Goal: Task Accomplishment & Management: Manage account settings

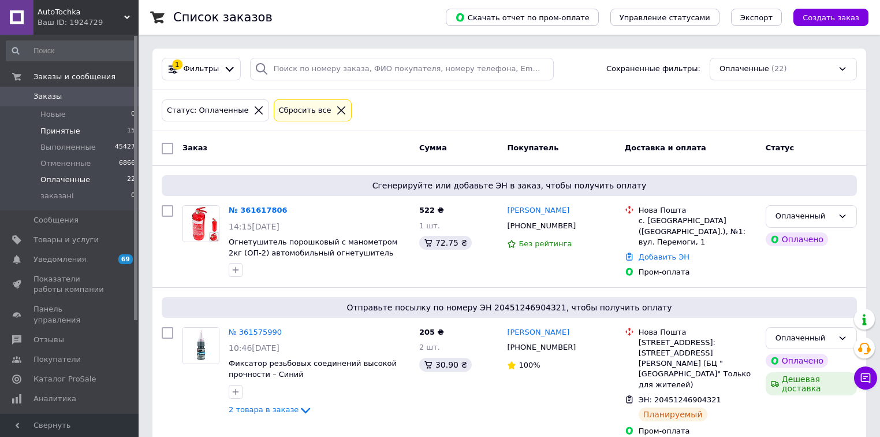
click at [71, 136] on span "Принятые" at bounding box center [60, 131] width 40 height 10
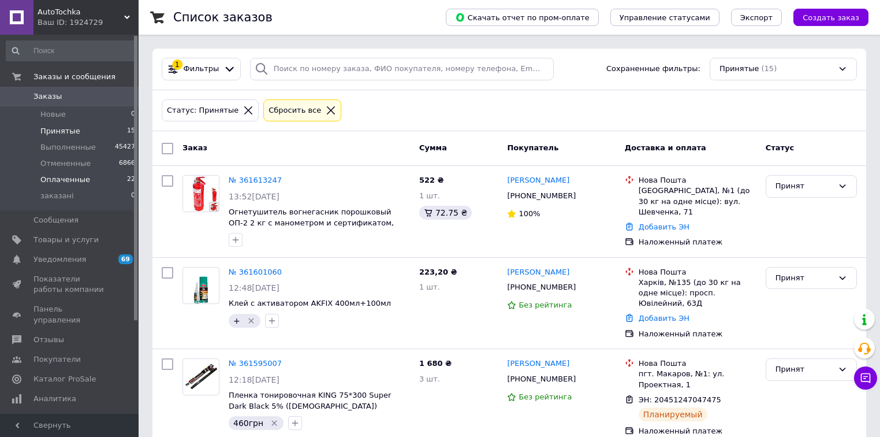
click at [86, 174] on li "Оплаченные 22" at bounding box center [71, 180] width 142 height 16
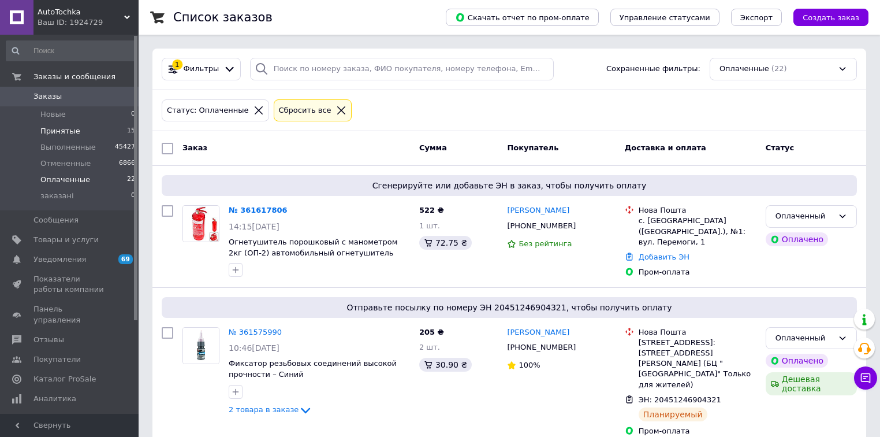
click at [85, 132] on li "Принятые 15" at bounding box center [71, 131] width 142 height 16
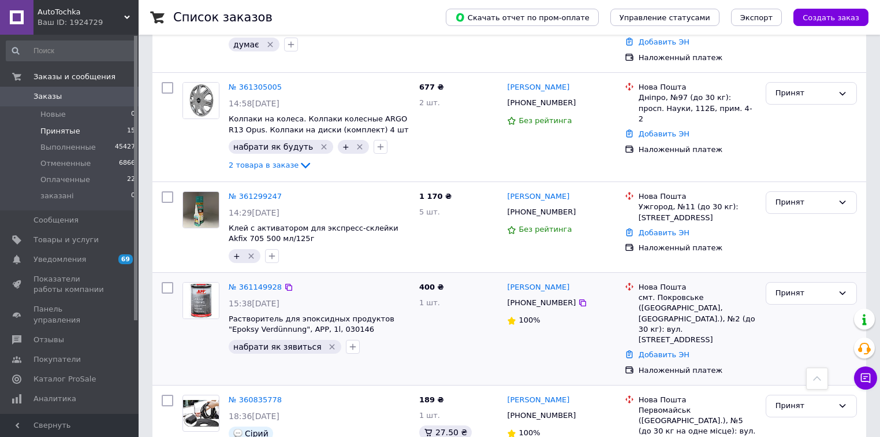
scroll to position [508, 0]
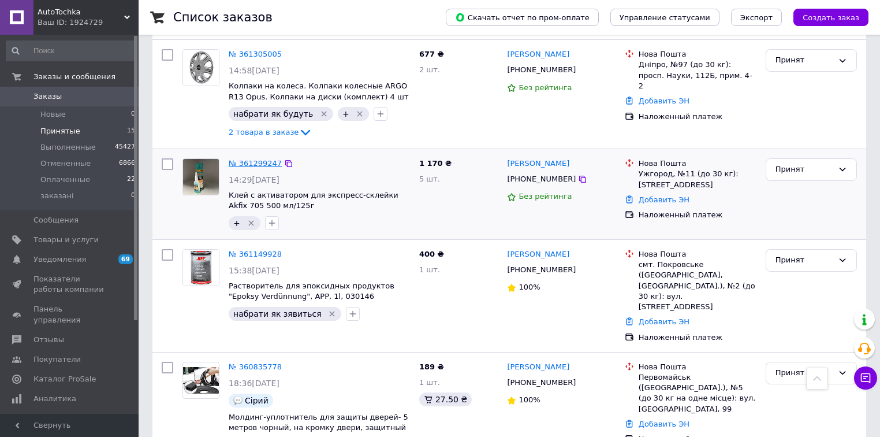
click at [260, 159] on link "№ 361299247" at bounding box center [255, 163] width 53 height 9
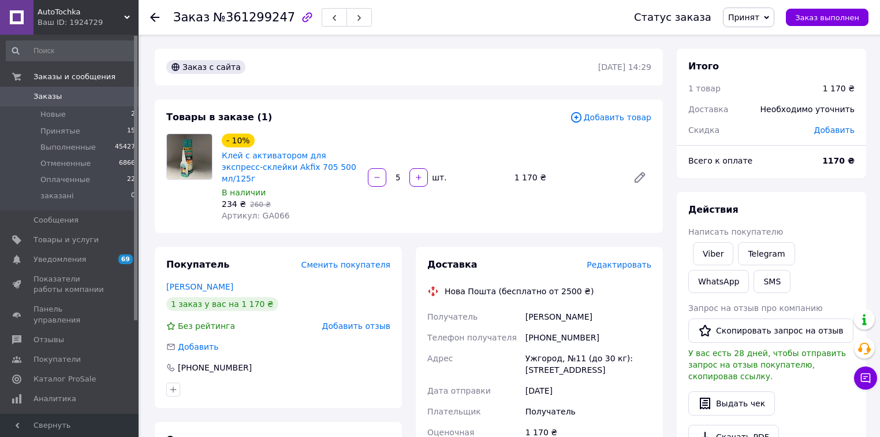
click at [624, 260] on span "Редактировать" at bounding box center [619, 264] width 65 height 9
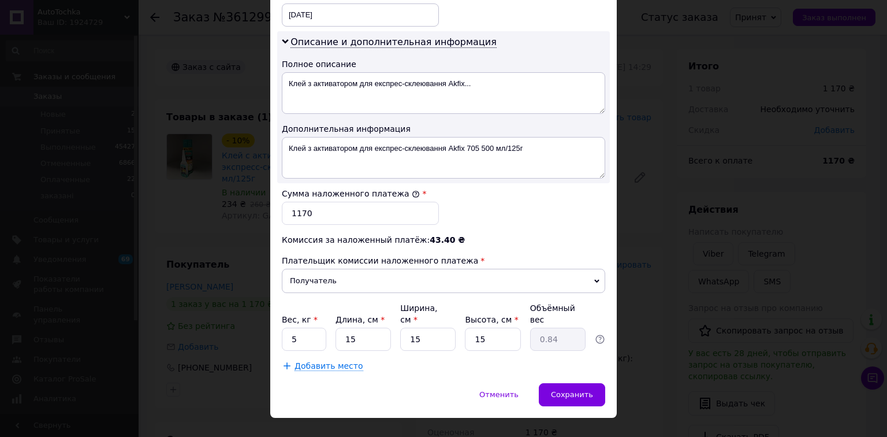
scroll to position [570, 0]
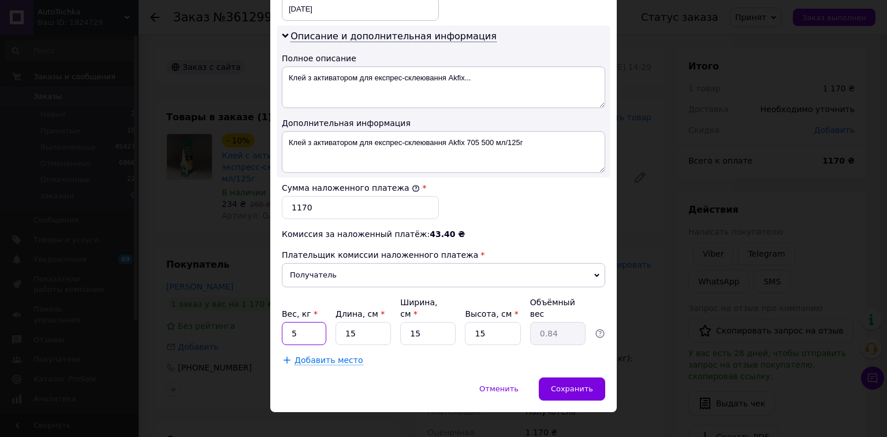
click at [310, 322] on input "5" at bounding box center [304, 333] width 44 height 23
type input "2"
click at [386, 322] on input "15" at bounding box center [363, 333] width 55 height 23
type input "1"
type input "0.1"
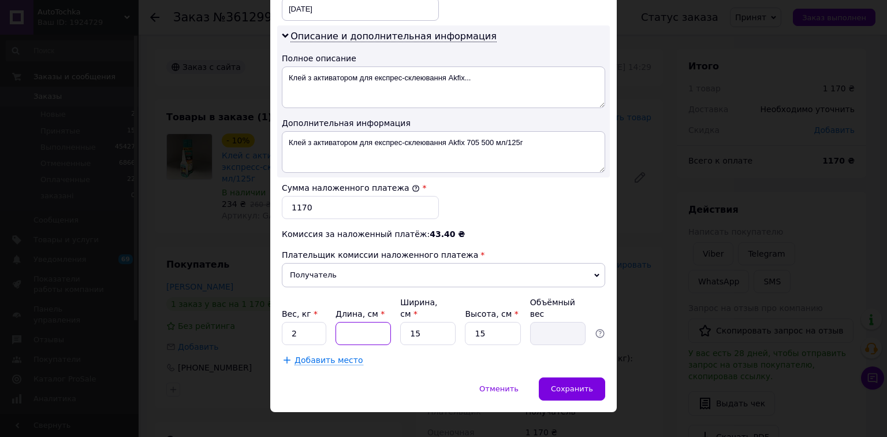
type input "2"
type input "0.11"
type input "20"
type input "1.13"
type input "20"
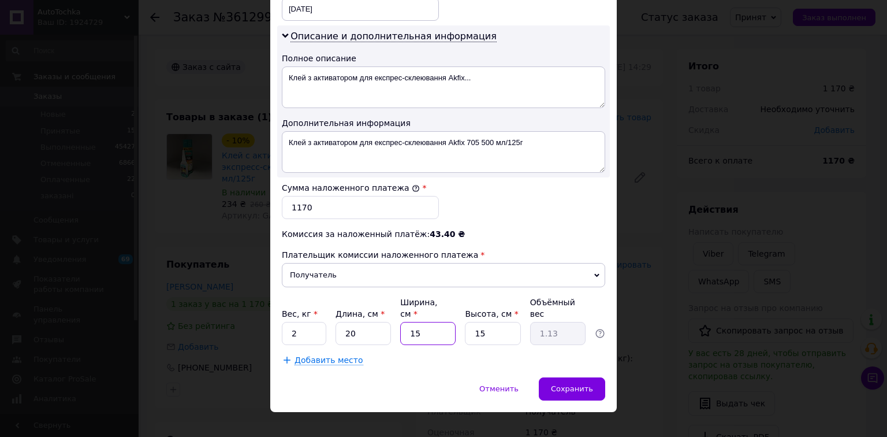
drag, startPoint x: 400, startPoint y: 311, endPoint x: 421, endPoint y: 314, distance: 21.0
click at [409, 322] on input "15" at bounding box center [427, 333] width 55 height 23
click at [449, 322] on input "15" at bounding box center [427, 333] width 55 height 23
type input "1"
type input "0.1"
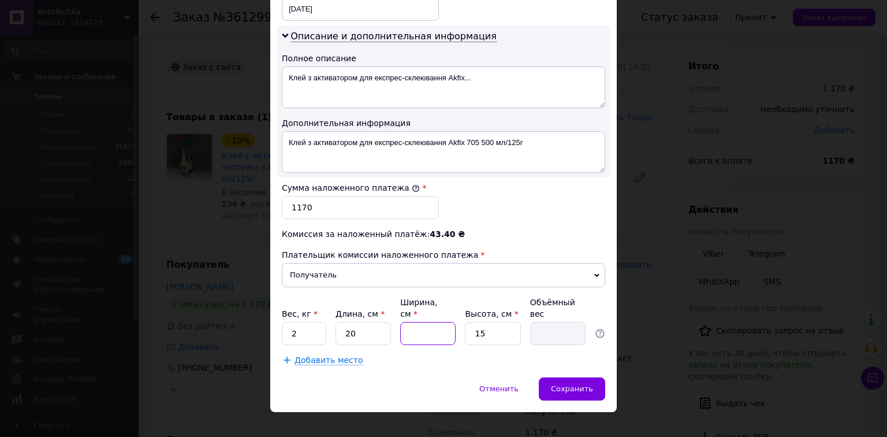
type input "2"
type input "0.15"
type input "20"
type input "1.5"
type input "20"
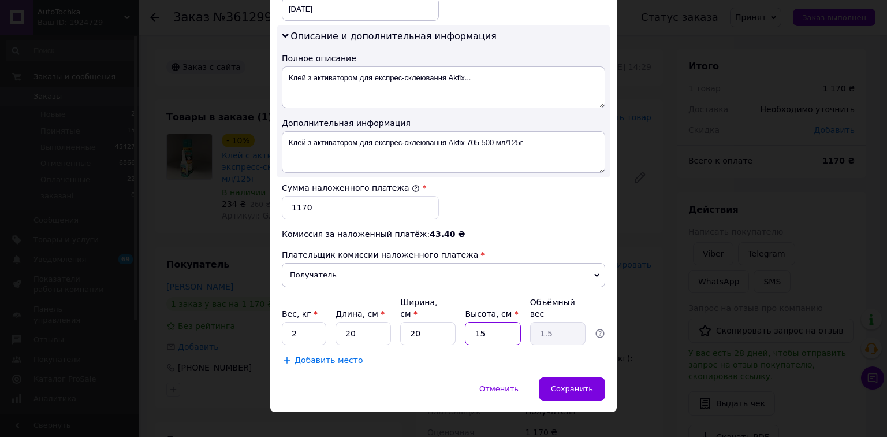
click at [511, 322] on input "15" at bounding box center [492, 333] width 55 height 23
type input "1"
type input "0.1"
type input "2"
type input "0.2"
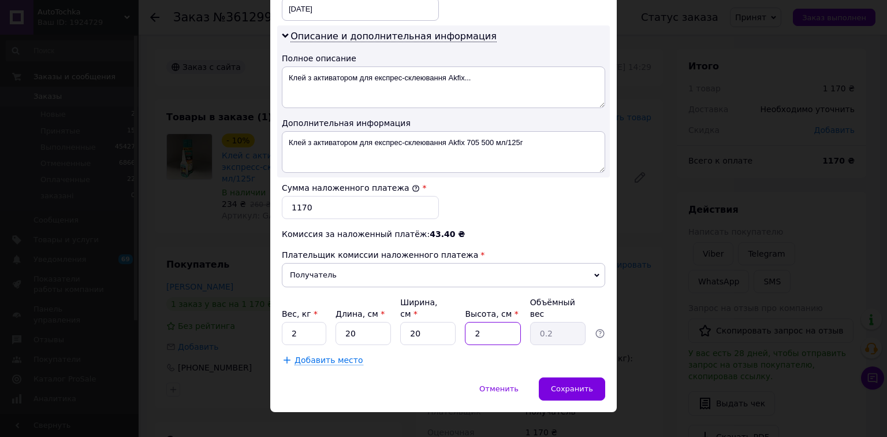
type input "20"
type input "2"
type input "20"
click at [568, 384] on span "Сохранить" at bounding box center [572, 388] width 42 height 9
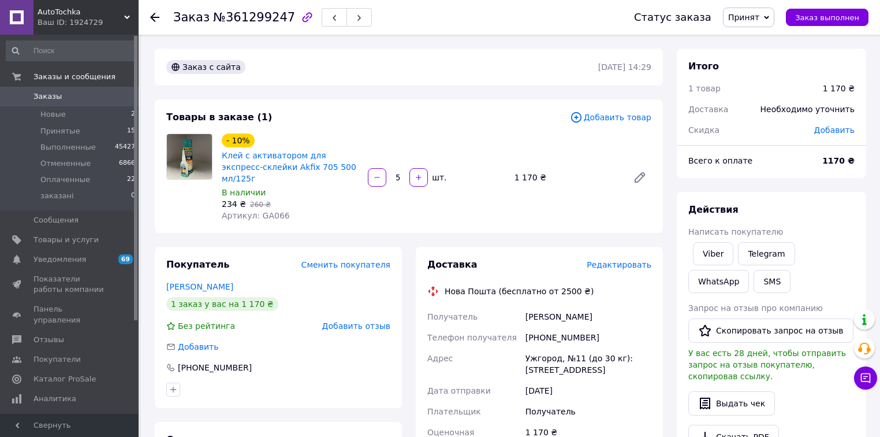
click at [611, 260] on span "Редактировать" at bounding box center [619, 264] width 65 height 9
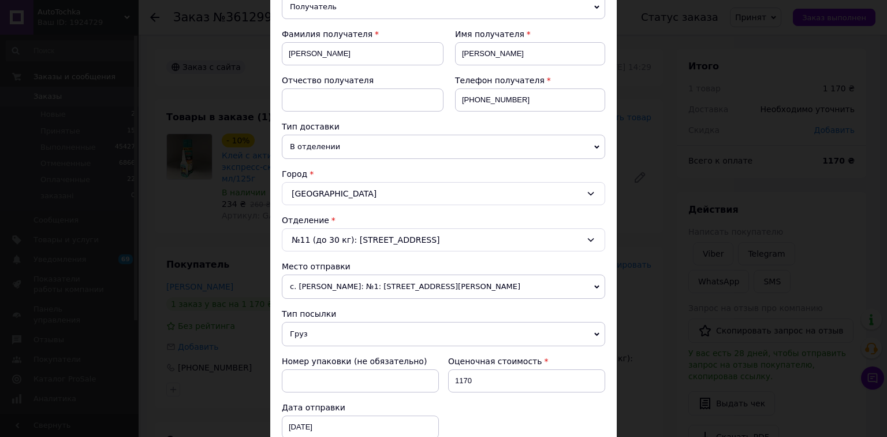
scroll to position [277, 0]
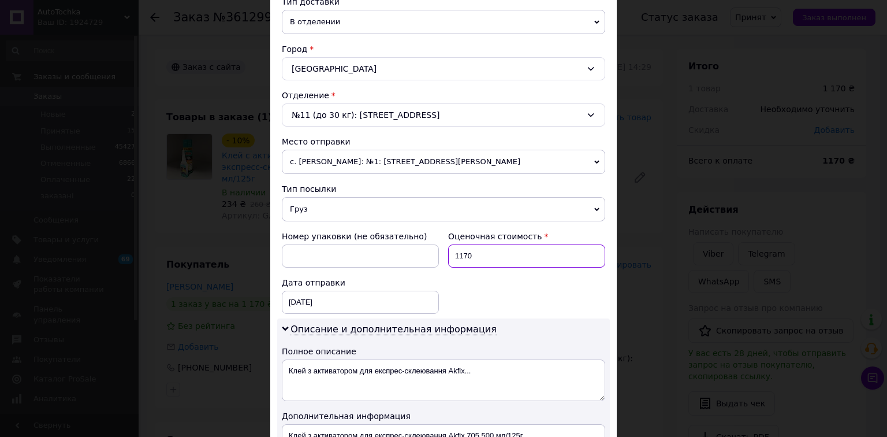
click at [486, 259] on input "1170" at bounding box center [526, 255] width 157 height 23
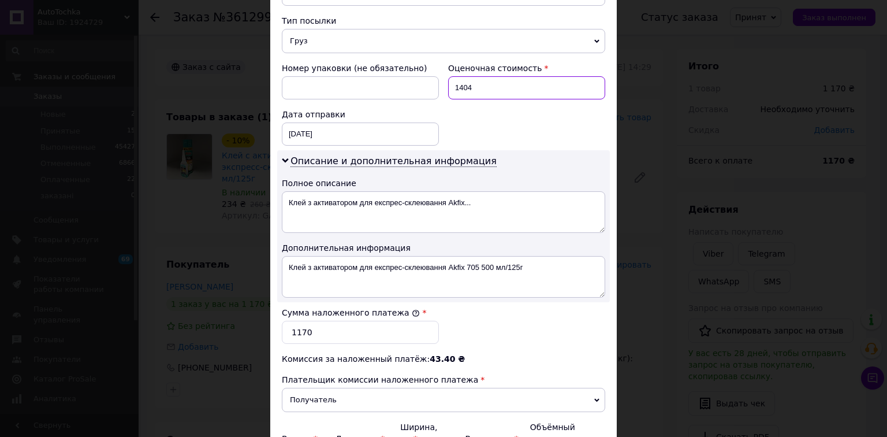
scroll to position [462, 0]
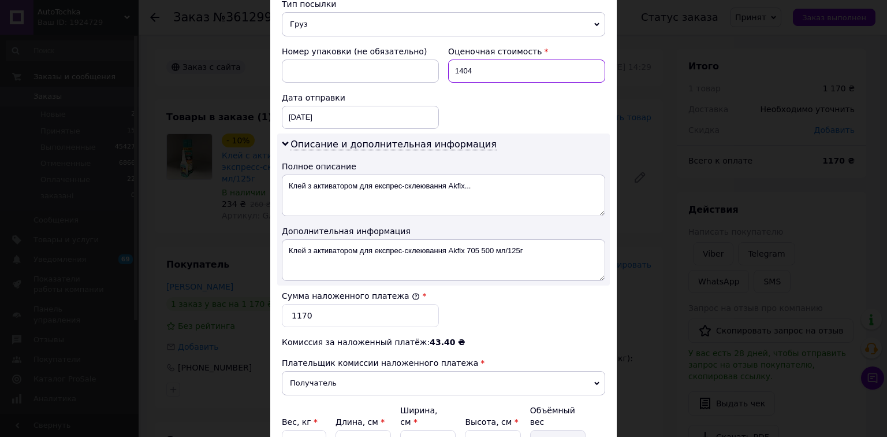
type input "1404"
click at [351, 309] on input "1170" at bounding box center [360, 315] width 157 height 23
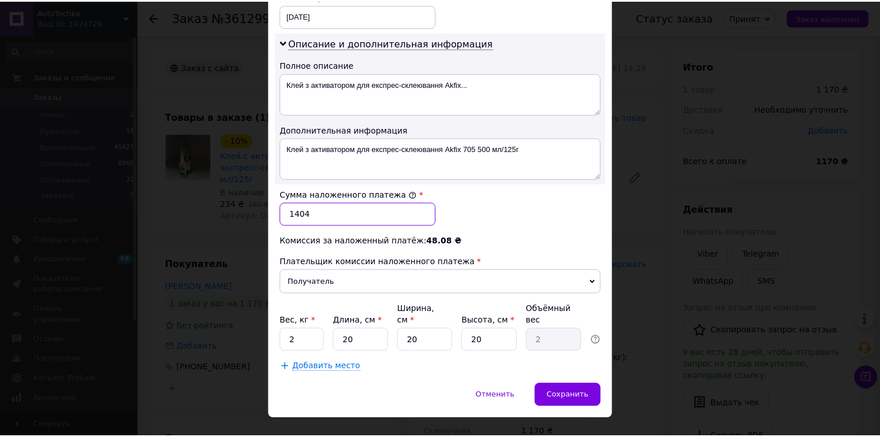
scroll to position [570, 0]
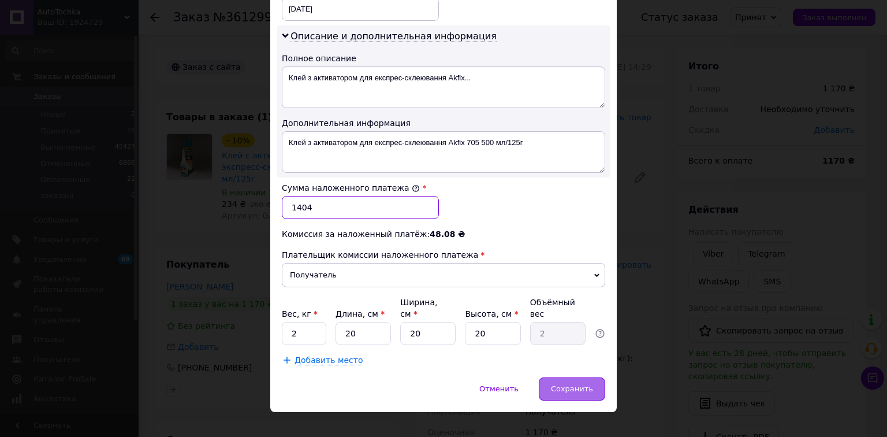
type input "1404"
click at [570, 384] on span "Сохранить" at bounding box center [572, 388] width 42 height 9
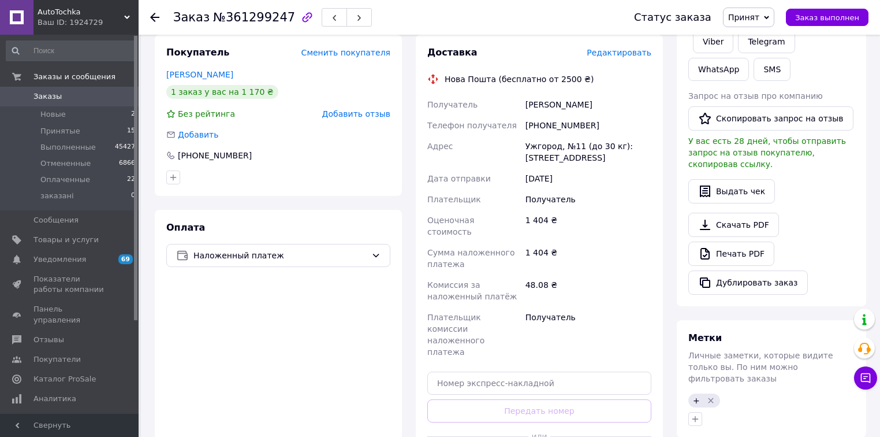
scroll to position [231, 0]
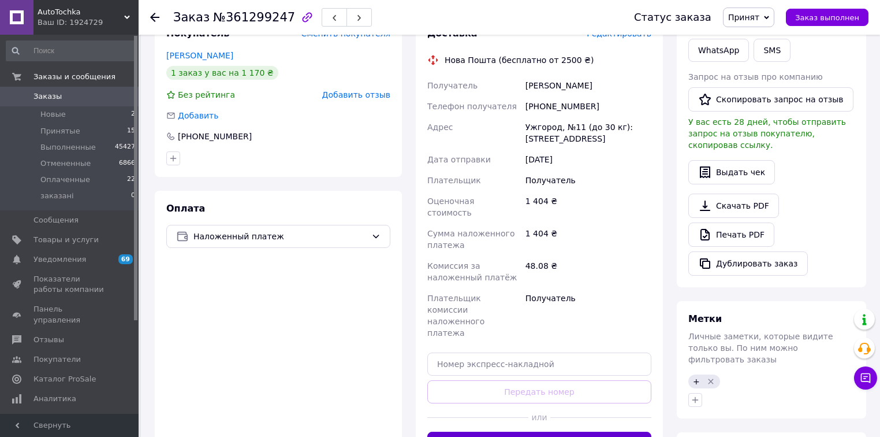
click at [556, 432] on button "Сгенерировать ЭН" at bounding box center [540, 443] width 224 height 23
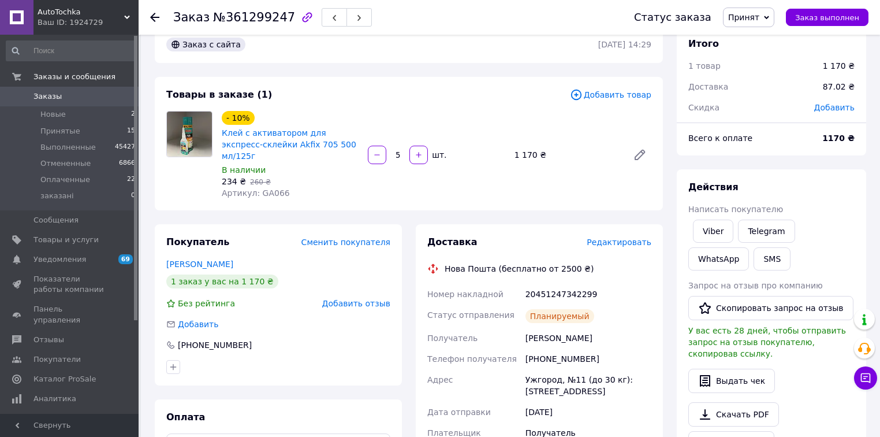
scroll to position [0, 0]
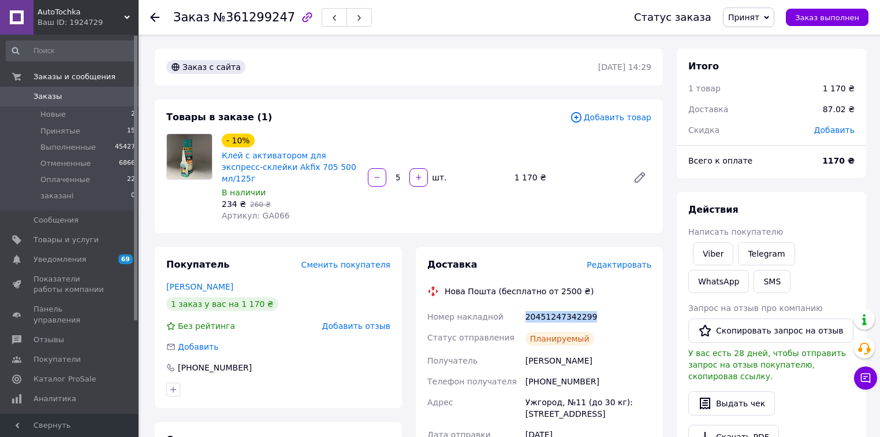
drag, startPoint x: 591, startPoint y: 305, endPoint x: 518, endPoint y: 305, distance: 73.4
copy div "Номер накладной 20451247342299"
drag, startPoint x: 593, startPoint y: 350, endPoint x: 524, endPoint y: 350, distance: 68.8
click at [524, 350] on div "Туряниця Іван" at bounding box center [588, 360] width 131 height 21
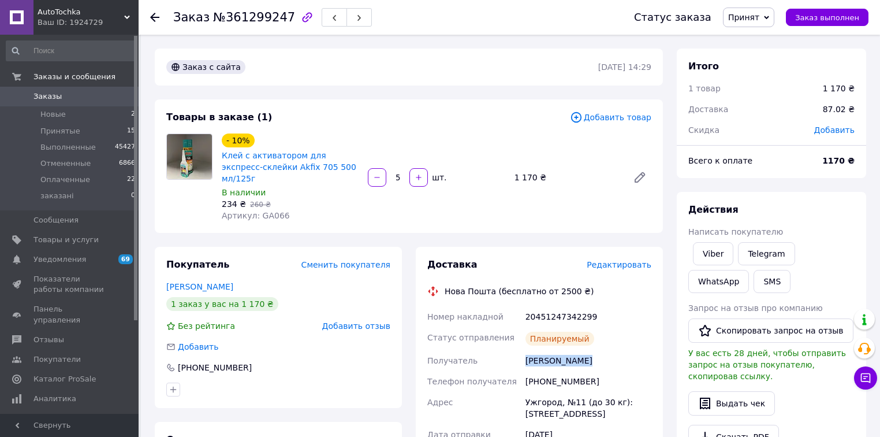
copy div "Туряниця Іван"
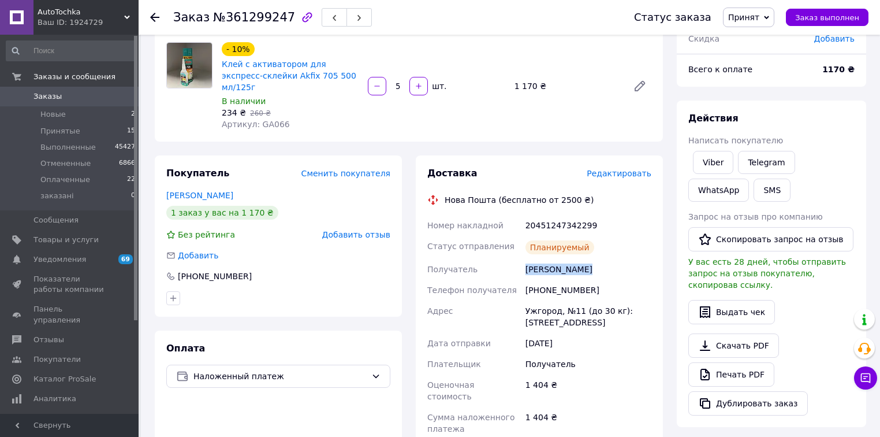
scroll to position [92, 0]
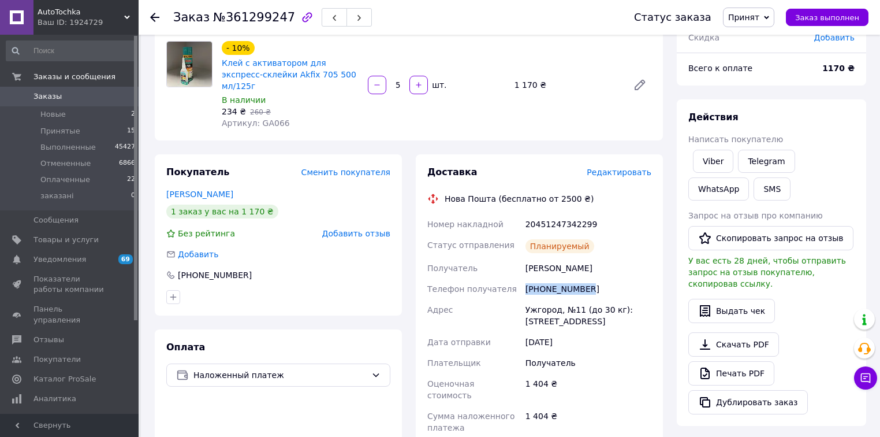
drag, startPoint x: 589, startPoint y: 282, endPoint x: 528, endPoint y: 280, distance: 60.7
click at [528, 280] on div "[PHONE_NUMBER]" at bounding box center [588, 288] width 131 height 21
copy div "[PHONE_NUMBER]"
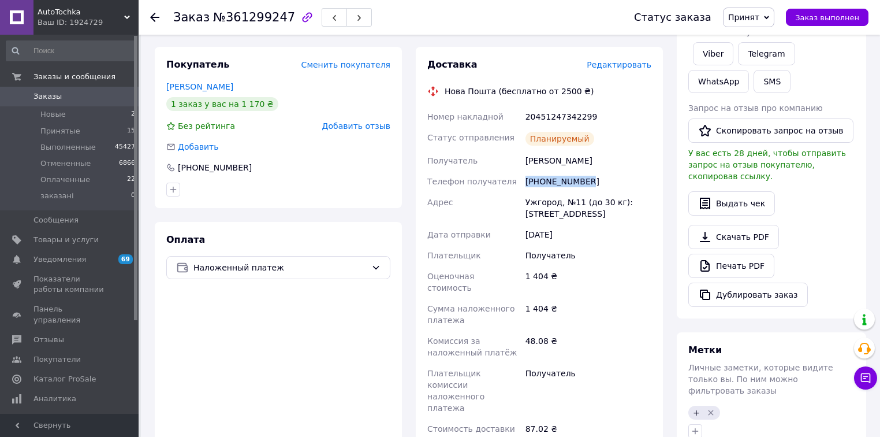
scroll to position [231, 0]
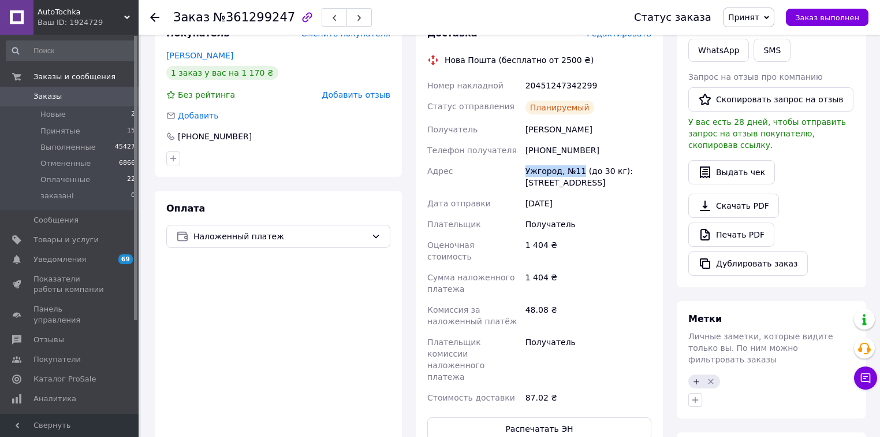
drag, startPoint x: 578, startPoint y: 157, endPoint x: 521, endPoint y: 156, distance: 57.2
click at [521, 156] on div "Номер накладной 20451247342299 Статус отправления Планируемый Получатель Туряни…" at bounding box center [539, 241] width 229 height 333
copy div "Адрес Ужгород, №11"
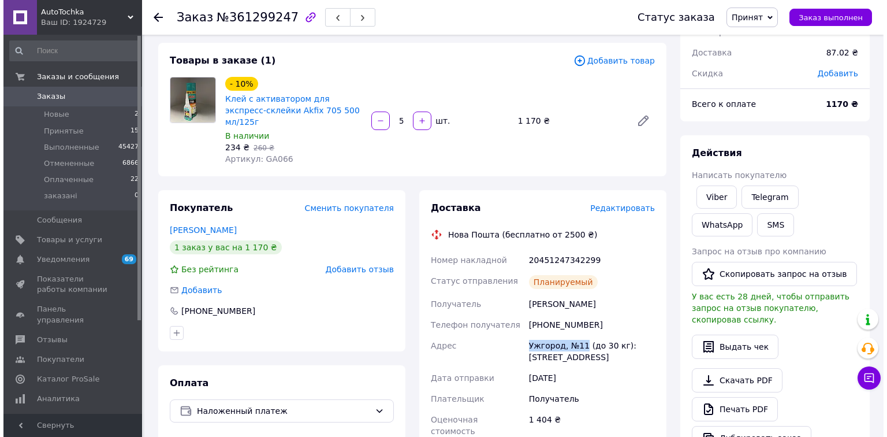
scroll to position [0, 0]
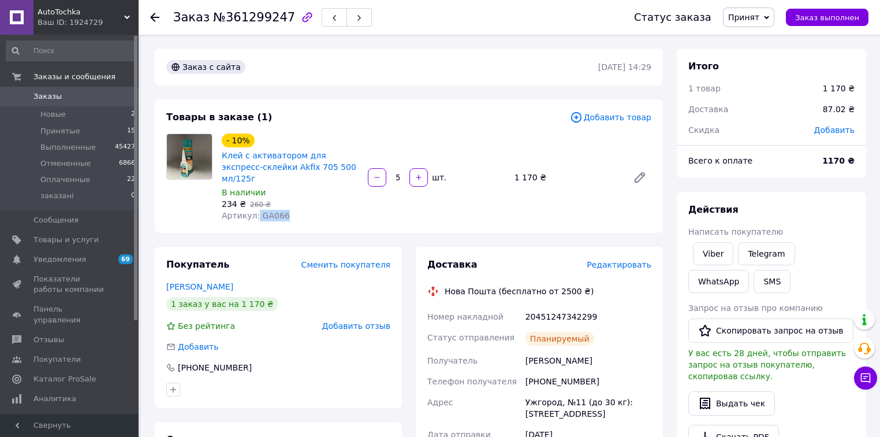
drag, startPoint x: 288, startPoint y: 203, endPoint x: 254, endPoint y: 209, distance: 33.9
click at [254, 210] on div "Артикул: GA066" at bounding box center [290, 216] width 137 height 12
copy span "GA066"
click at [155, 19] on icon at bounding box center [154, 17] width 9 height 9
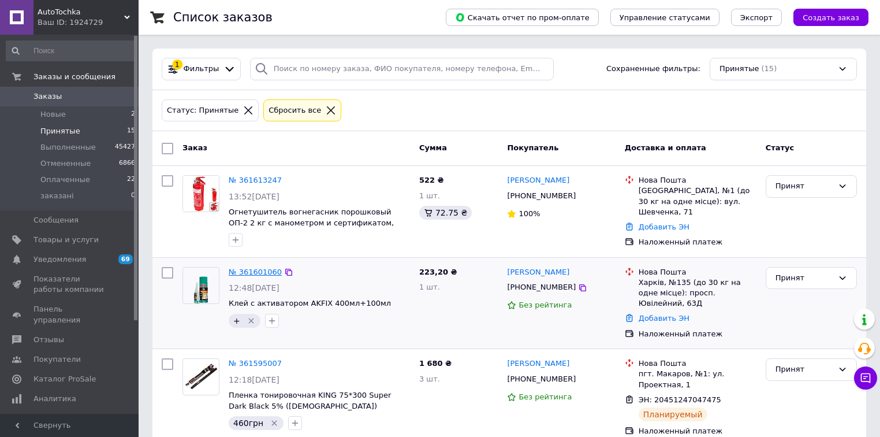
click at [257, 267] on link "№ 361601060" at bounding box center [255, 271] width 53 height 9
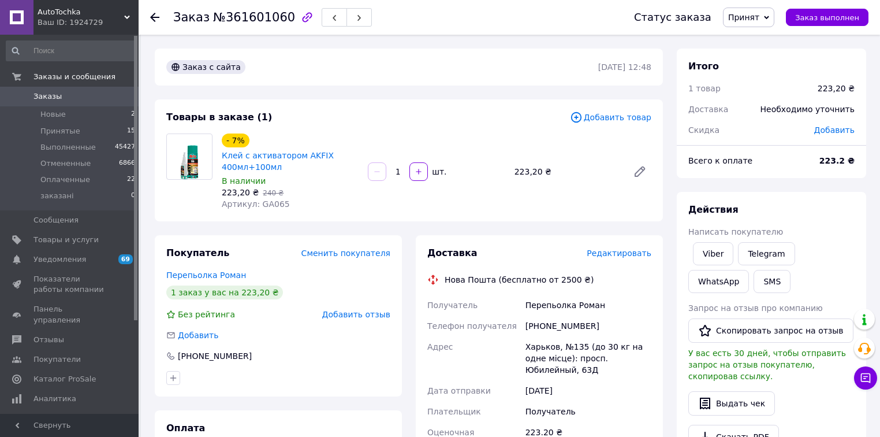
click at [620, 253] on span "Редактировать" at bounding box center [619, 252] width 65 height 9
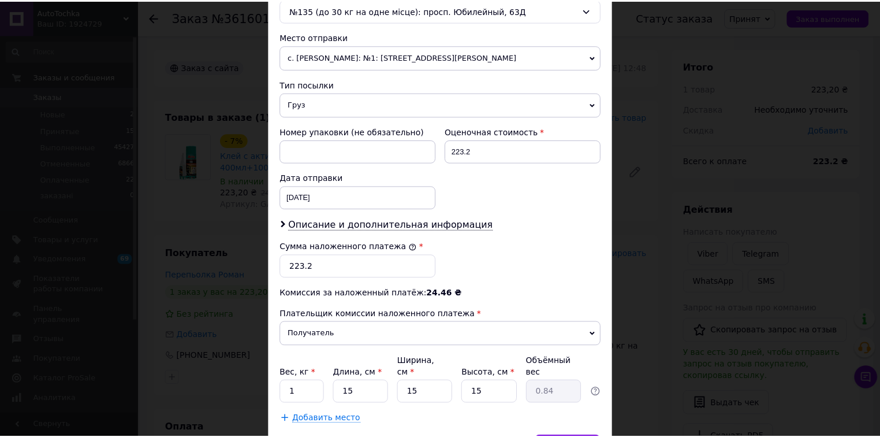
scroll to position [441, 0]
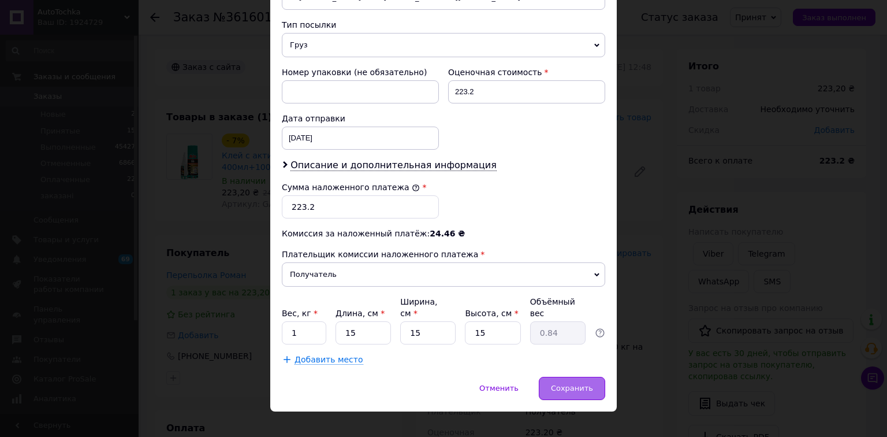
click at [575, 378] on div "Сохранить" at bounding box center [572, 388] width 66 height 23
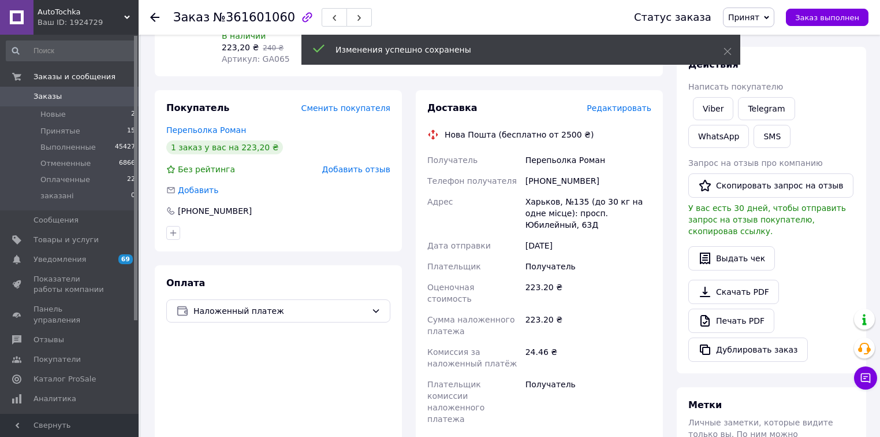
scroll to position [231, 0]
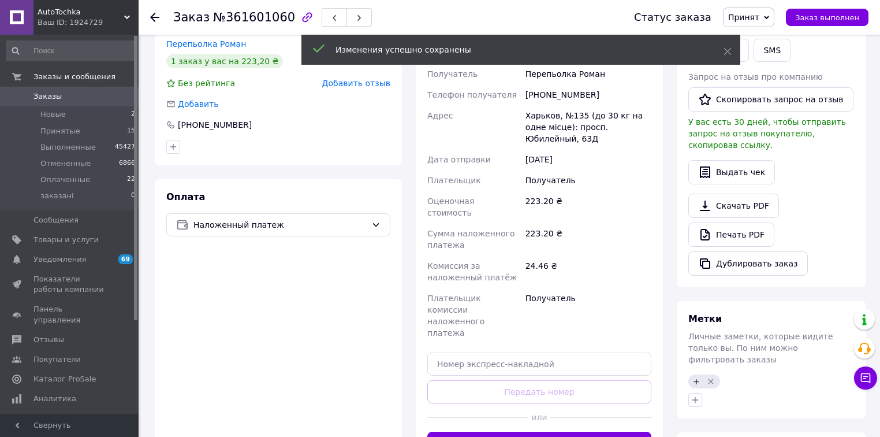
click at [537, 432] on button "Сгенерировать ЭН" at bounding box center [540, 443] width 224 height 23
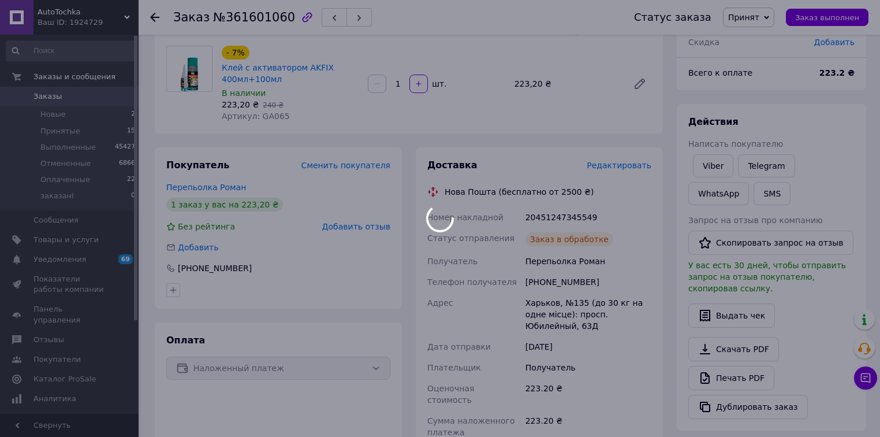
scroll to position [46, 0]
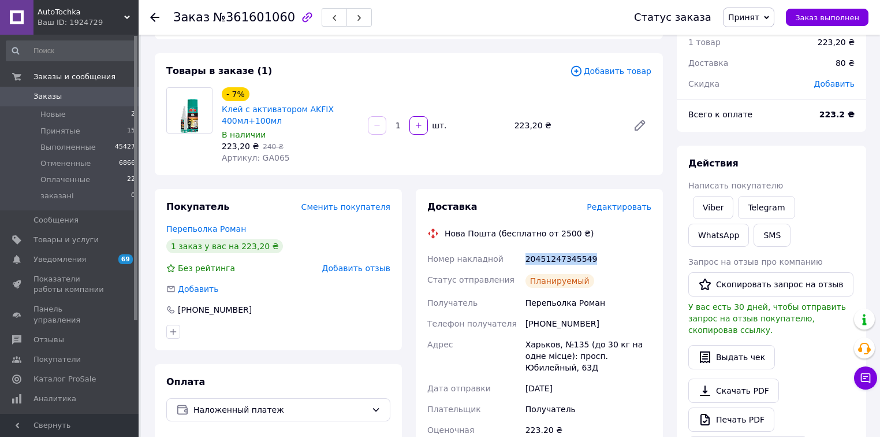
drag, startPoint x: 589, startPoint y: 255, endPoint x: 520, endPoint y: 258, distance: 69.4
click at [520, 258] on div "Номер накладной 20451247345549 Статус отправления Планируемый Получатель Перепь…" at bounding box center [539, 420] width 229 height 344
copy div "Номер накладной 20451247345549"
drag, startPoint x: 607, startPoint y: 303, endPoint x: 526, endPoint y: 309, distance: 81.7
click at [526, 309] on div "Перепьолка Роман" at bounding box center [588, 302] width 131 height 21
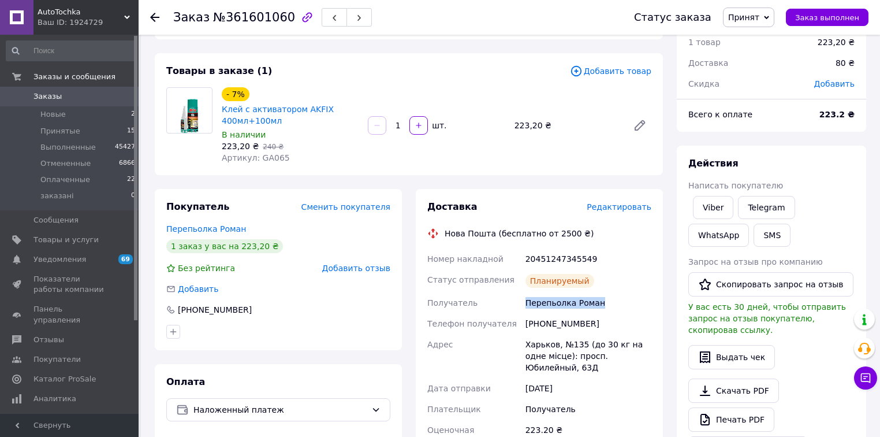
copy div "Перепьолка Роман"
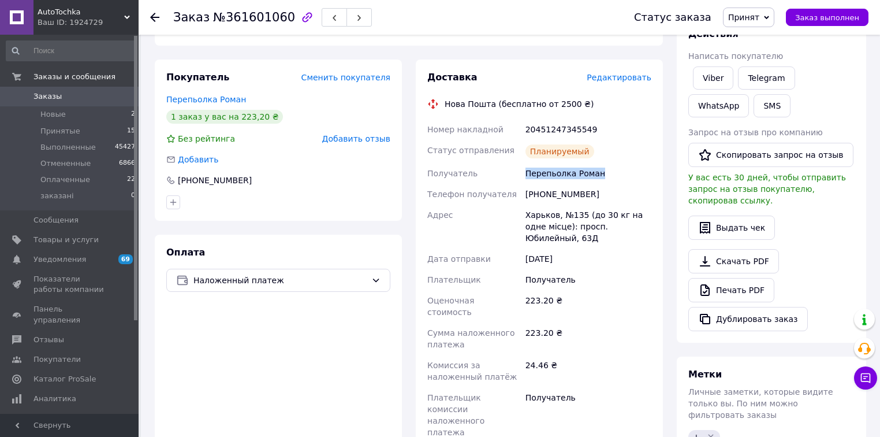
scroll to position [185, 0]
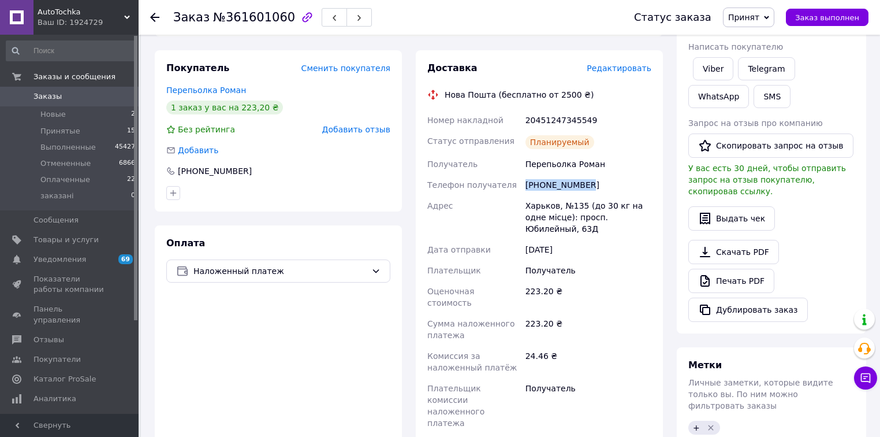
drag, startPoint x: 595, startPoint y: 183, endPoint x: 521, endPoint y: 185, distance: 74.0
click at [521, 185] on div "Номер накладной 20451247345549 Статус отправления Планируемый Получатель Перепь…" at bounding box center [539, 282] width 229 height 344
copy div "Телефон получателя +380969372552"
drag, startPoint x: 582, startPoint y: 206, endPoint x: 520, endPoint y: 207, distance: 62.4
click at [520, 207] on div "Номер накладной 20451247345549 Статус отправления Планируемый Получатель Перепь…" at bounding box center [539, 282] width 229 height 344
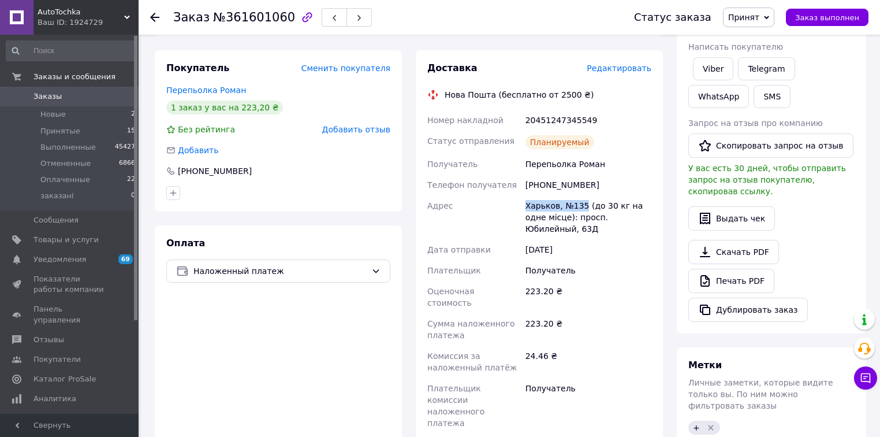
copy div "Адрес Харьков, №135"
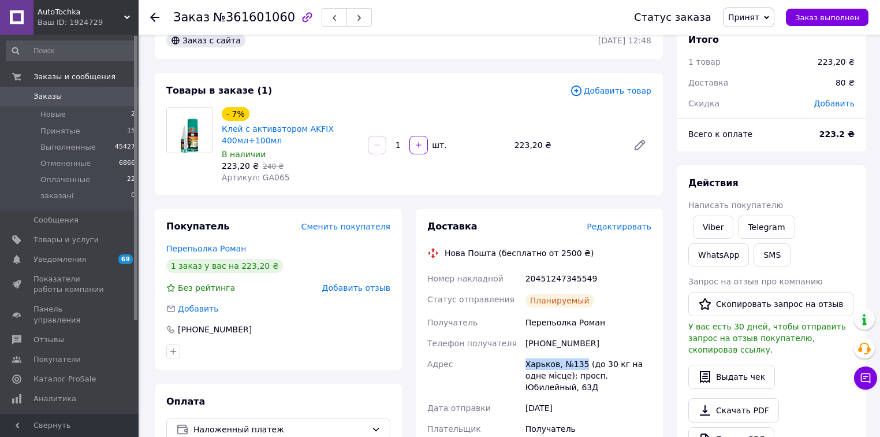
scroll to position [0, 0]
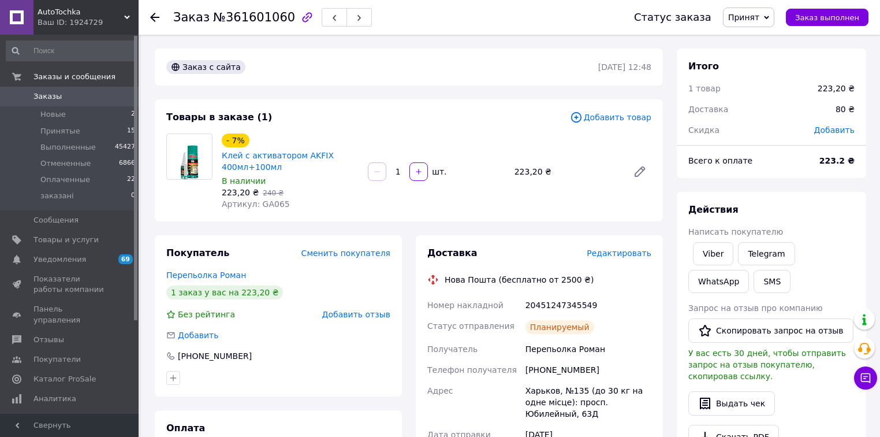
click at [156, 17] on use at bounding box center [154, 17] width 9 height 9
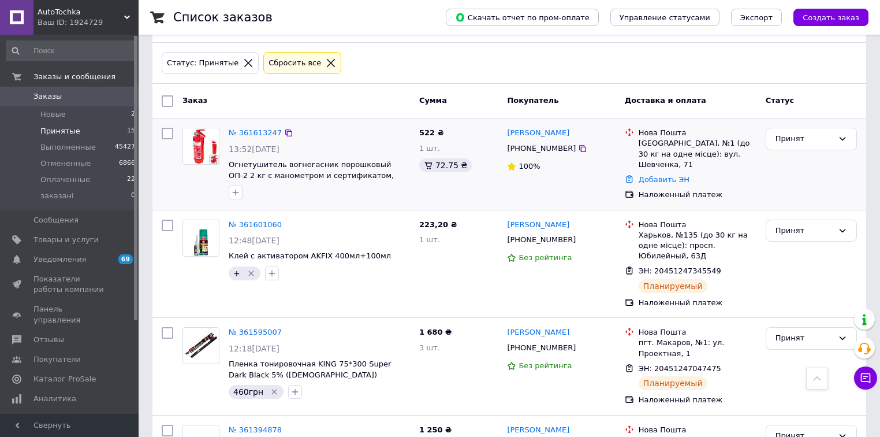
scroll to position [46, 0]
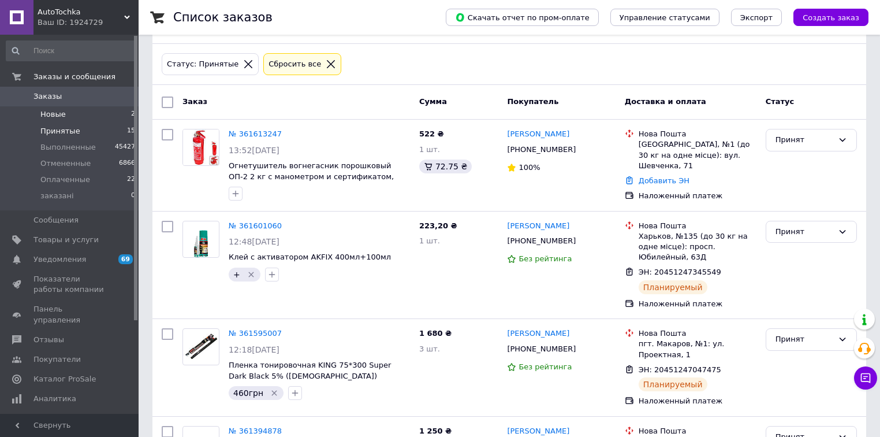
click at [93, 112] on li "Новые 2" at bounding box center [71, 114] width 142 height 16
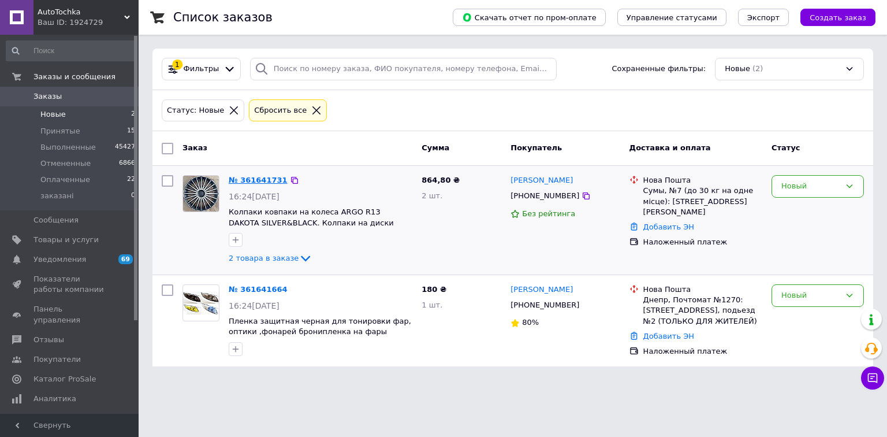
click at [257, 181] on link "№ 361641731" at bounding box center [258, 180] width 59 height 9
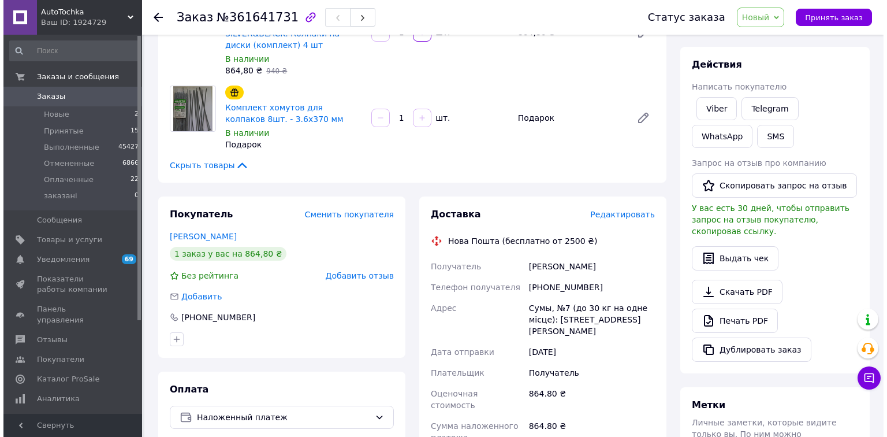
scroll to position [185, 0]
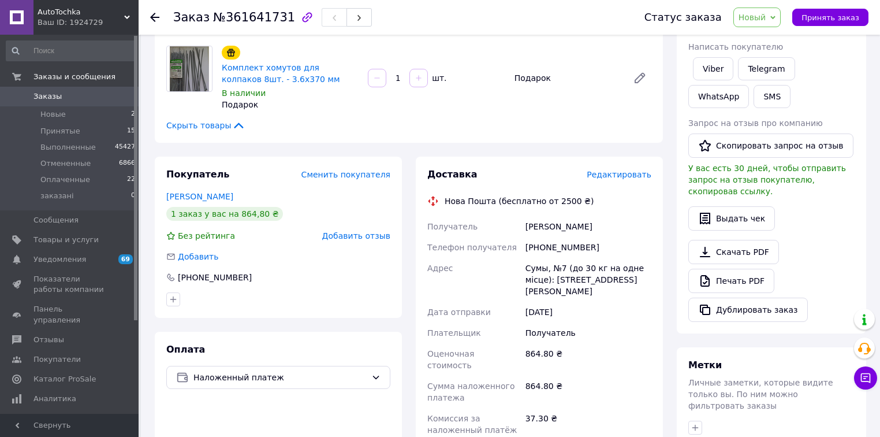
click at [613, 170] on span "Редактировать" at bounding box center [619, 174] width 65 height 9
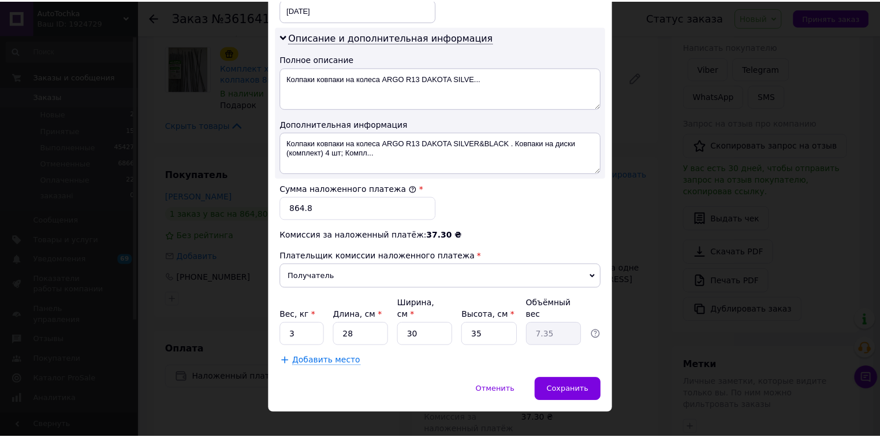
scroll to position [570, 0]
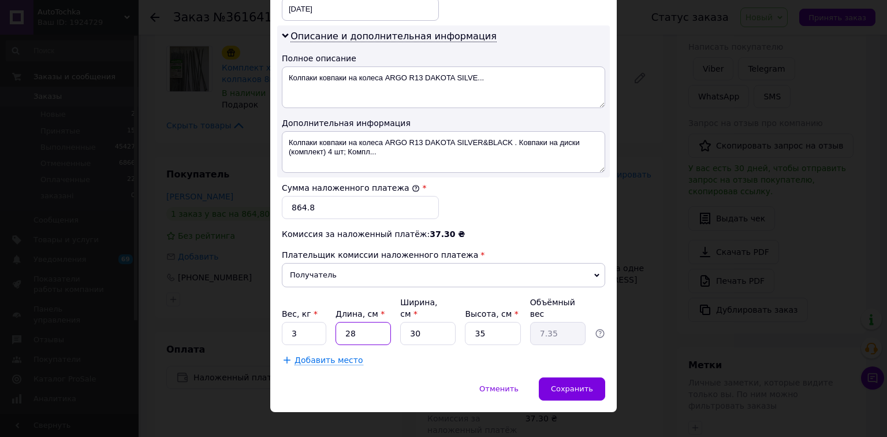
click at [360, 322] on input "28" at bounding box center [363, 333] width 55 height 23
type input "2"
type input "0.53"
type input "20"
type input "5.25"
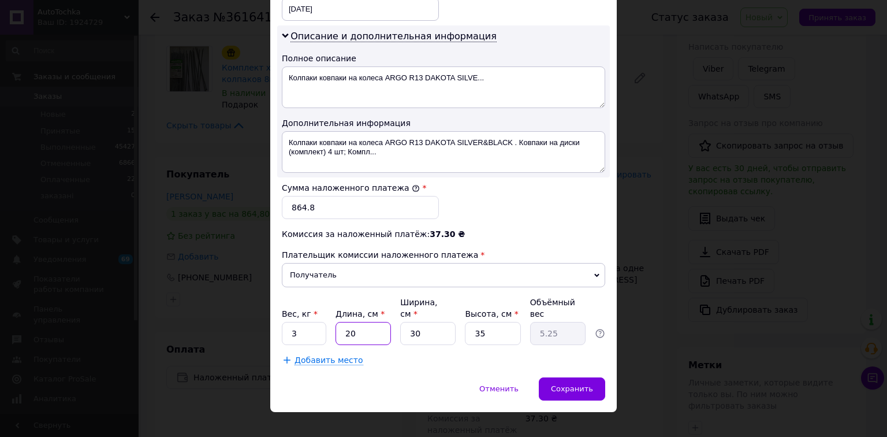
type input "20"
click at [437, 322] on input "30" at bounding box center [427, 333] width 55 height 23
type input "3"
type input "0.53"
type input "2"
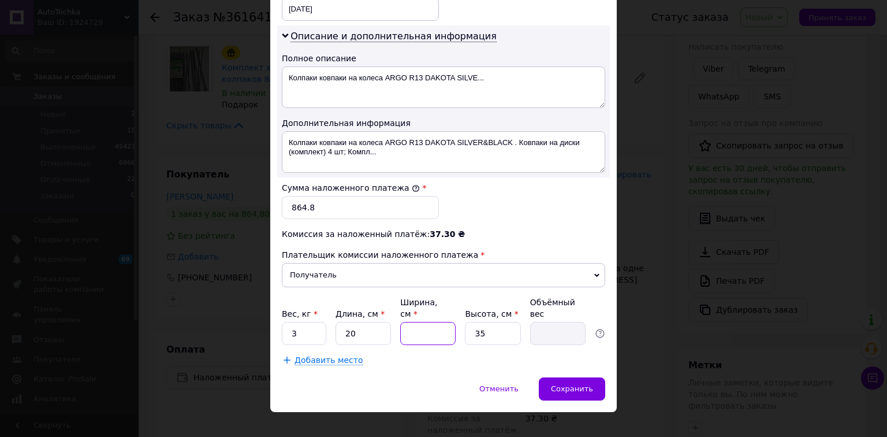
type input "0.35"
type input "20"
type input "3.5"
type input "20"
click at [499, 322] on input "35" at bounding box center [492, 333] width 55 height 23
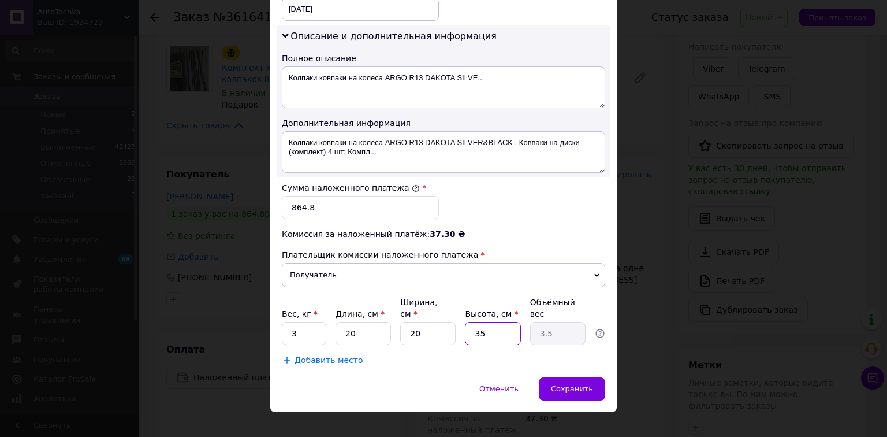
type input "3"
type input "0.3"
type input "30"
type input "3"
type input "30"
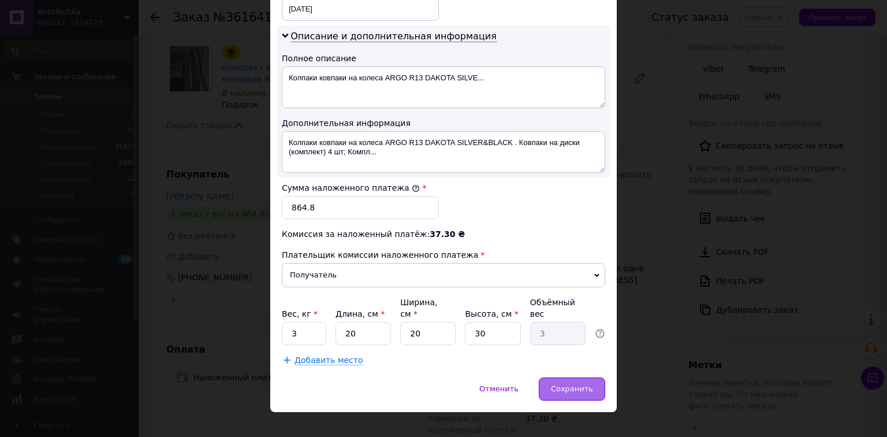
click at [566, 377] on div "Сохранить" at bounding box center [572, 388] width 66 height 23
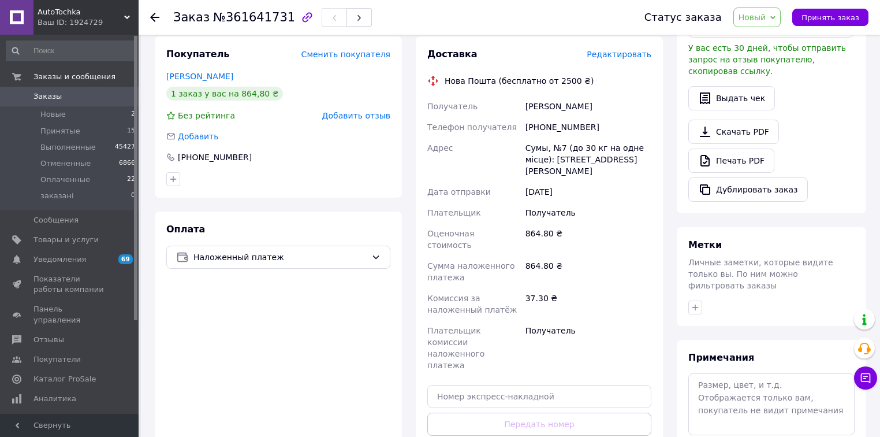
scroll to position [370, 0]
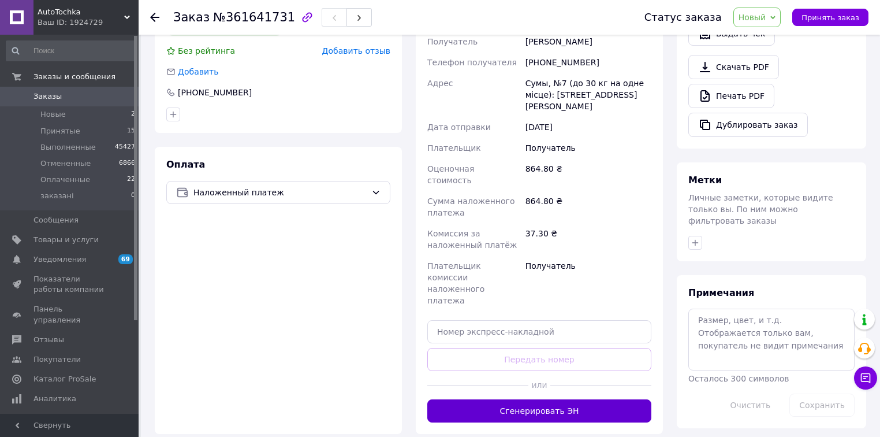
click at [571, 399] on button "Сгенерировать ЭН" at bounding box center [540, 410] width 224 height 23
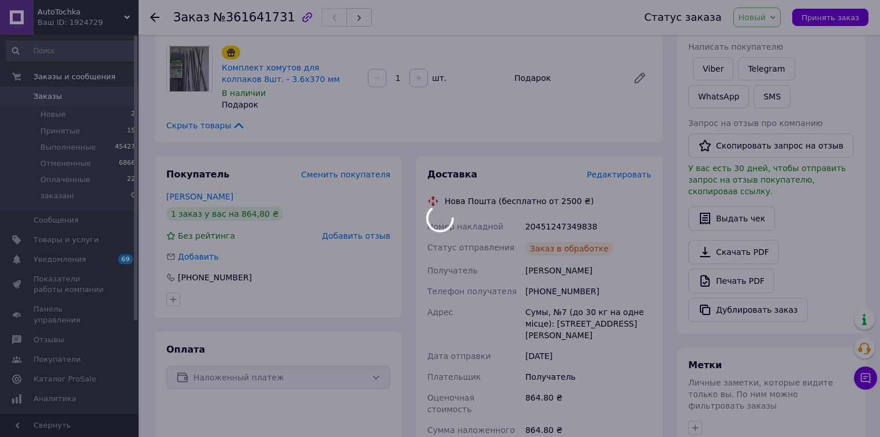
scroll to position [185, 0]
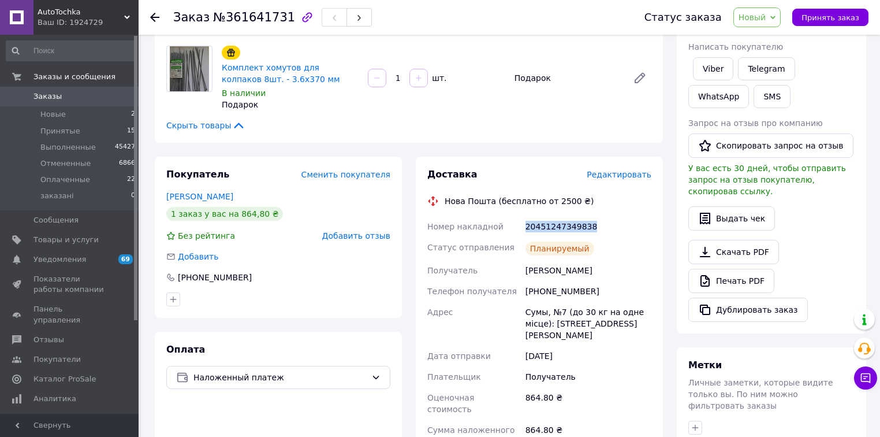
drag, startPoint x: 603, startPoint y: 215, endPoint x: 522, endPoint y: 213, distance: 80.3
click at [522, 216] on div "Номер накладной 20451247349838 Статус отправления Планируемый Получатель Заріць…" at bounding box center [539, 388] width 229 height 344
copy div "Номер накладной 20451247349838"
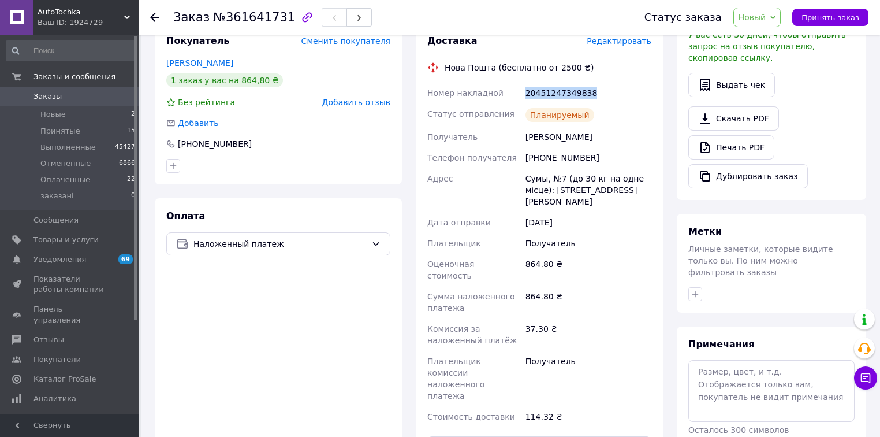
scroll to position [324, 0]
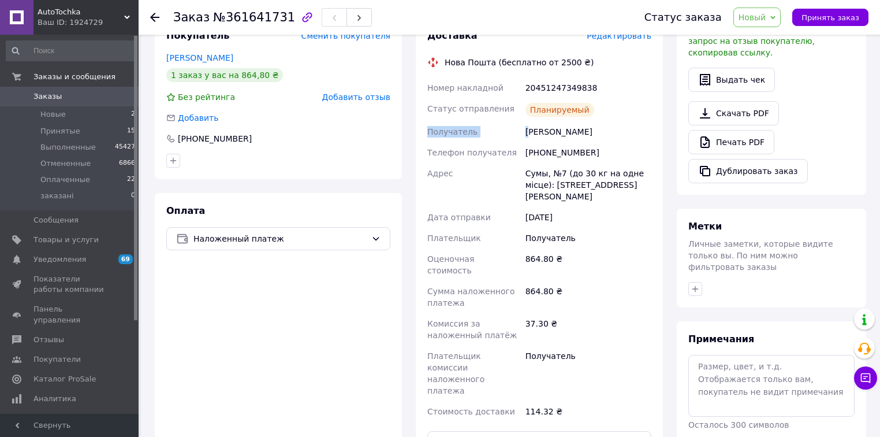
drag, startPoint x: 600, startPoint y: 110, endPoint x: 529, endPoint y: 116, distance: 71.8
click at [529, 116] on div "Номер накладной 20451247349838 Статус отправления Планируемый Получатель Заріць…" at bounding box center [539, 249] width 229 height 344
click at [644, 121] on div "Заріцький Єгор" at bounding box center [588, 131] width 131 height 21
drag, startPoint x: 605, startPoint y: 121, endPoint x: 519, endPoint y: 125, distance: 85.6
click at [519, 125] on div "Номер накладной 20451247349838 Статус отправления Планируемый Получатель Заріць…" at bounding box center [539, 249] width 229 height 344
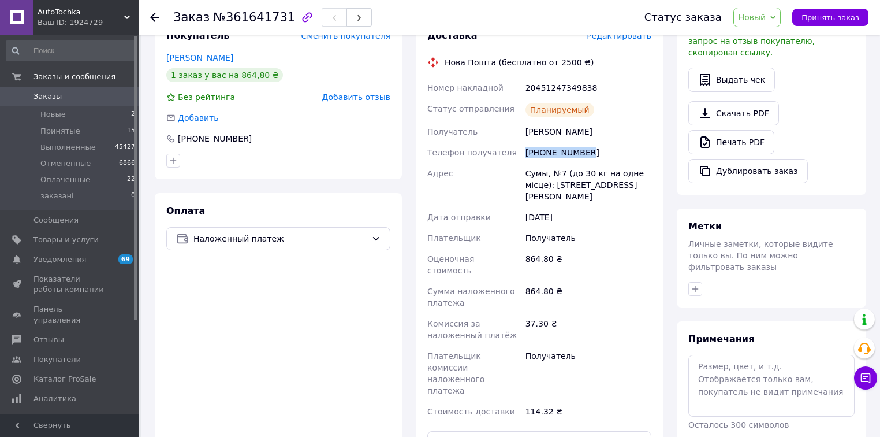
drag, startPoint x: 582, startPoint y: 142, endPoint x: 523, endPoint y: 146, distance: 59.6
click at [523, 146] on div "[PHONE_NUMBER]" at bounding box center [588, 152] width 131 height 21
drag, startPoint x: 553, startPoint y: 161, endPoint x: 515, endPoint y: 168, distance: 38.1
click at [515, 168] on div "Номер накладной 20451247349838 Статус отправления Планируемый Получатель Заріць…" at bounding box center [539, 249] width 229 height 344
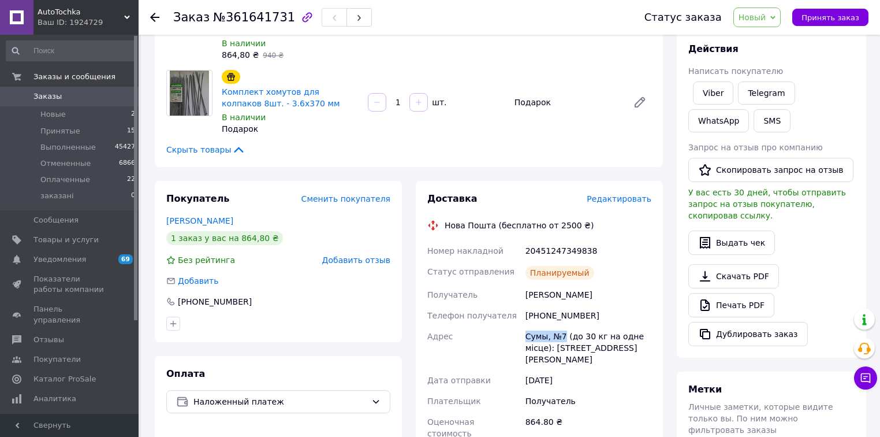
scroll to position [139, 0]
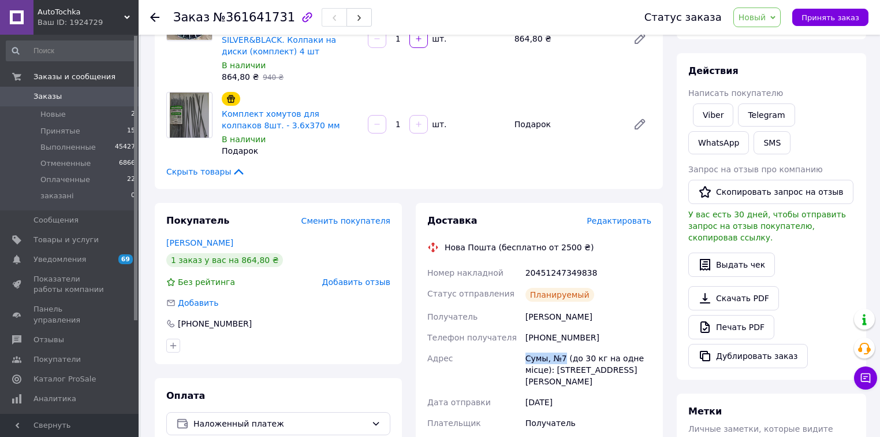
click at [763, 18] on span "Новый" at bounding box center [753, 17] width 28 height 9
click at [770, 44] on li "Принят" at bounding box center [764, 40] width 61 height 17
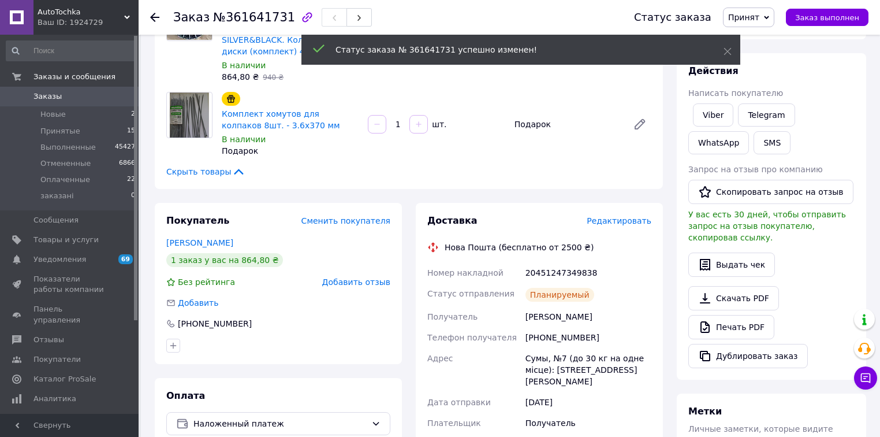
click at [758, 18] on span "Принят" at bounding box center [744, 17] width 31 height 9
click at [770, 41] on li "Выполнен" at bounding box center [754, 40] width 61 height 17
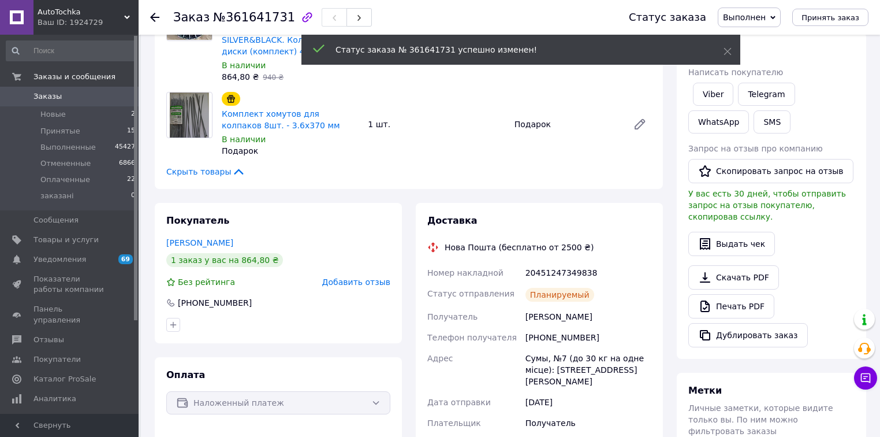
click at [153, 17] on use at bounding box center [154, 17] width 9 height 9
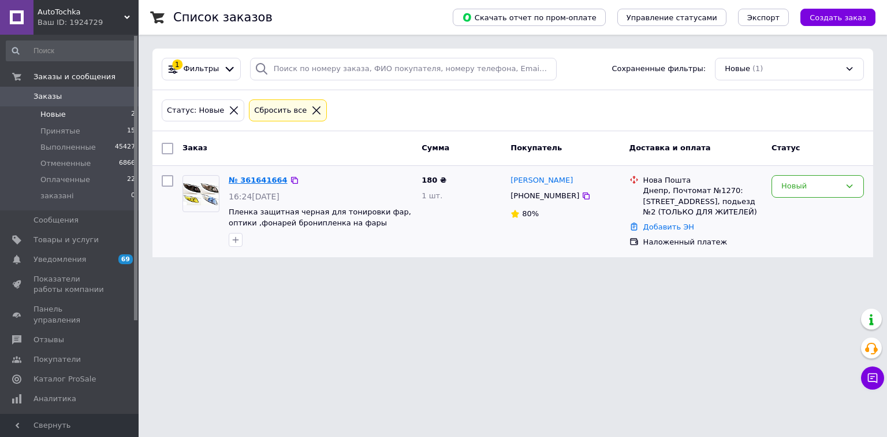
click at [255, 179] on link "№ 361641664" at bounding box center [258, 180] width 59 height 9
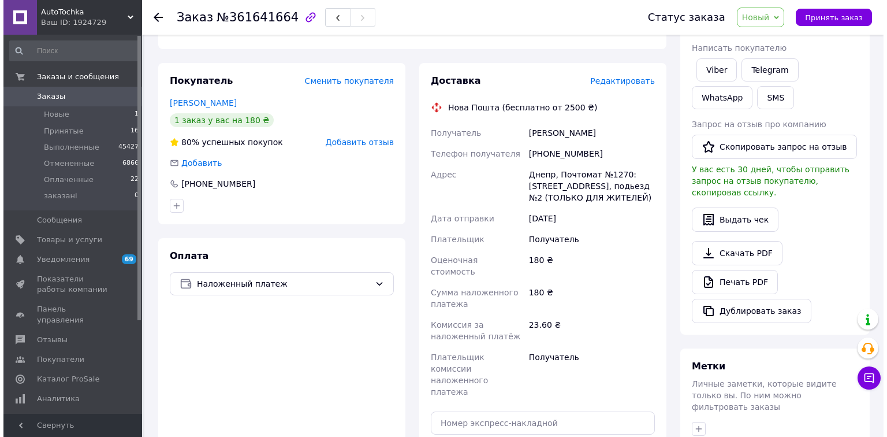
scroll to position [185, 0]
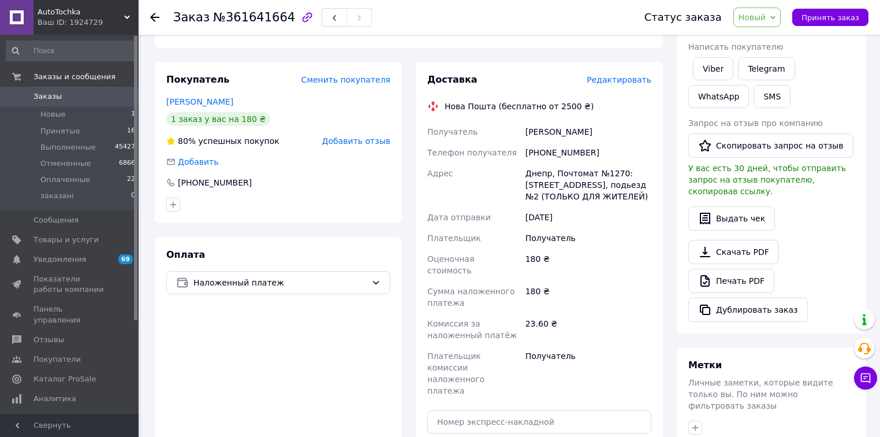
click at [619, 75] on span "Редактировать" at bounding box center [619, 79] width 65 height 9
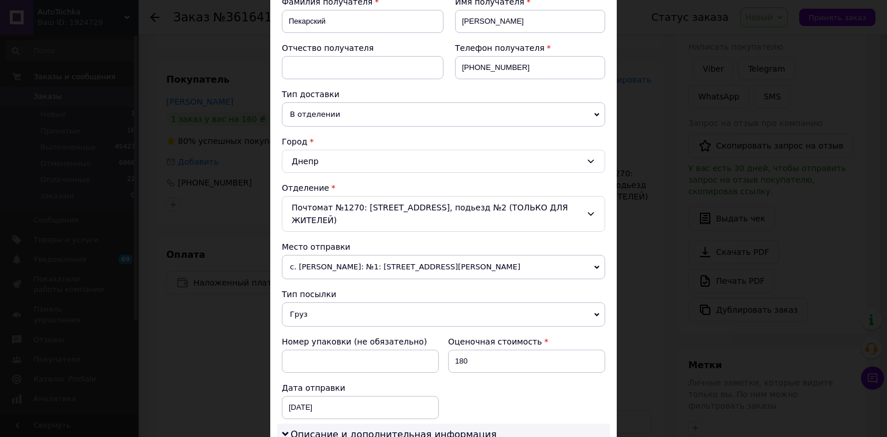
click at [589, 160] on icon at bounding box center [591, 160] width 6 height 3
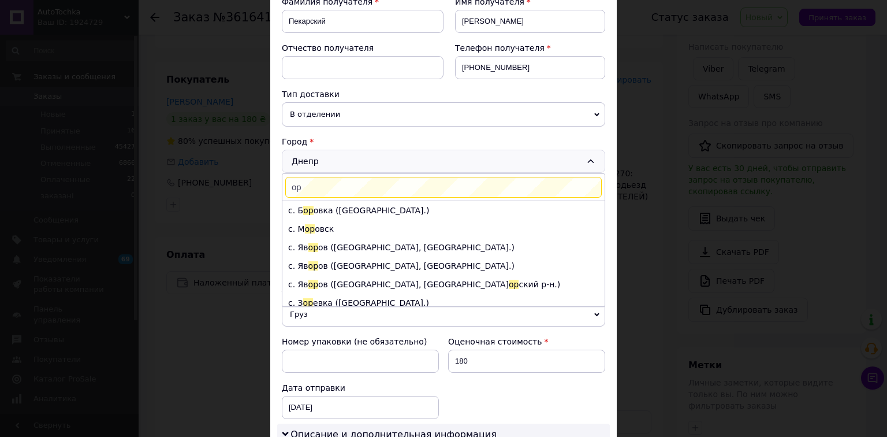
scroll to position [0, 0]
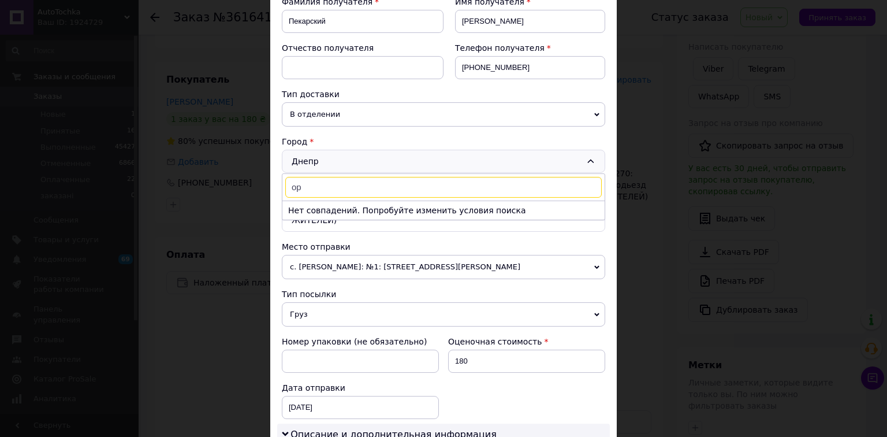
type input "о"
type input "О"
type input "Орловщи"
click at [336, 210] on li "с. Орловщи на" at bounding box center [444, 210] width 322 height 18
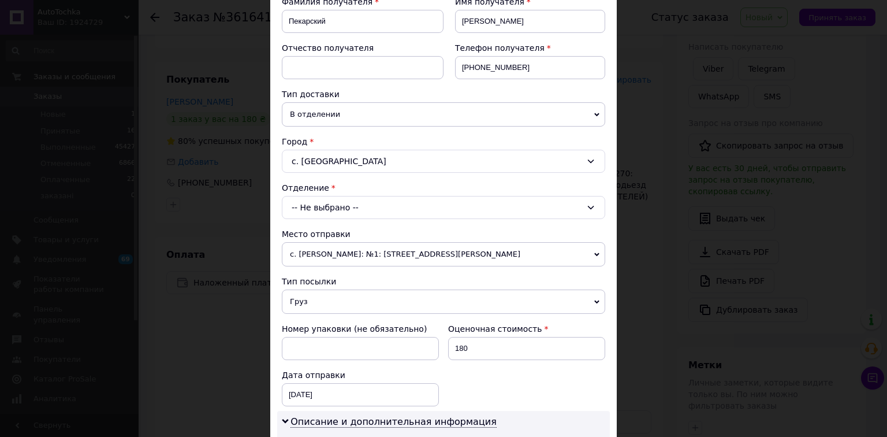
click at [590, 206] on icon at bounding box center [591, 207] width 6 height 3
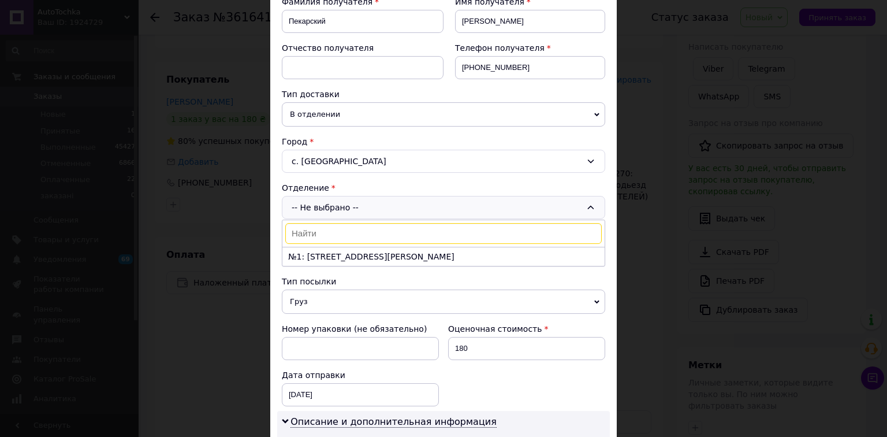
click at [393, 176] on div "Плательщик Получатель Отправитель Фамилия получателя Пекарский Имя получателя С…" at bounding box center [444, 350] width 324 height 802
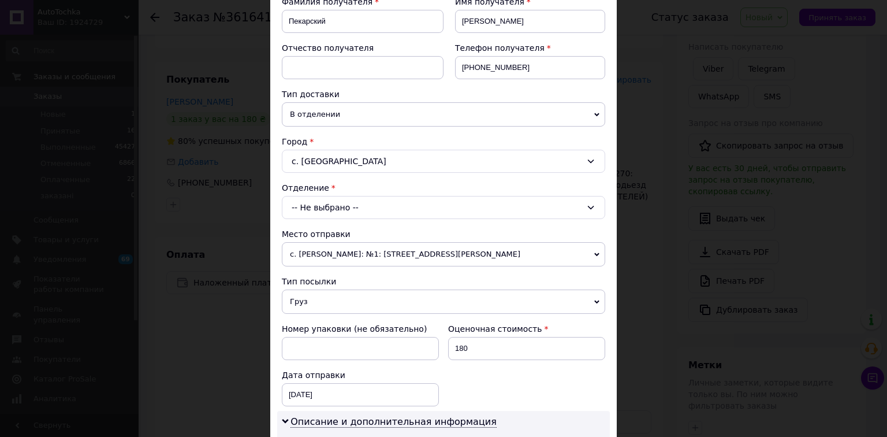
click at [592, 200] on div "-- Не выбрано --" at bounding box center [444, 207] width 324 height 23
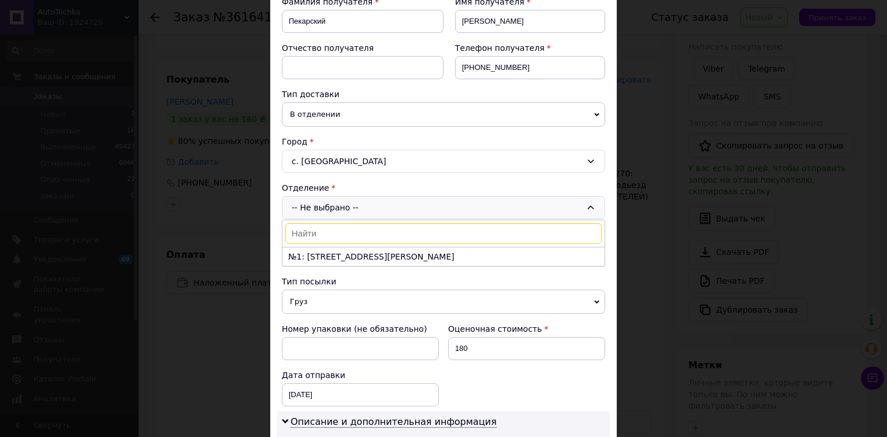
click at [377, 177] on div "Плательщик Получатель Отправитель Фамилия получателя Пекарский Имя получателя С…" at bounding box center [444, 350] width 324 height 802
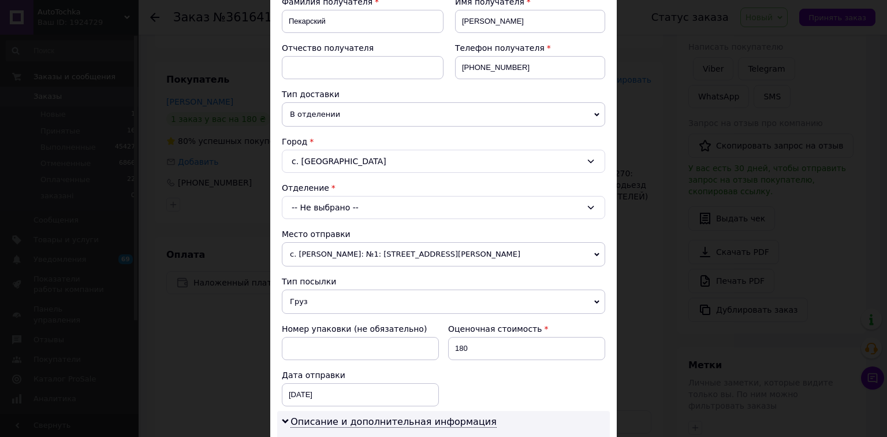
click at [595, 209] on div "-- Не выбрано --" at bounding box center [444, 207] width 324 height 23
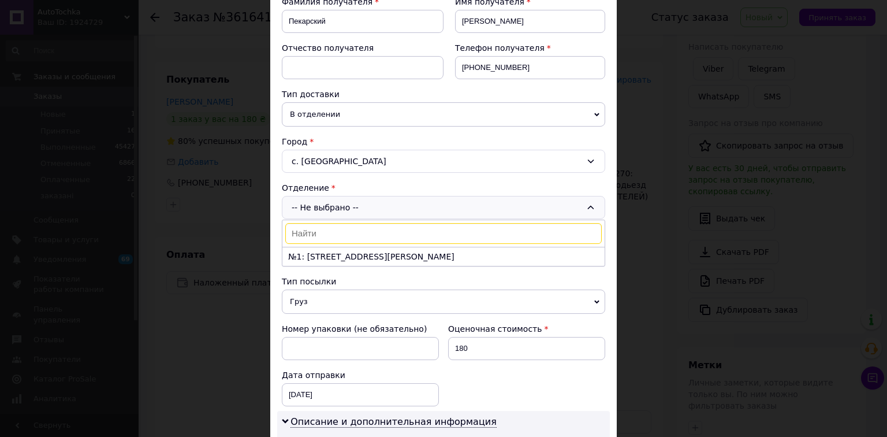
click at [348, 176] on div "Плательщик Получатель Отправитель Фамилия получателя Пекарский Имя получателя С…" at bounding box center [444, 350] width 324 height 802
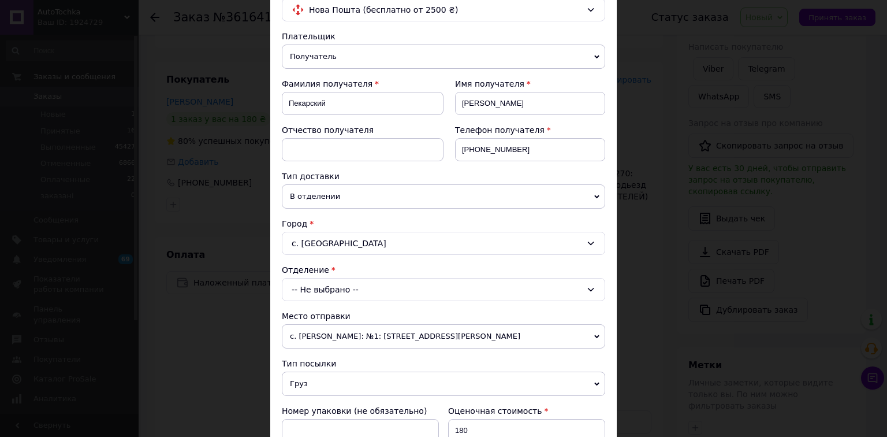
scroll to position [92, 0]
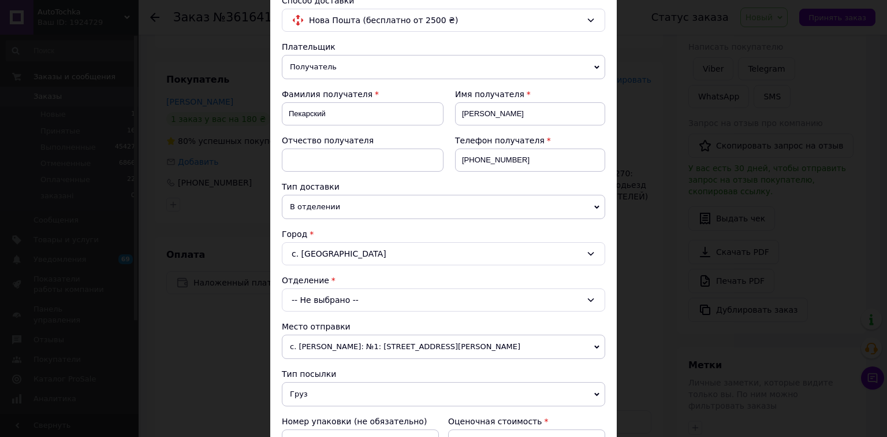
click at [594, 206] on icon at bounding box center [596, 206] width 5 height 3
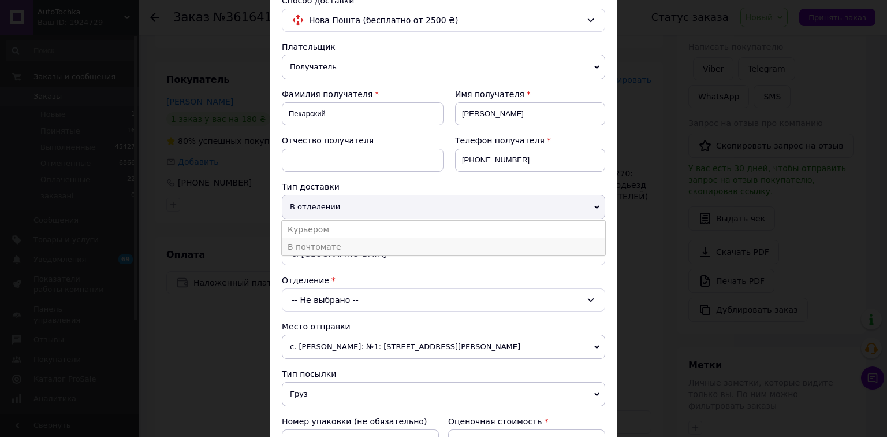
click at [318, 243] on li "В почтомате" at bounding box center [444, 246] width 324 height 17
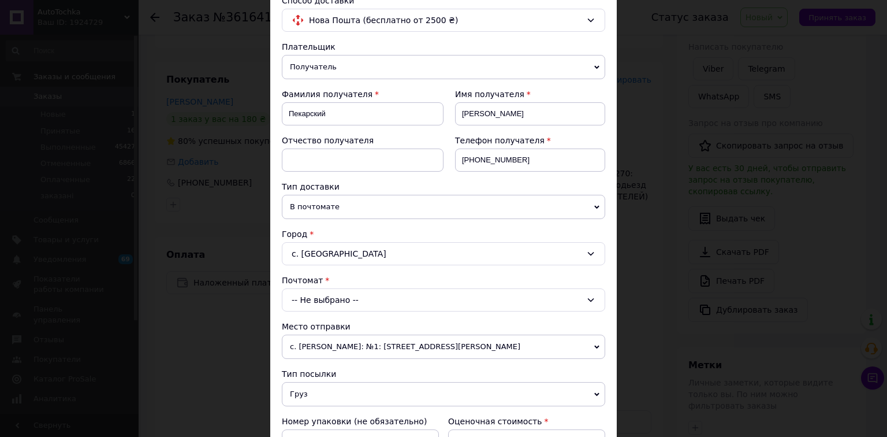
scroll to position [185, 0]
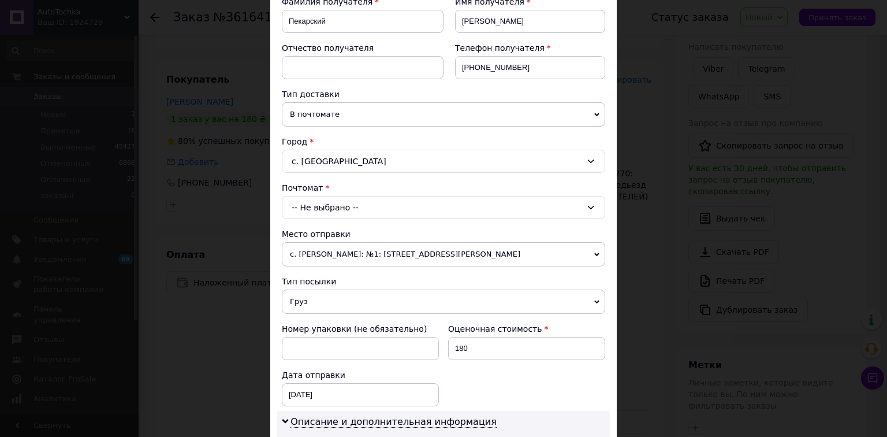
click at [590, 209] on icon at bounding box center [590, 207] width 9 height 9
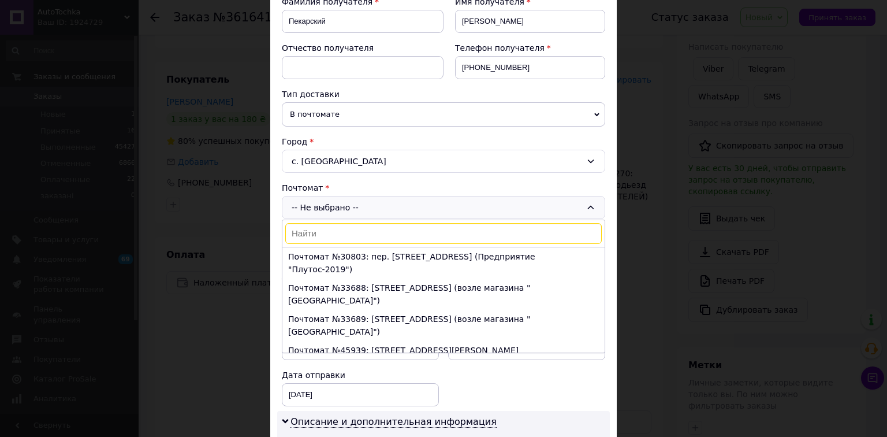
scroll to position [5, 0]
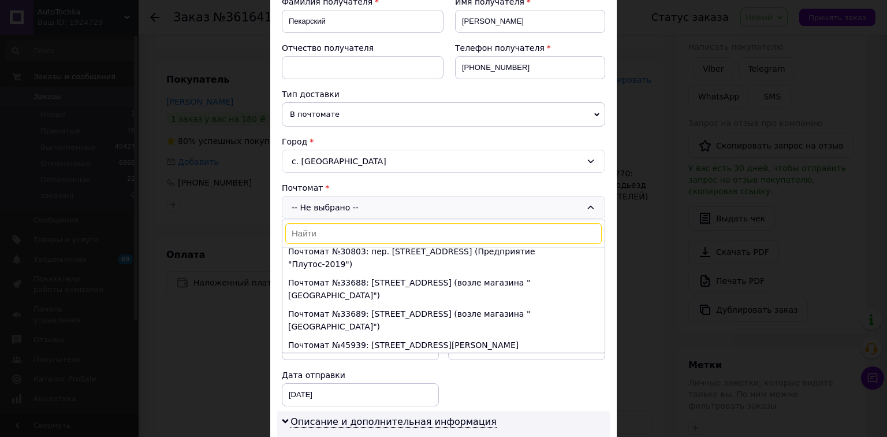
click at [392, 354] on li "Почтомат №47595: ул. Дачная, 46а (возле магазина "Велике Пузо")" at bounding box center [444, 369] width 322 height 31
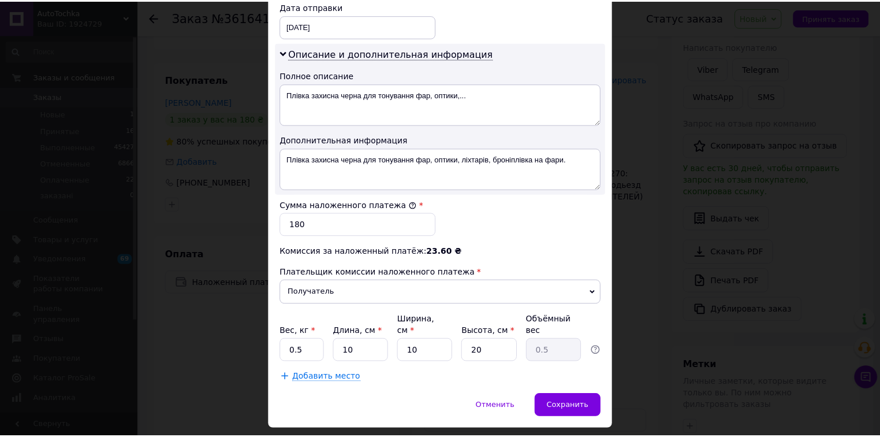
scroll to position [570, 0]
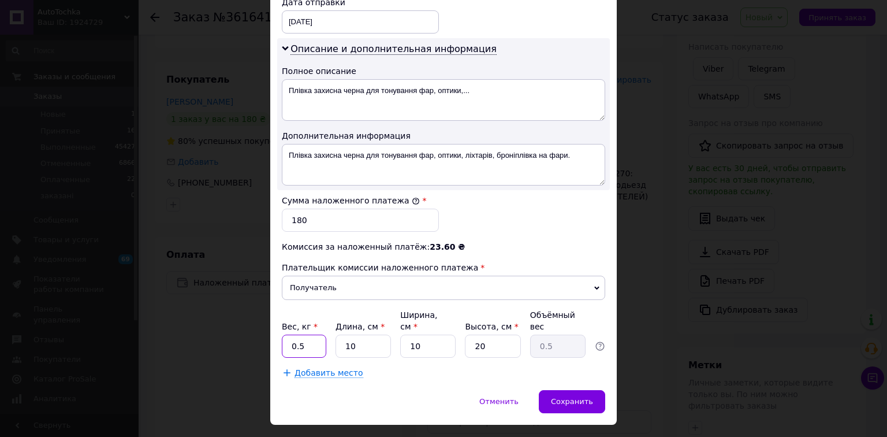
click at [317, 335] on input "0.5" at bounding box center [304, 346] width 44 height 23
type input "0"
type input "1"
click at [499, 335] on input "20" at bounding box center [492, 346] width 55 height 23
type input "2"
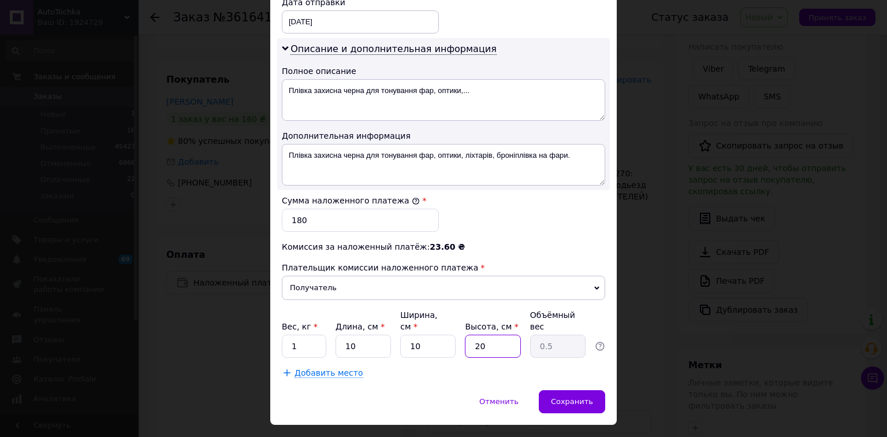
type input "0.1"
type input "1"
type input "0.1"
type input "10"
type input "0.25"
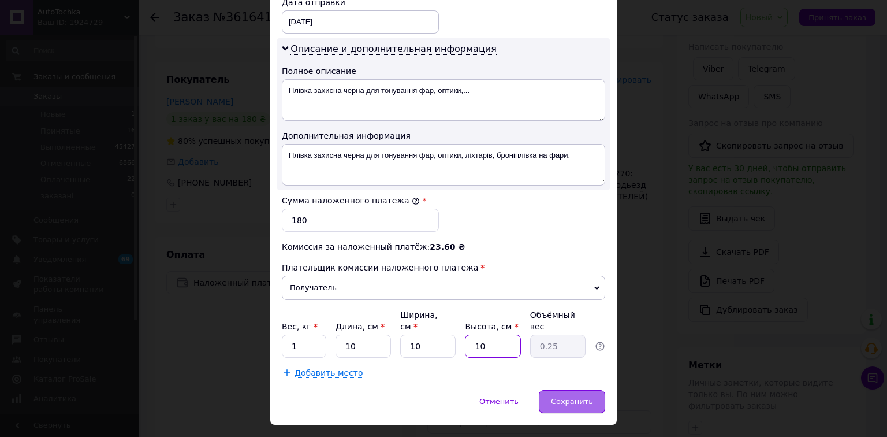
type input "10"
click at [589, 397] on span "Сохранить" at bounding box center [572, 401] width 42 height 9
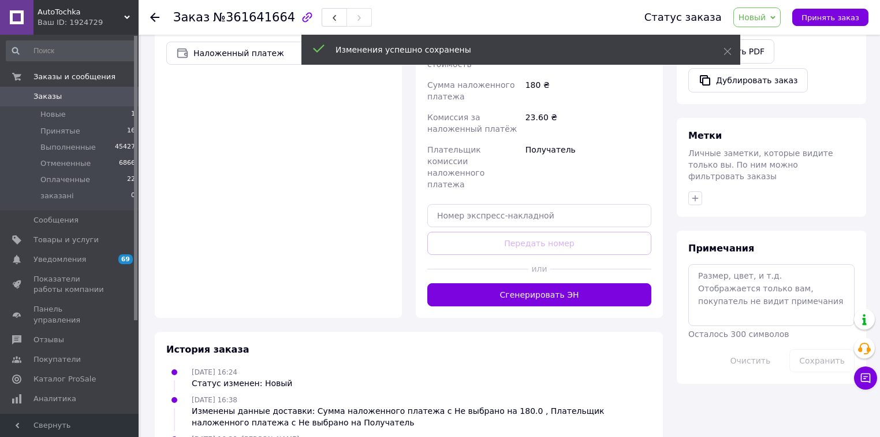
scroll to position [416, 0]
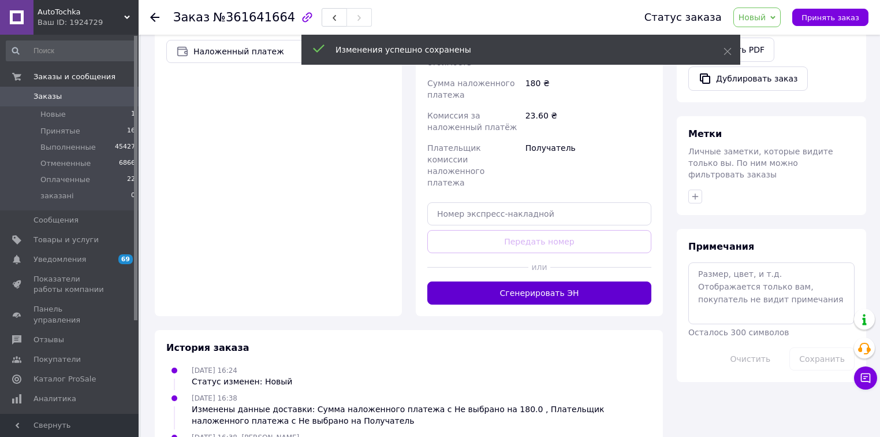
click at [530, 281] on button "Сгенерировать ЭН" at bounding box center [540, 292] width 224 height 23
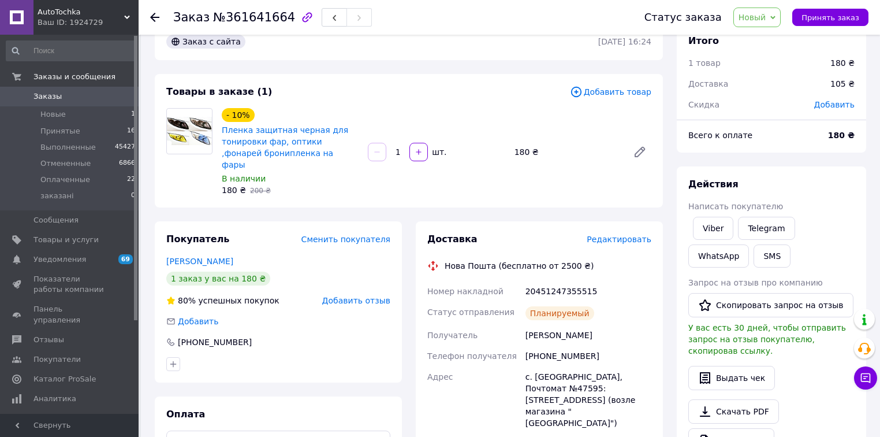
scroll to position [23, 0]
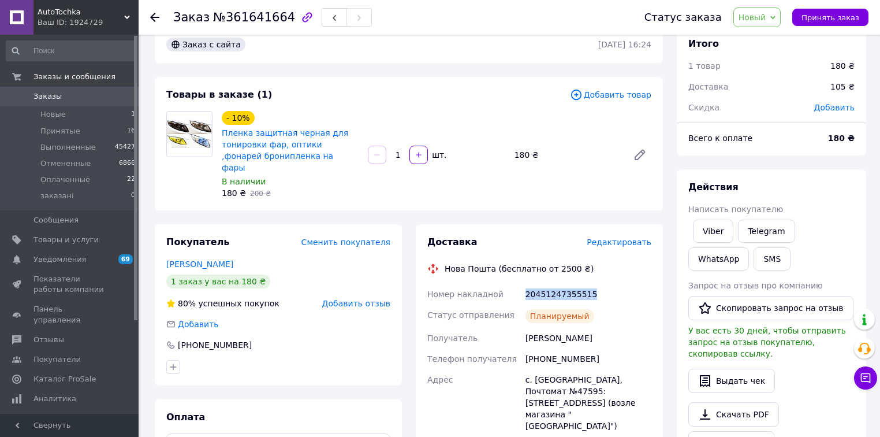
drag, startPoint x: 592, startPoint y: 281, endPoint x: 522, endPoint y: 282, distance: 69.9
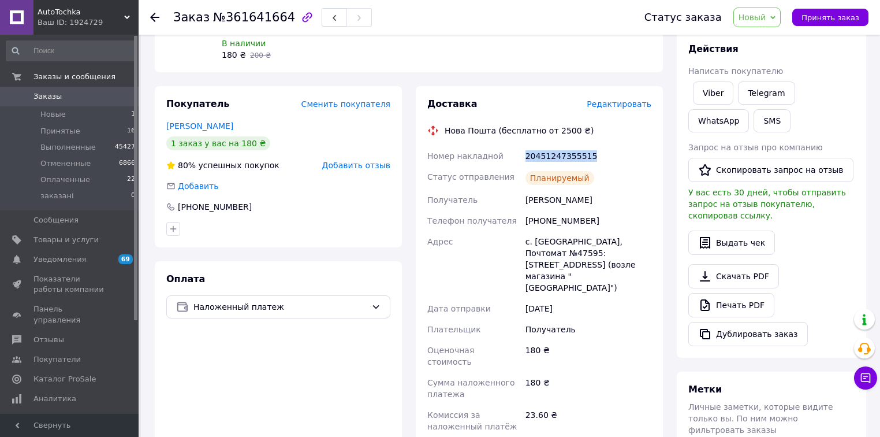
scroll to position [161, 0]
drag, startPoint x: 609, startPoint y: 185, endPoint x: 509, endPoint y: 184, distance: 100.0
click at [509, 184] on div "Номер накладной 20451247355515 Статус отправления Планируемый Получатель Пекарс…" at bounding box center [539, 328] width 229 height 367
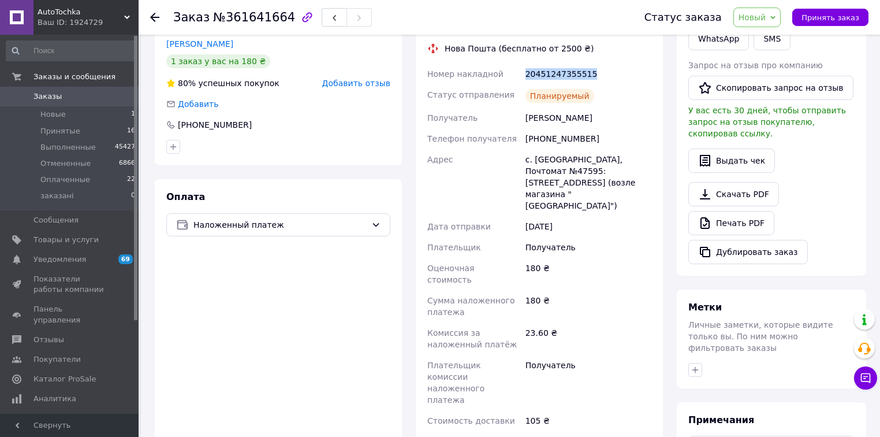
scroll to position [300, 0]
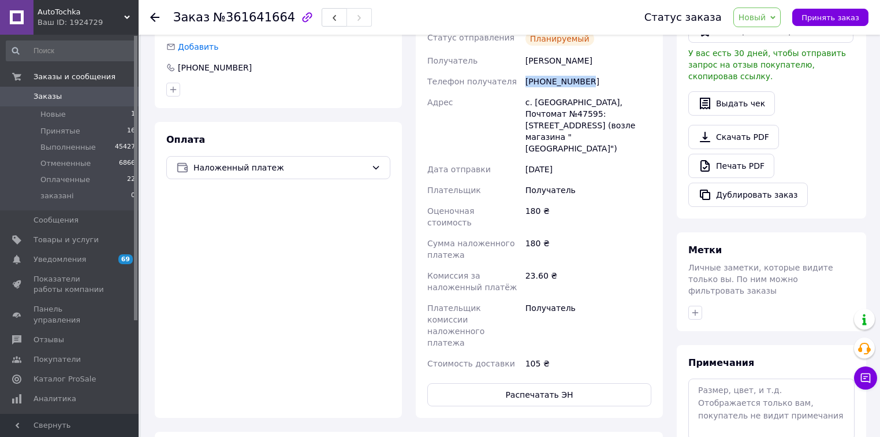
drag, startPoint x: 589, startPoint y: 69, endPoint x: 526, endPoint y: 70, distance: 63.6
click at [526, 71] on div "[PHONE_NUMBER]" at bounding box center [588, 81] width 131 height 21
drag, startPoint x: 616, startPoint y: 104, endPoint x: 520, endPoint y: 98, distance: 96.1
click at [520, 98] on div "Номер накладной 20451247355515 Статус отправления Планируемый Получатель Пекарс…" at bounding box center [539, 189] width 229 height 367
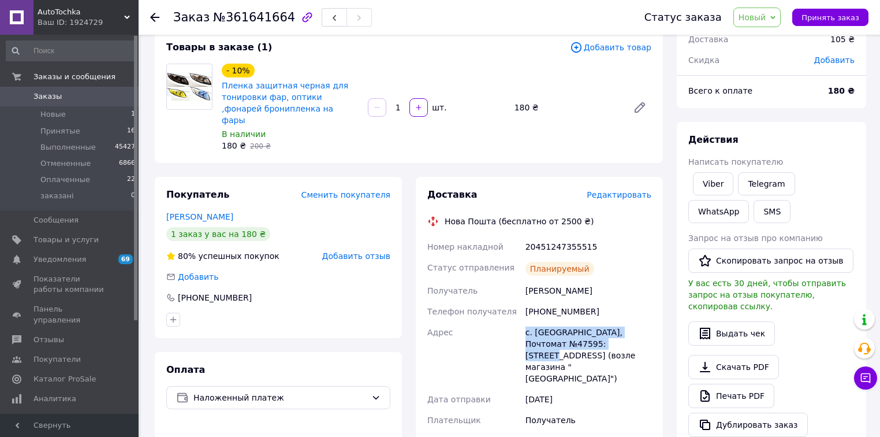
scroll to position [69, 0]
click at [767, 21] on span "Новый" at bounding box center [753, 17] width 28 height 9
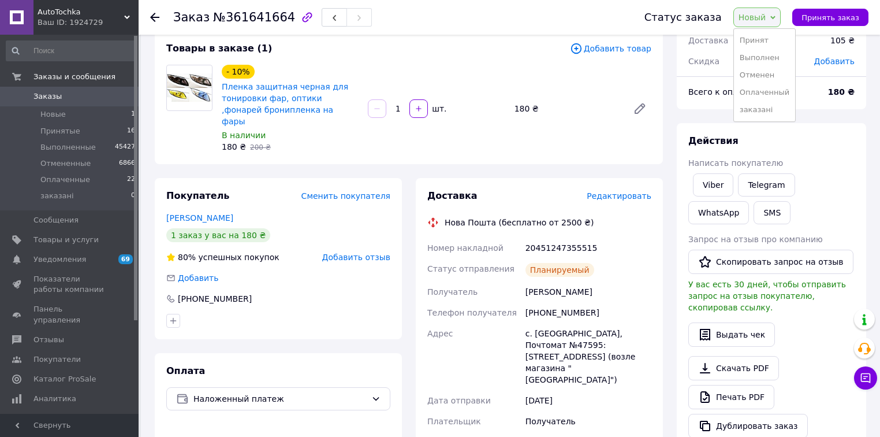
click at [779, 46] on li "Принят" at bounding box center [764, 40] width 61 height 17
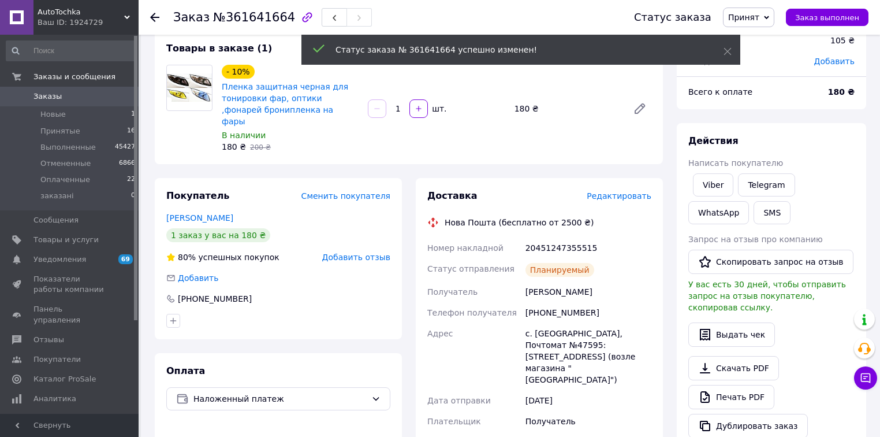
click at [757, 22] on span "Принят" at bounding box center [744, 17] width 31 height 9
click at [760, 38] on li "Выполнен" at bounding box center [754, 40] width 61 height 17
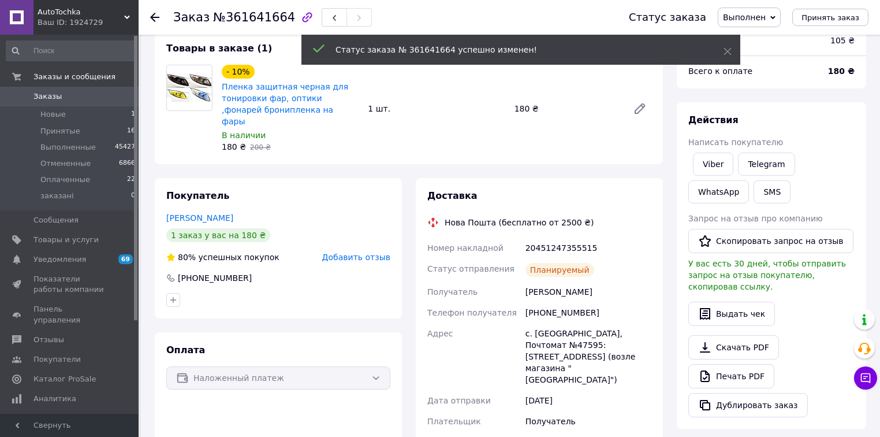
click at [153, 14] on icon at bounding box center [154, 17] width 9 height 9
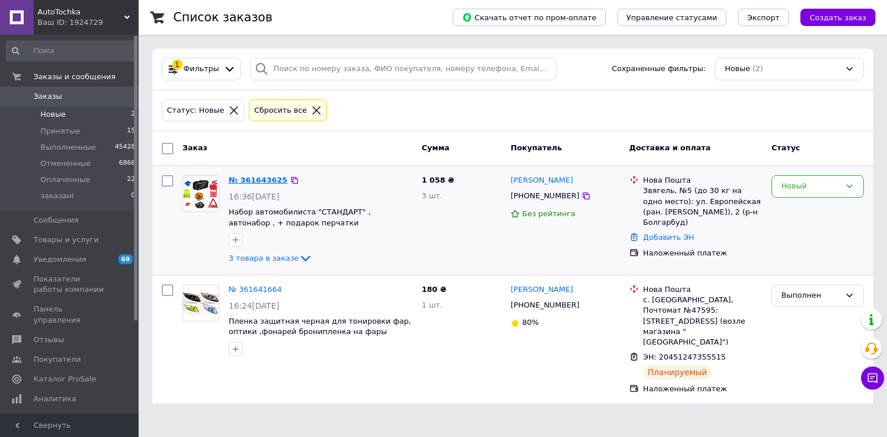
click at [255, 183] on link "№ 361643625" at bounding box center [258, 180] width 59 height 9
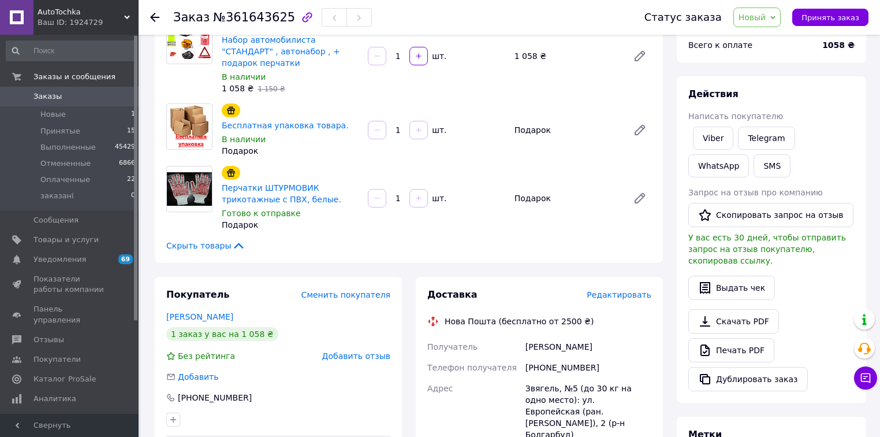
scroll to position [185, 0]
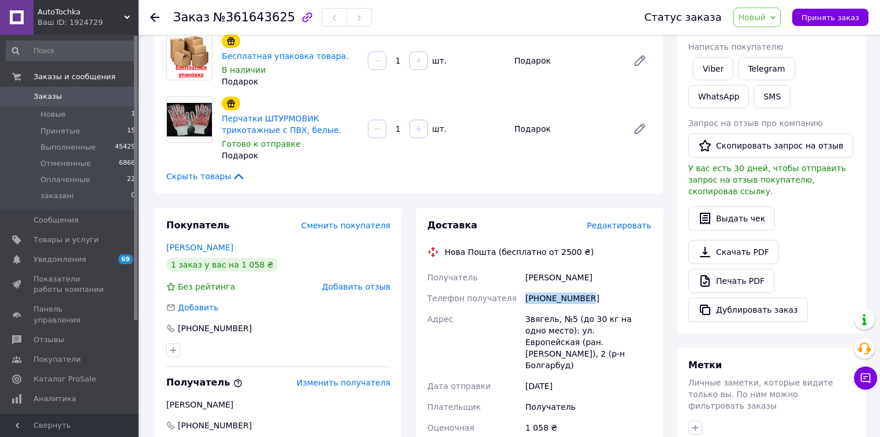
drag, startPoint x: 592, startPoint y: 278, endPoint x: 517, endPoint y: 280, distance: 74.6
click at [517, 280] on div "Получатель Колодяжний Валерій Телефон получателя +380734079792 Адрес Звягель, №…" at bounding box center [539, 418] width 229 height 303
click at [776, 15] on icon at bounding box center [773, 17] width 5 height 5
click at [774, 40] on li "Принят" at bounding box center [764, 40] width 61 height 17
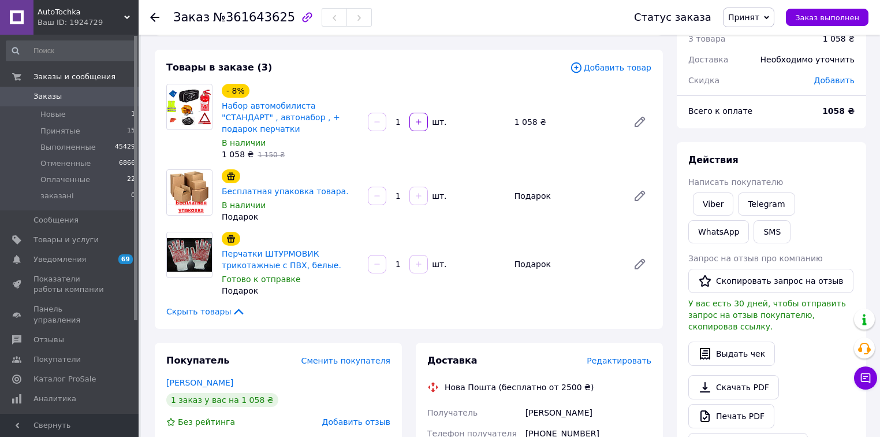
scroll to position [46, 0]
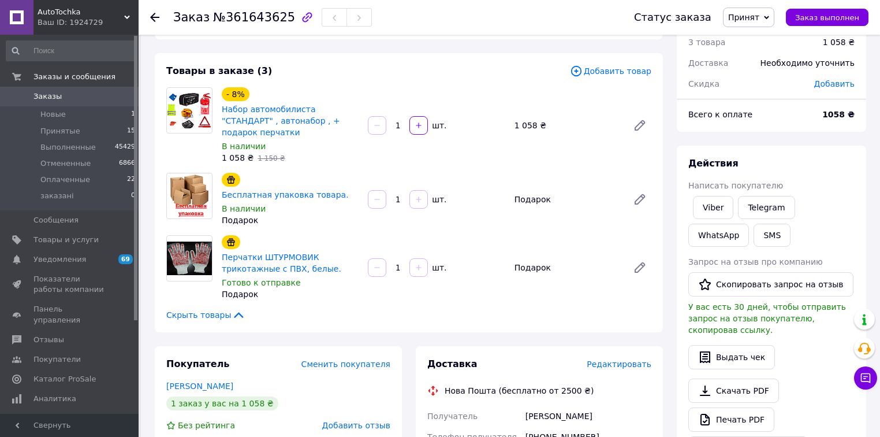
click at [154, 18] on icon at bounding box center [154, 17] width 9 height 9
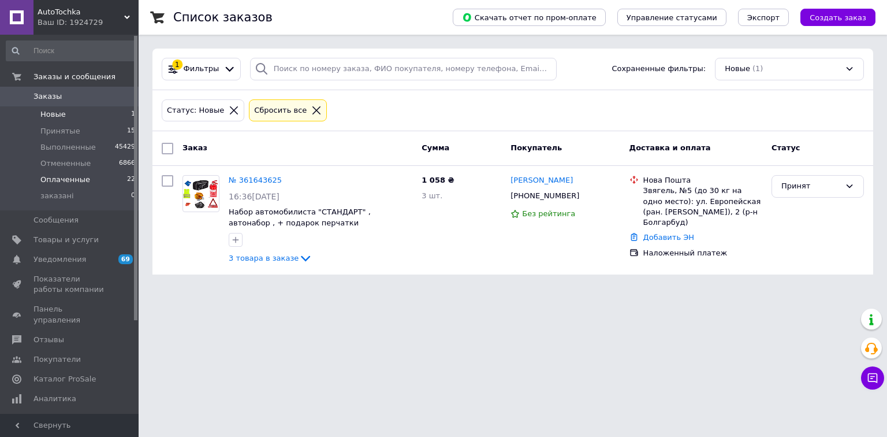
click at [102, 180] on li "Оплаченные 22" at bounding box center [71, 180] width 142 height 16
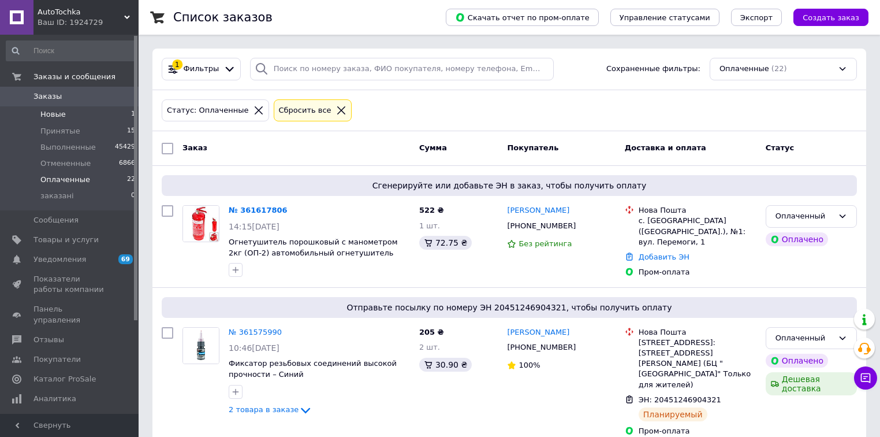
click at [104, 114] on li "Новые 1" at bounding box center [71, 114] width 142 height 16
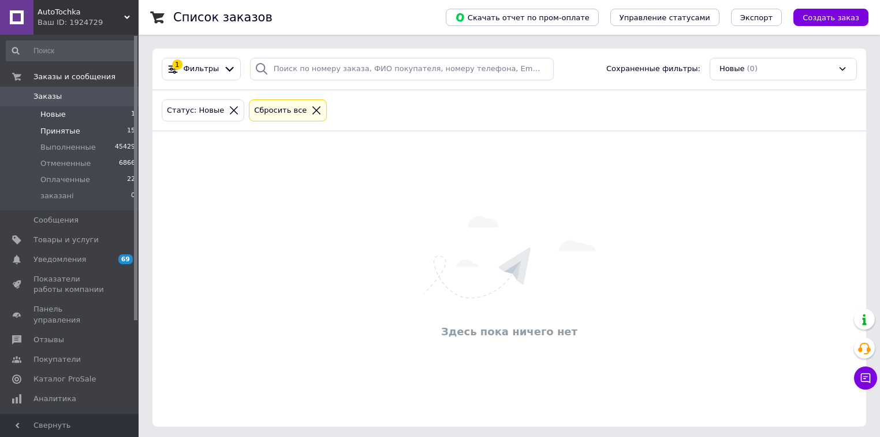
click at [94, 132] on li "Принятые 15" at bounding box center [71, 131] width 142 height 16
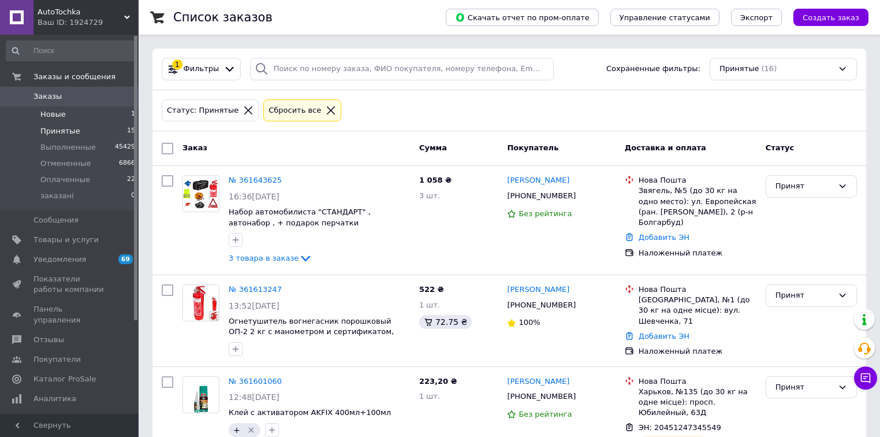
click at [80, 116] on li "Новые 1" at bounding box center [71, 114] width 142 height 16
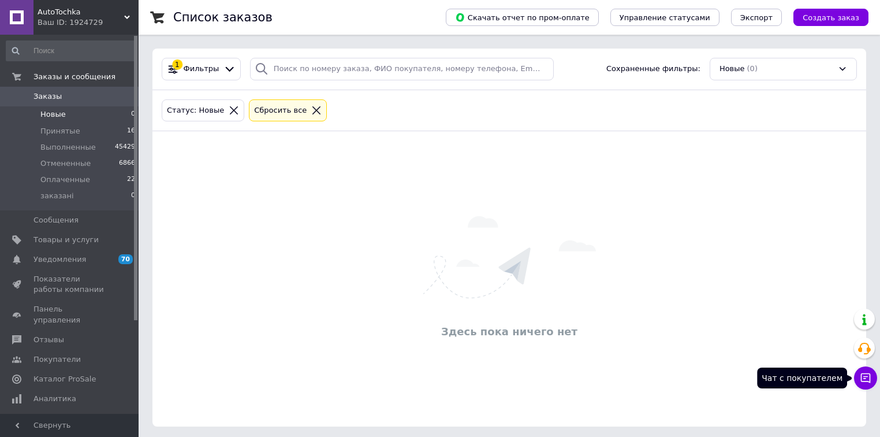
click at [860, 374] on icon at bounding box center [866, 378] width 12 height 12
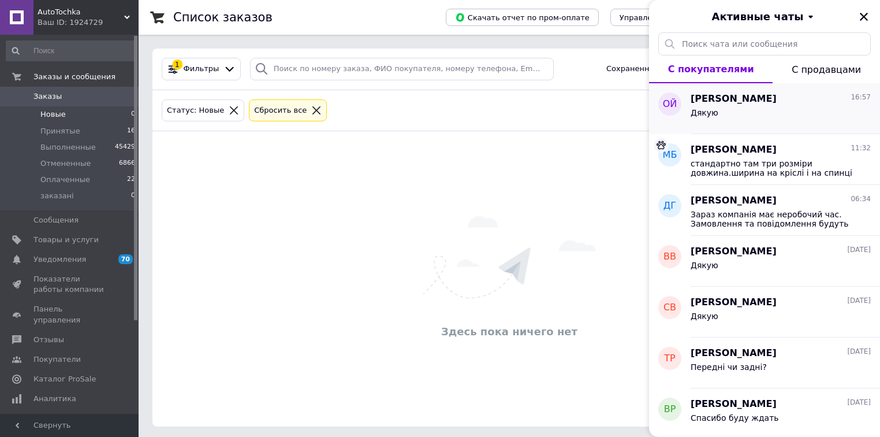
click at [730, 117] on div "Дякую" at bounding box center [781, 115] width 180 height 18
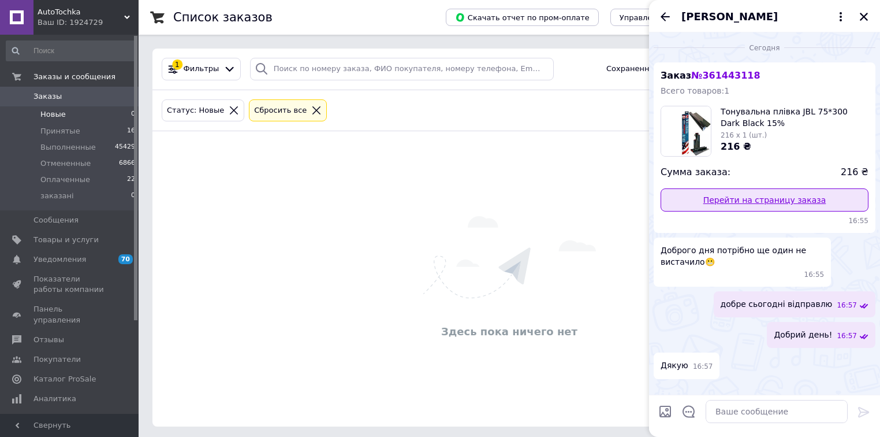
click at [764, 200] on link "Перейти на страницу заказа" at bounding box center [765, 199] width 208 height 23
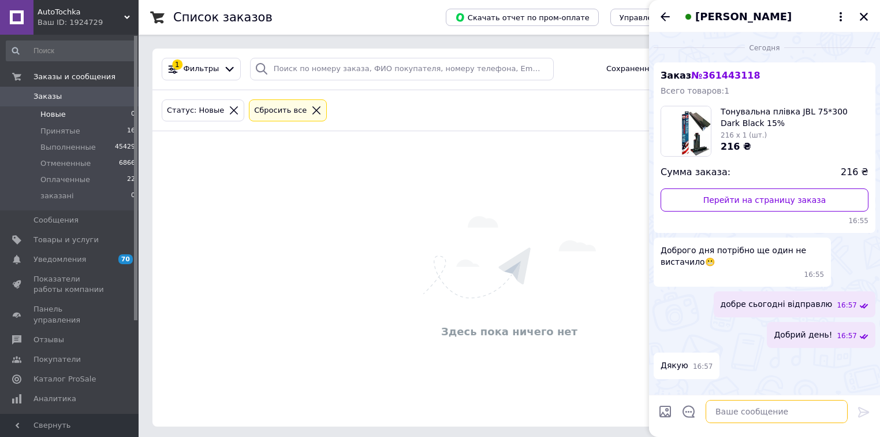
click at [731, 412] on textarea at bounding box center [777, 411] width 142 height 23
paste textarea "20451247381064"
type textarea "ттн 20451247381064"
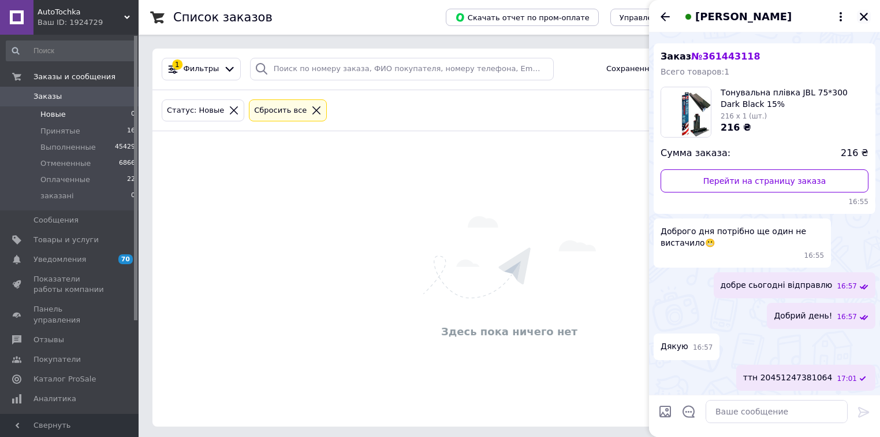
click at [865, 13] on icon "Закрыть" at bounding box center [864, 17] width 10 height 10
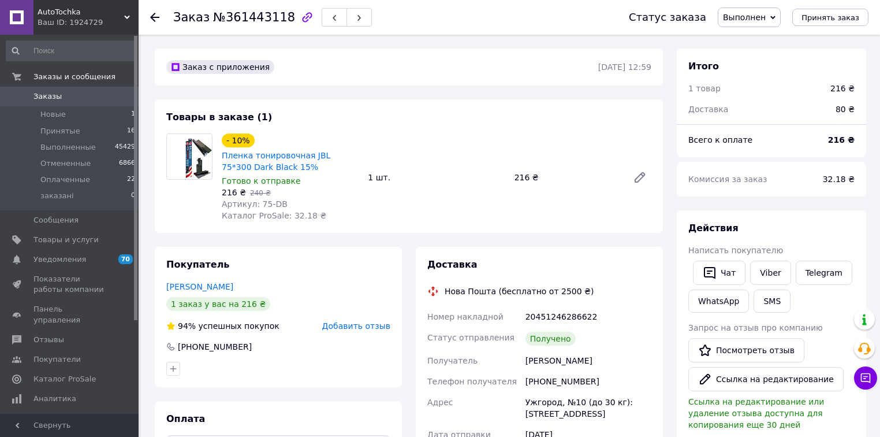
scroll to position [46, 0]
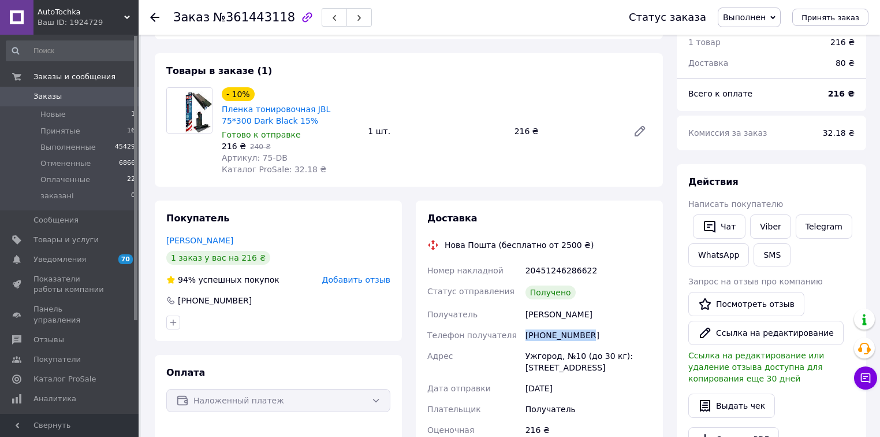
drag, startPoint x: 589, startPoint y: 337, endPoint x: 515, endPoint y: 340, distance: 74.0
click at [515, 340] on div "Номер накладной 20451246286622 Статус отправления Получено Получатель йову Олек…" at bounding box center [539, 426] width 229 height 333
copy div "Телефон получателя +380951945850"
drag, startPoint x: 582, startPoint y: 314, endPoint x: 510, endPoint y: 319, distance: 72.9
click at [510, 319] on div "Номер накладной 20451246286622 Статус отправления Получено Получатель йову Олек…" at bounding box center [539, 426] width 229 height 333
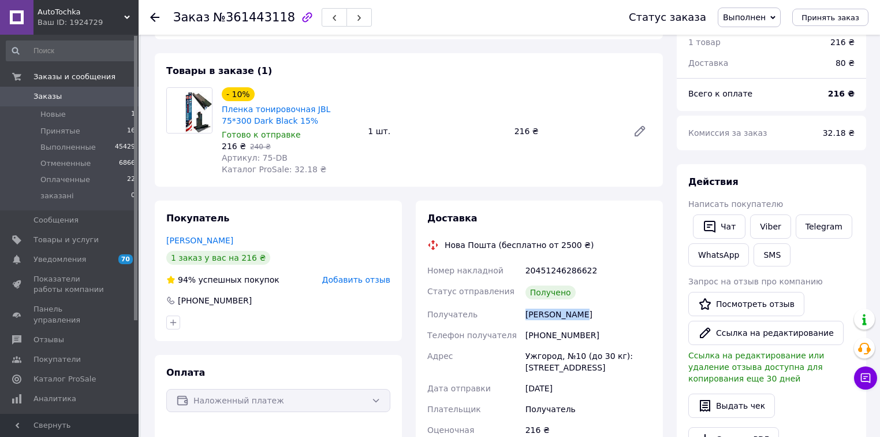
copy div "Получатель йову Олексій"
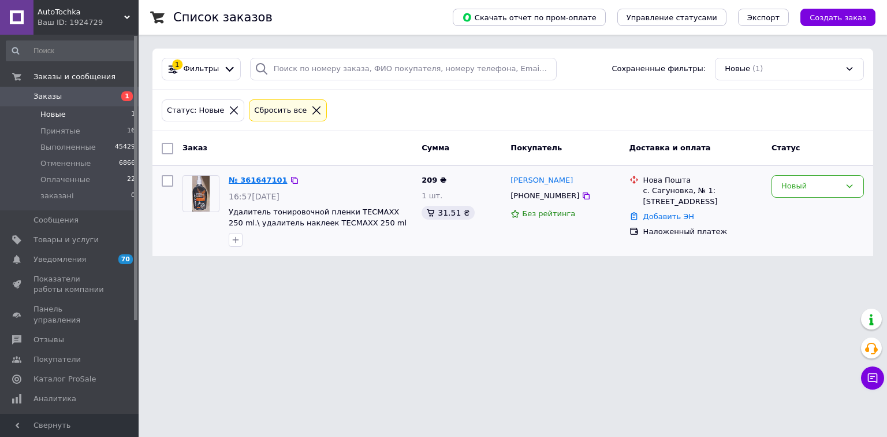
click at [251, 179] on link "№ 361647101" at bounding box center [258, 180] width 59 height 9
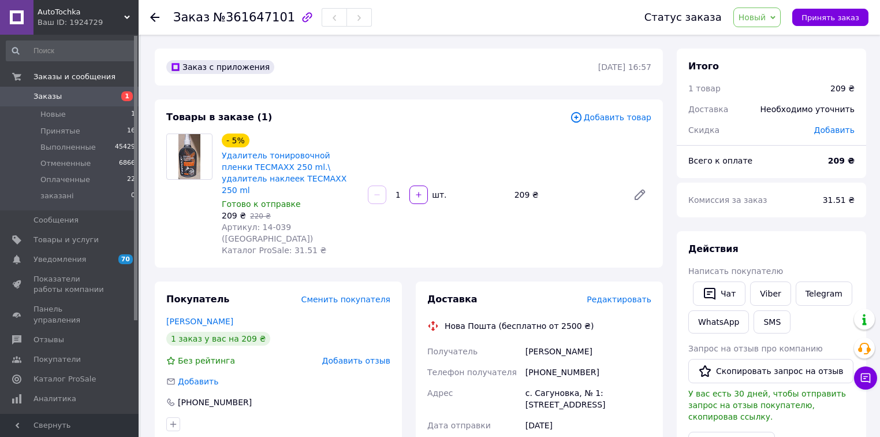
click at [612, 295] on span "Редактировать" at bounding box center [619, 299] width 65 height 9
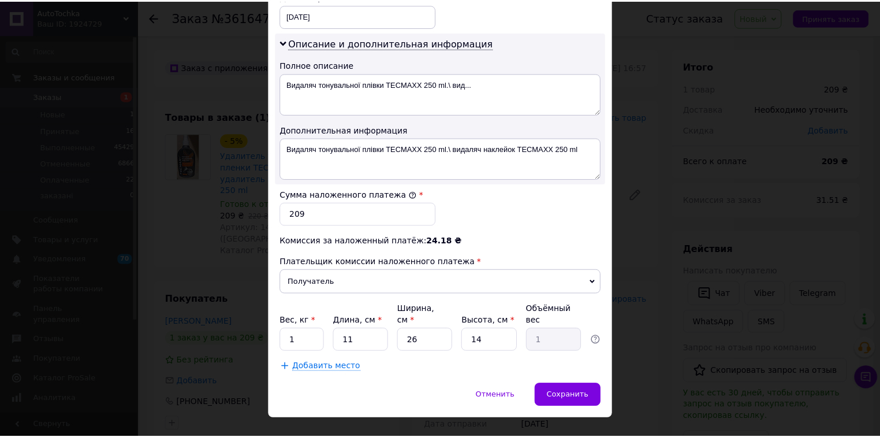
scroll to position [570, 0]
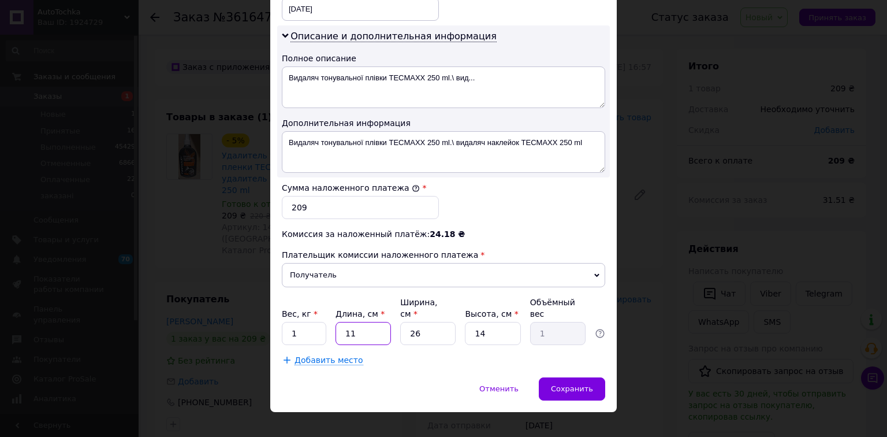
click at [370, 322] on input "11" at bounding box center [363, 333] width 55 height 23
type input "1"
type input "0.1"
type input "15"
type input "1.37"
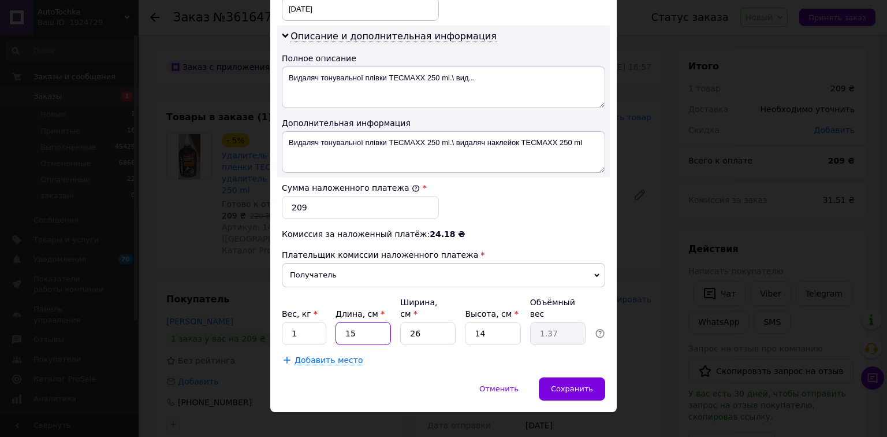
type input "15"
click at [432, 322] on input "26" at bounding box center [427, 333] width 55 height 23
type input "2"
type input "0.11"
type input "1"
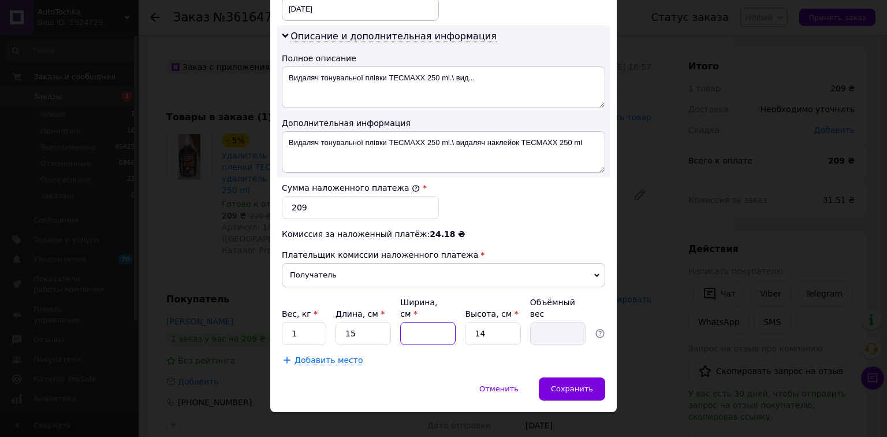
type input "0.1"
type input "15"
type input "0.79"
type input "15"
click at [505, 322] on input "14" at bounding box center [492, 333] width 55 height 23
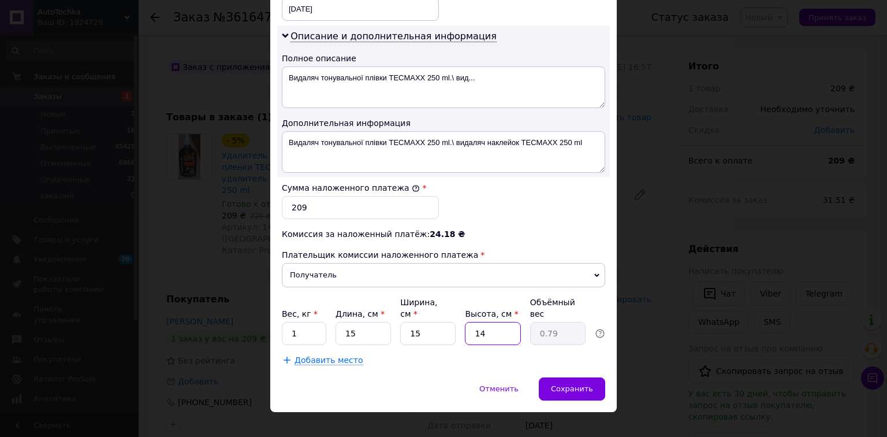
type input "1"
type input "0.1"
type input "15"
type input "0.84"
type input "15"
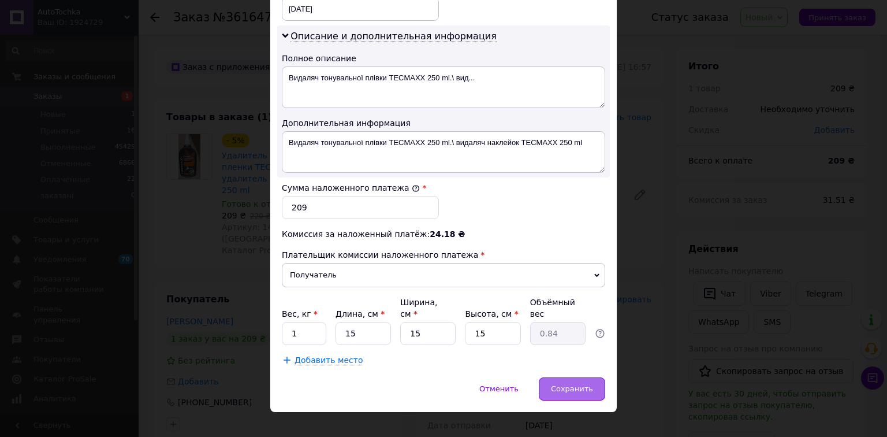
click at [582, 384] on span "Сохранить" at bounding box center [572, 388] width 42 height 9
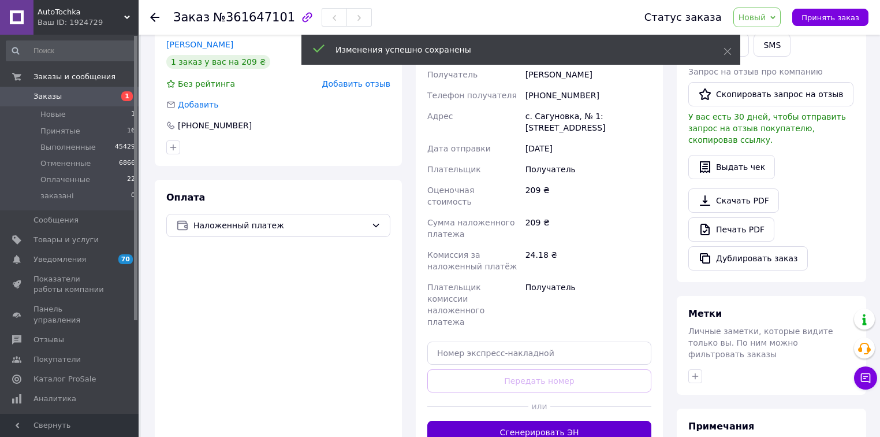
scroll to position [277, 0]
click at [538, 420] on button "Сгенерировать ЭН" at bounding box center [540, 431] width 224 height 23
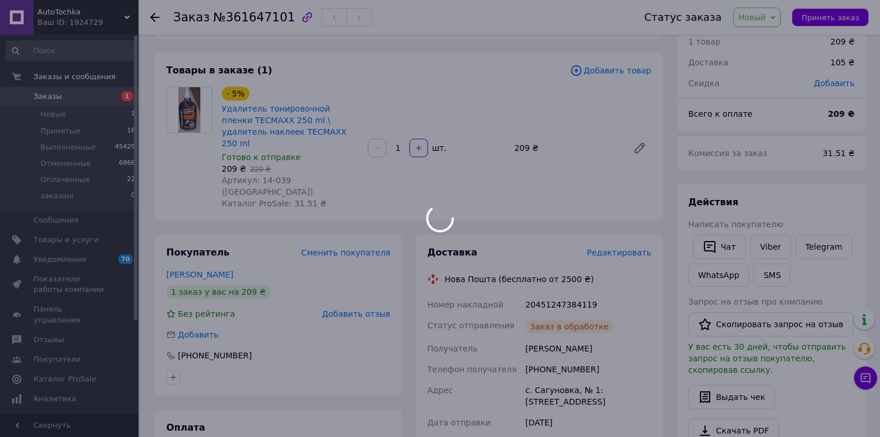
scroll to position [46, 0]
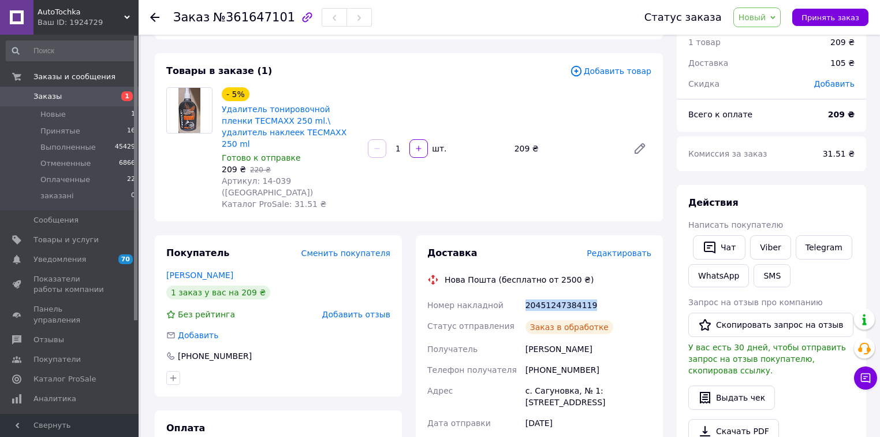
drag, startPoint x: 598, startPoint y: 280, endPoint x: 518, endPoint y: 284, distance: 79.8
copy div "Номер накладной 20451247384119"
drag, startPoint x: 604, startPoint y: 322, endPoint x: 510, endPoint y: 324, distance: 94.2
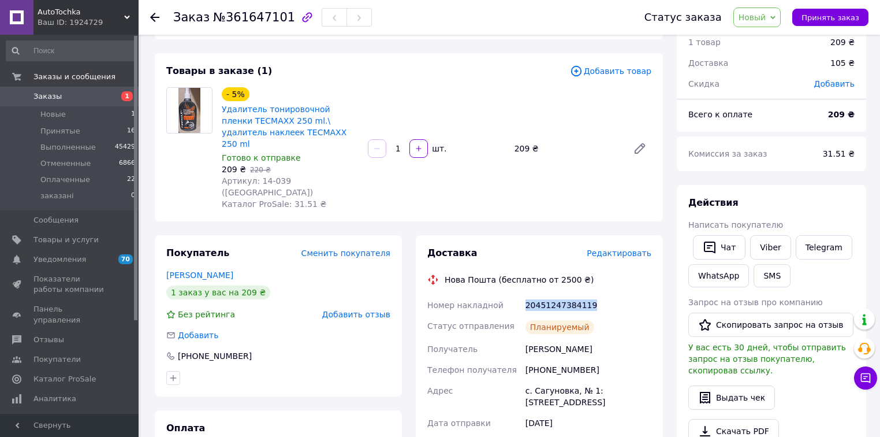
copy div "Получатель Жученко Владислав"
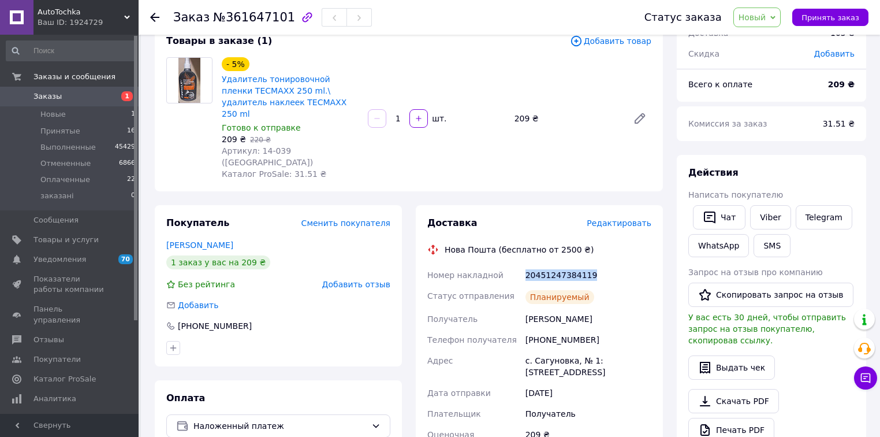
scroll to position [92, 0]
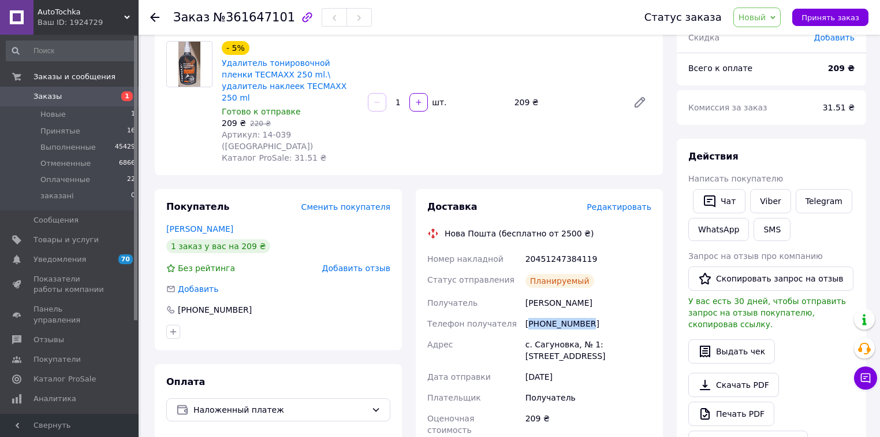
drag, startPoint x: 592, startPoint y: 302, endPoint x: 533, endPoint y: 306, distance: 59.0
click at [533, 313] on div "[PHONE_NUMBER]" at bounding box center [588, 323] width 131 height 21
copy div "380975331586"
click at [604, 292] on div "Жученко Владислав" at bounding box center [588, 302] width 131 height 21
drag, startPoint x: 593, startPoint y: 301, endPoint x: 529, endPoint y: 303, distance: 63.6
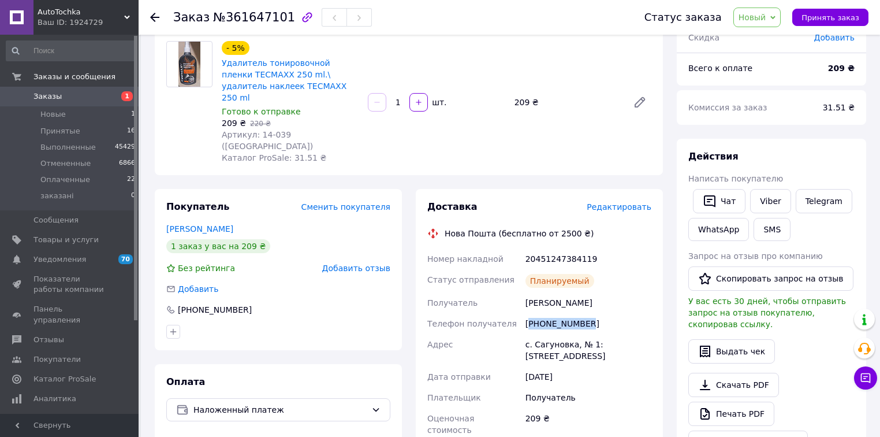
click at [529, 313] on div "[PHONE_NUMBER]" at bounding box center [588, 323] width 131 height 21
copy div "380975331586"
drag, startPoint x: 589, startPoint y: 324, endPoint x: 520, endPoint y: 319, distance: 69.4
click at [520, 319] on div "Номер накладной 20451247384119 Статус отправления Планируемый Получатель Жученк…" at bounding box center [539, 414] width 229 height 333
copy div "Адрес с. Сагуновка, № 1"
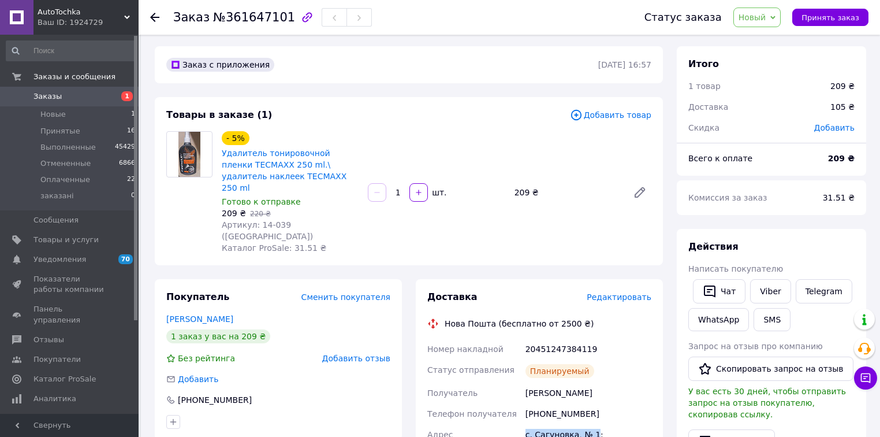
scroll to position [0, 0]
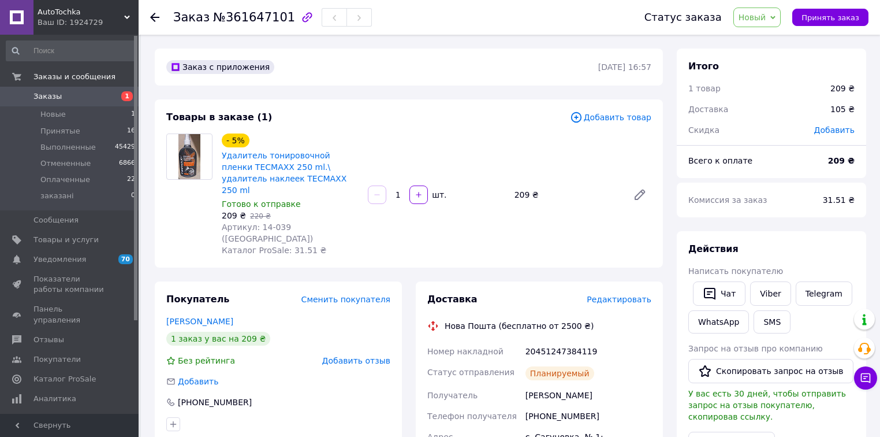
click at [776, 18] on icon at bounding box center [773, 17] width 5 height 5
click at [779, 39] on li "Принят" at bounding box center [764, 40] width 61 height 17
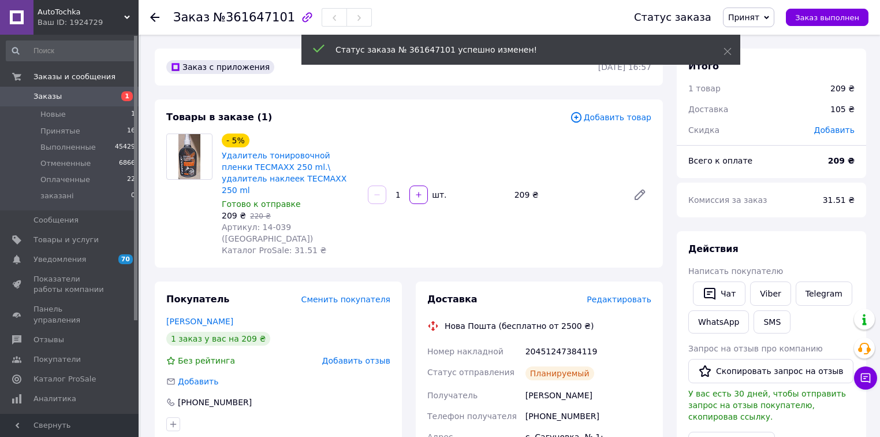
click at [760, 19] on span "Принят" at bounding box center [744, 17] width 31 height 9
click at [767, 38] on li "Выполнен" at bounding box center [754, 40] width 61 height 17
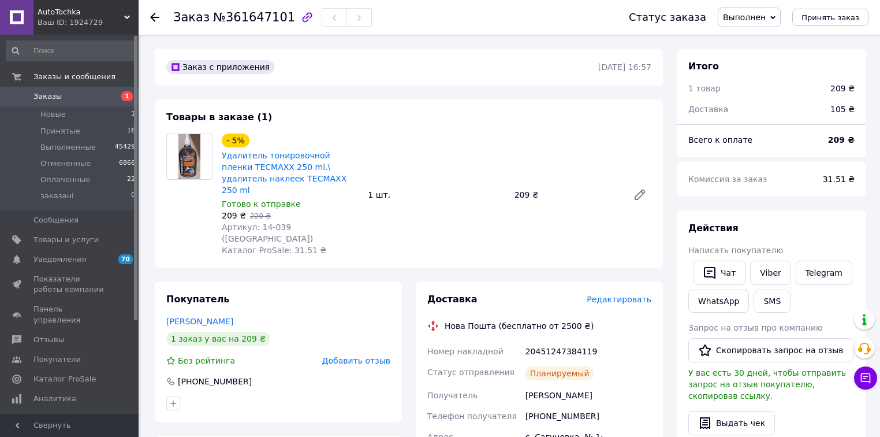
click at [151, 16] on use at bounding box center [154, 17] width 9 height 9
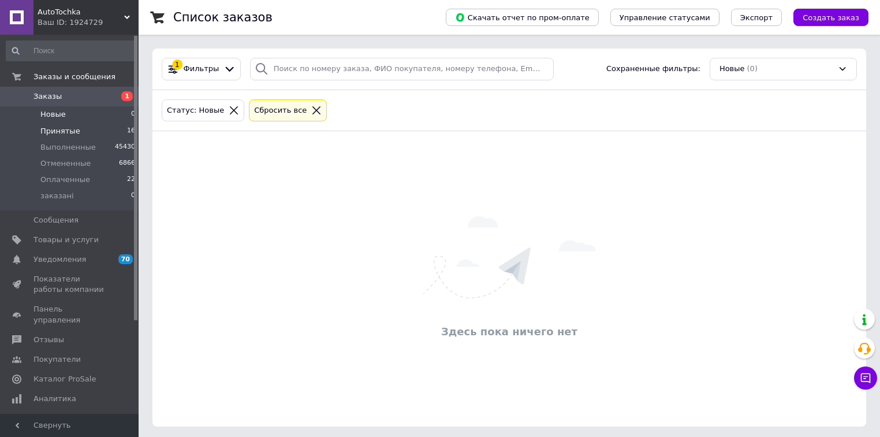
click at [89, 129] on li "Принятые 16" at bounding box center [71, 131] width 142 height 16
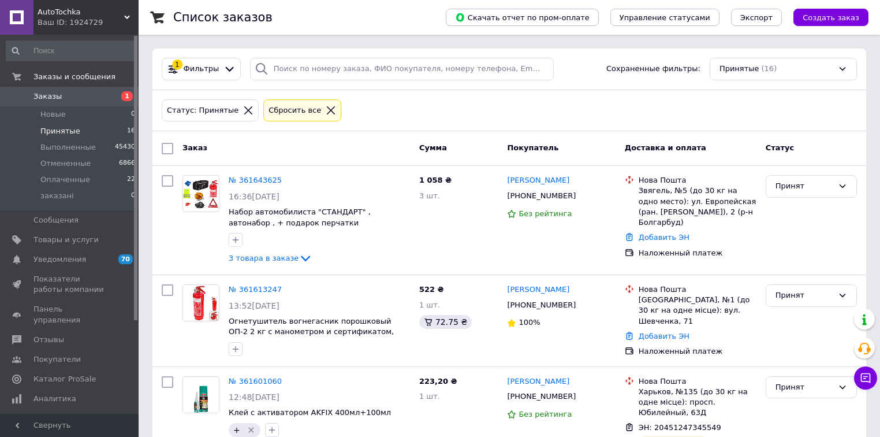
click at [261, 176] on link "№ 361643625" at bounding box center [255, 180] width 53 height 9
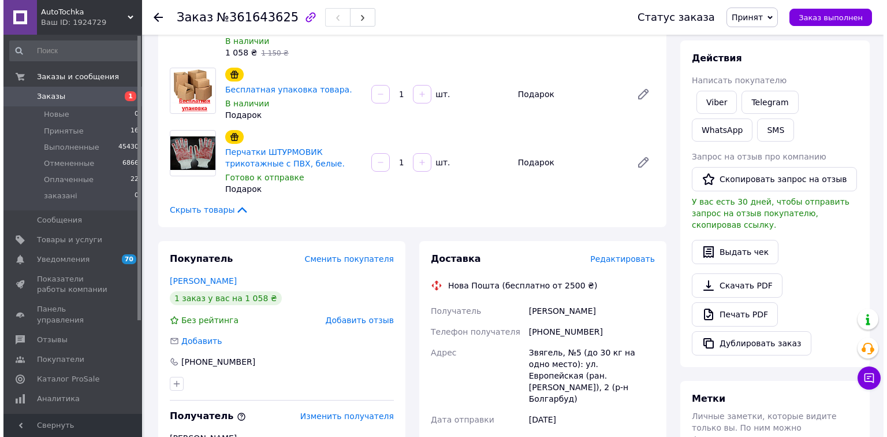
scroll to position [185, 0]
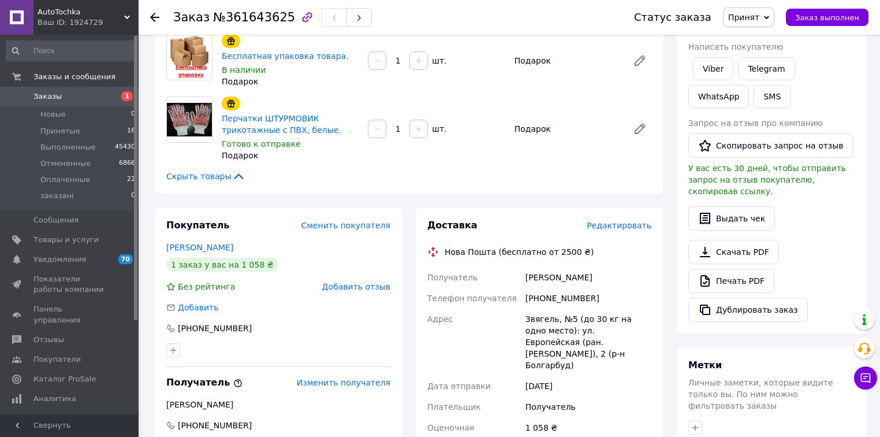
click at [617, 221] on span "Редактировать" at bounding box center [619, 225] width 65 height 9
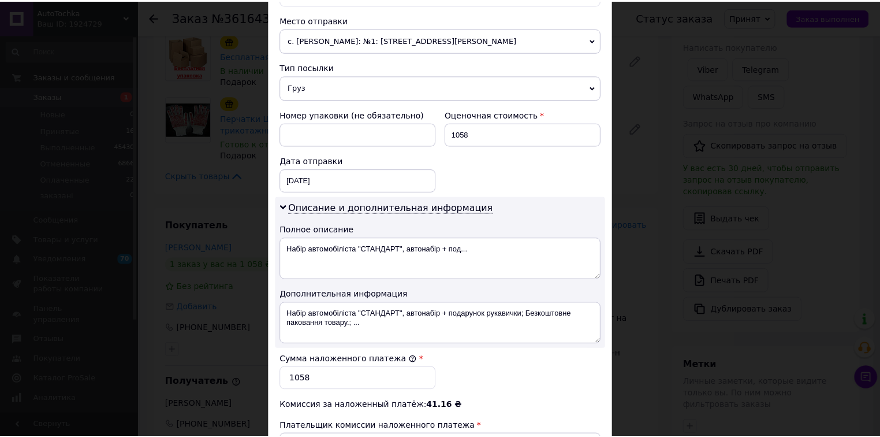
scroll to position [582, 0]
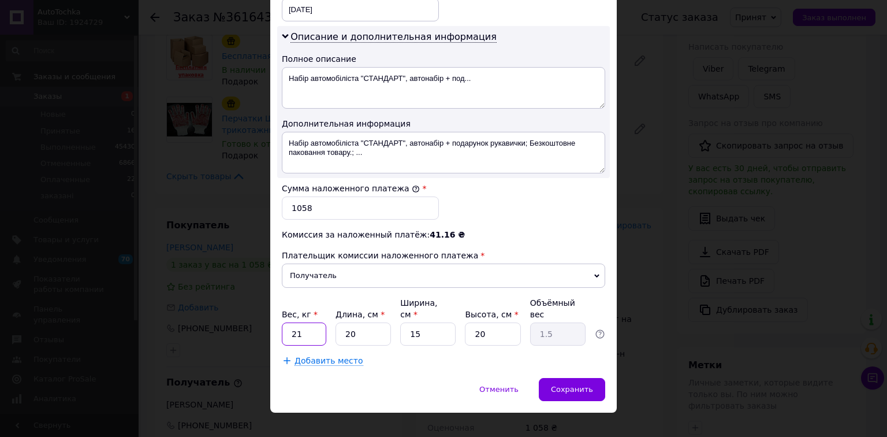
click at [314, 322] on input "21" at bounding box center [304, 333] width 44 height 23
type input "2.4"
click at [434, 322] on input "15" at bounding box center [427, 333] width 55 height 23
type input "1"
type input "0.1"
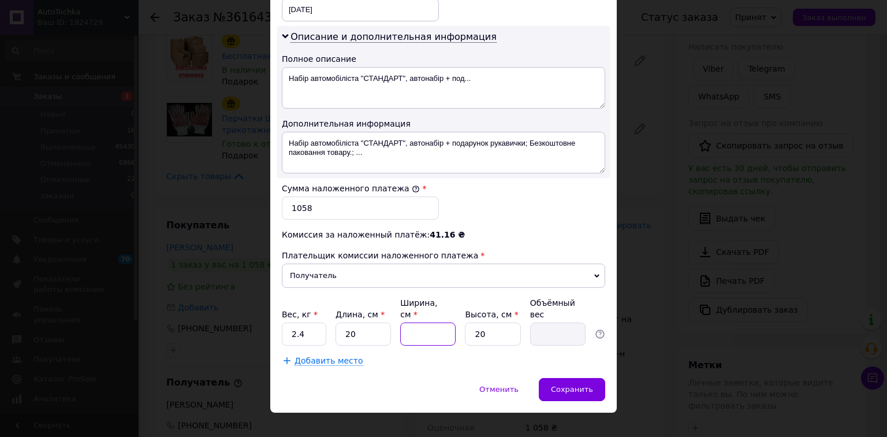
type input "2"
type input "0.2"
type input "20"
type input "2"
type input "20"
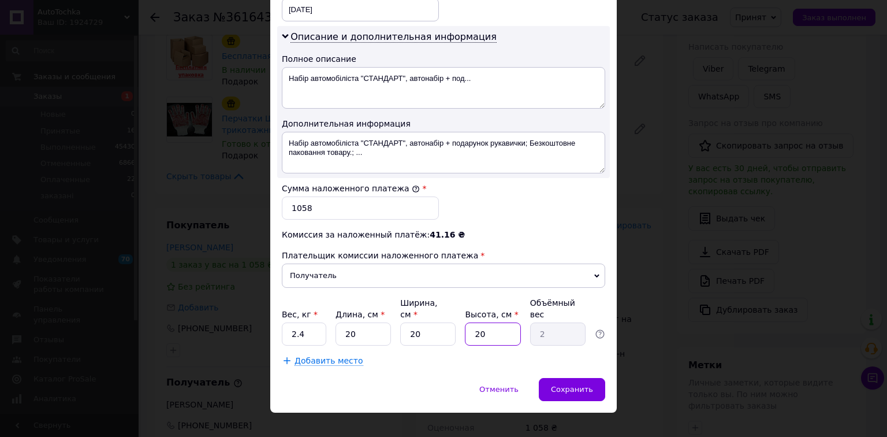
click at [492, 322] on input "20" at bounding box center [492, 333] width 55 height 23
type input "2"
type input "0.2"
type input "24"
type input "2.4"
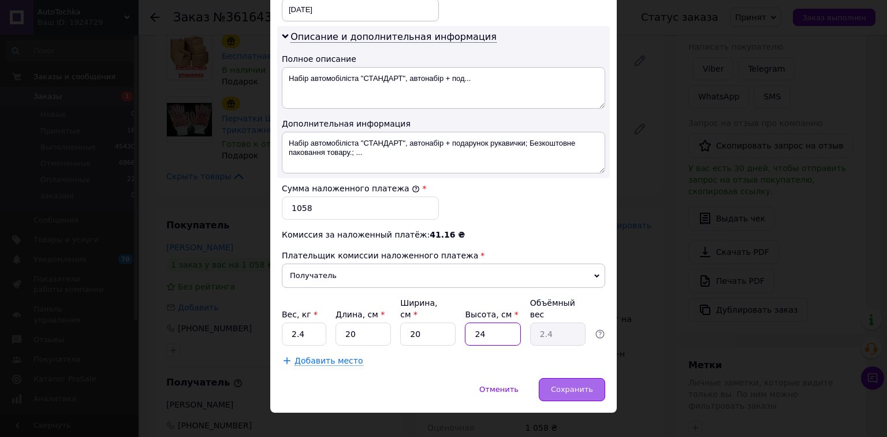
type input "24"
click at [568, 385] on span "Сохранить" at bounding box center [572, 389] width 42 height 9
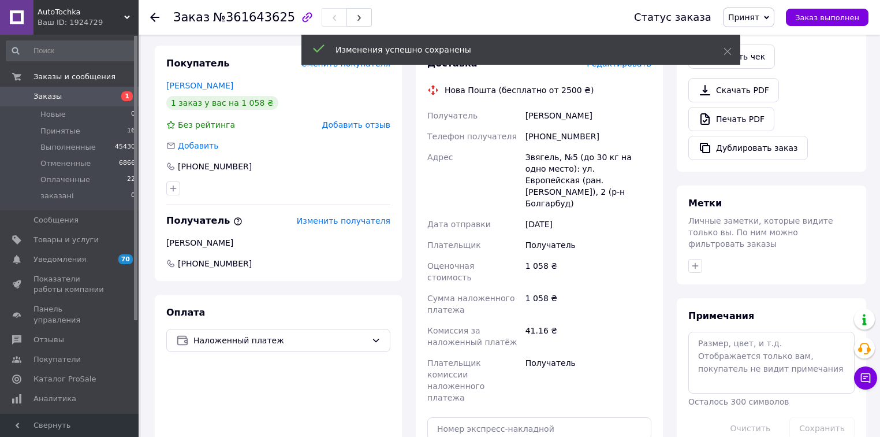
scroll to position [416, 0]
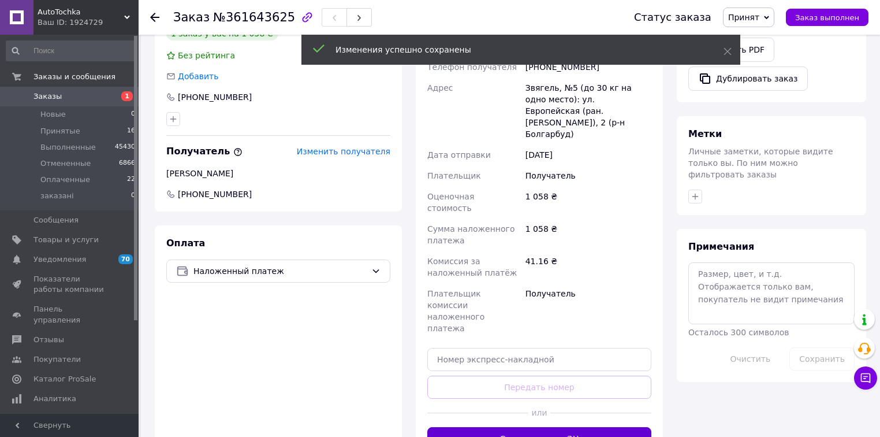
click at [551, 427] on button "Сгенерировать ЭН" at bounding box center [540, 438] width 224 height 23
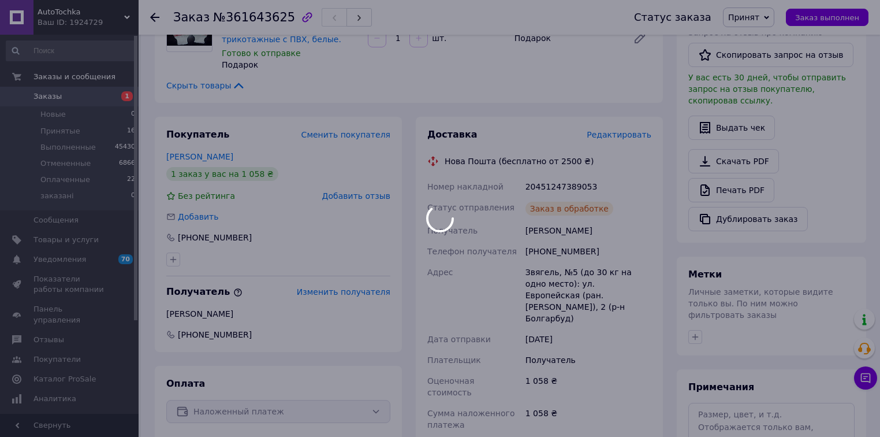
scroll to position [231, 0]
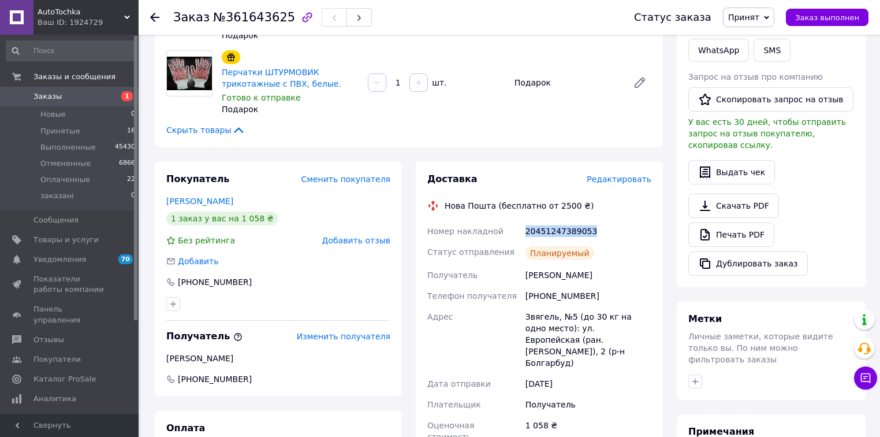
drag, startPoint x: 600, startPoint y: 212, endPoint x: 522, endPoint y: 212, distance: 78.0
click at [522, 221] on div "Номер накладной 20451247389053 Статус отправления Планируемый Получатель Колодя…" at bounding box center [539, 404] width 229 height 367
copy div "Номер накладной 20451247389053"
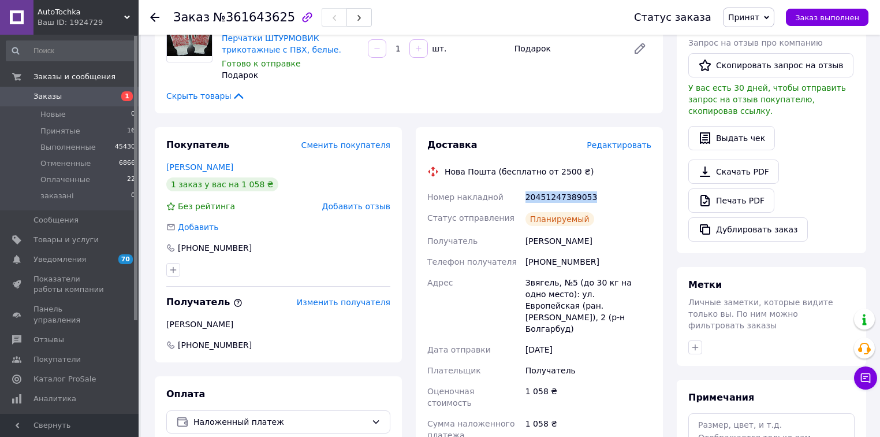
scroll to position [324, 0]
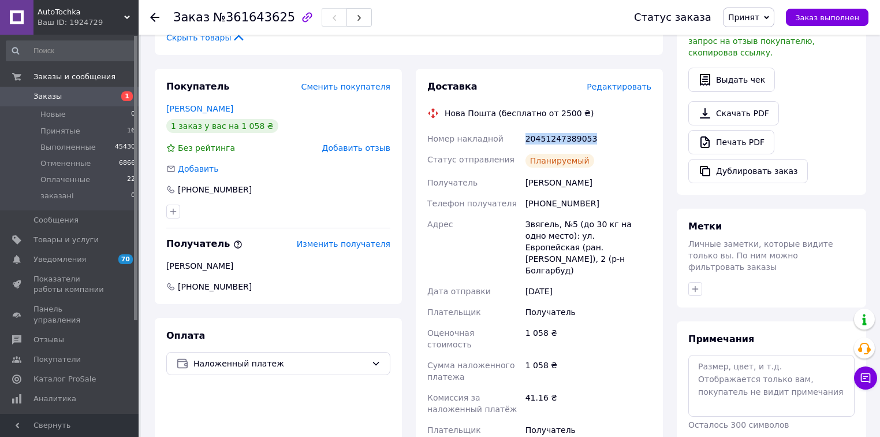
drag, startPoint x: 622, startPoint y: 162, endPoint x: 512, endPoint y: 164, distance: 109.8
click at [512, 164] on div "Номер накладной 20451247389053 Статус отправления Планируемый Получатель Колодя…" at bounding box center [539, 311] width 229 height 367
copy div "Получатель Колодяжний Валерій"
drag, startPoint x: 614, startPoint y: 189, endPoint x: 517, endPoint y: 190, distance: 97.1
click at [517, 190] on div "Номер накладной 20451247389053 Статус отправления Планируемый Получатель Колодя…" at bounding box center [539, 311] width 229 height 367
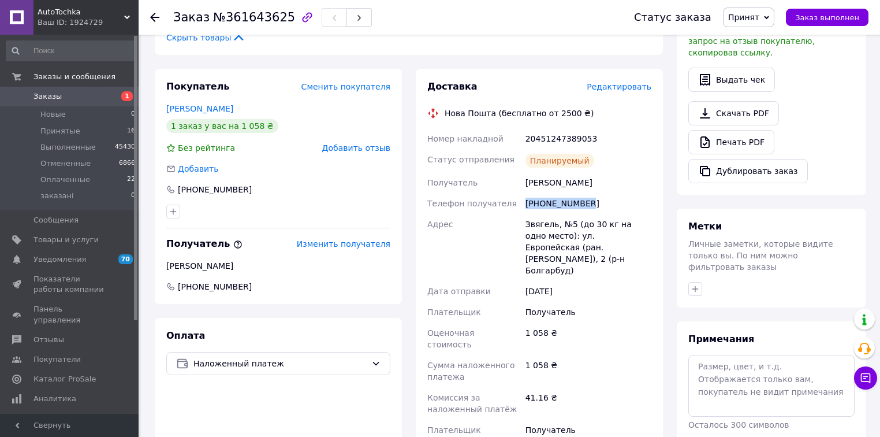
copy div "Телефон получателя +380734079792"
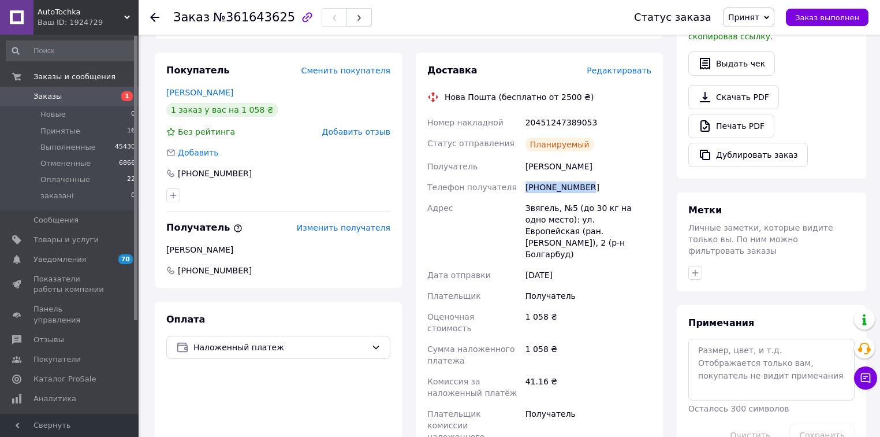
scroll to position [370, 0]
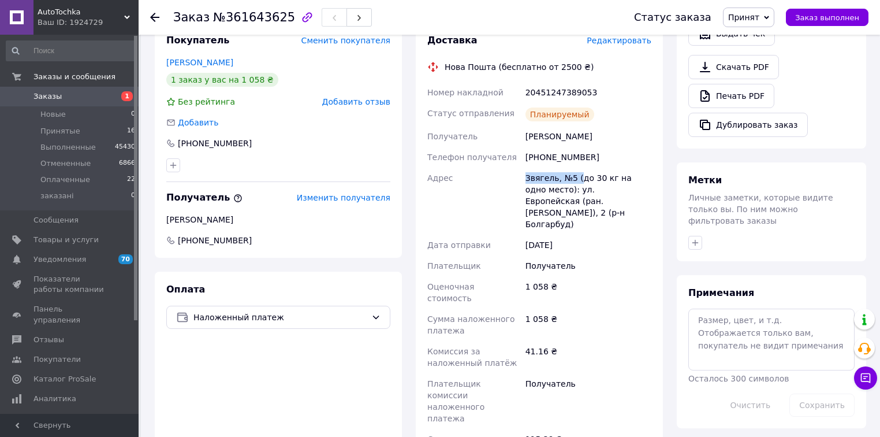
drag, startPoint x: 577, startPoint y: 163, endPoint x: 513, endPoint y: 163, distance: 63.6
click at [514, 163] on div "Номер накладной 20451247389053 Статус отправления Планируемый Получатель Колодя…" at bounding box center [539, 265] width 229 height 367
copy div "Адрес Звягель, №5 ("
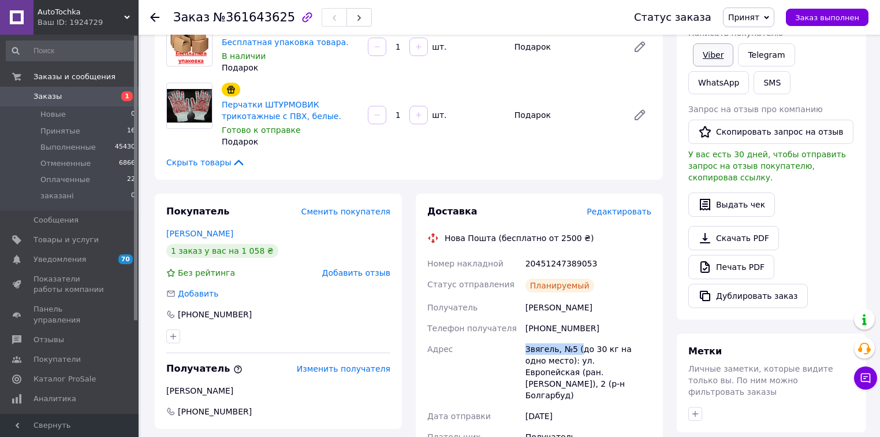
scroll to position [185, 0]
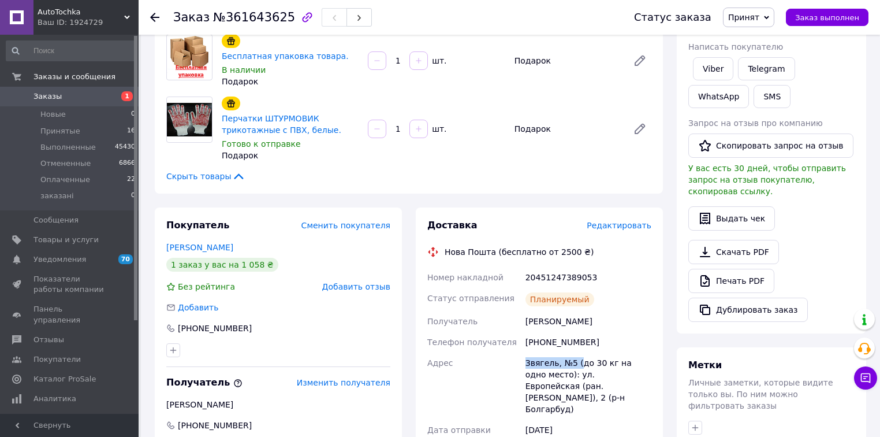
click at [760, 16] on span "Принят" at bounding box center [744, 17] width 31 height 9
click at [768, 34] on li "Выполнен" at bounding box center [754, 40] width 61 height 17
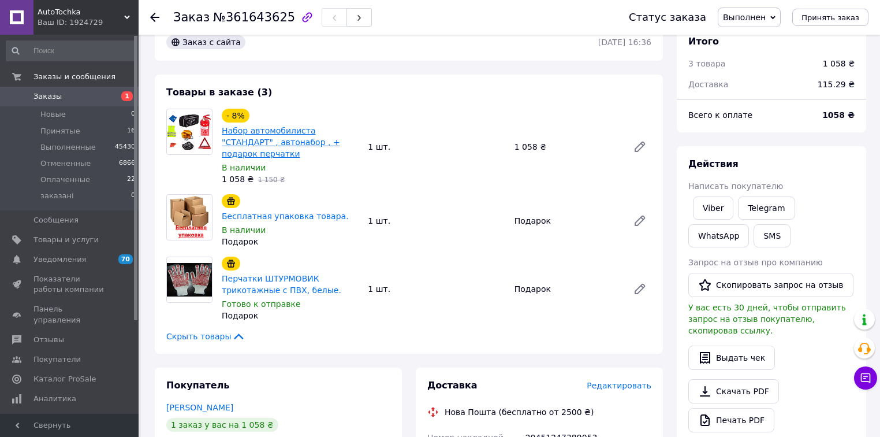
scroll to position [0, 0]
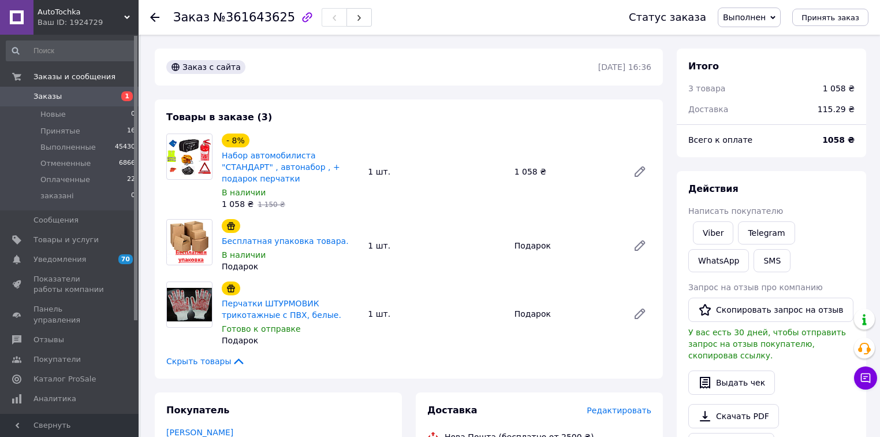
click at [150, 16] on icon at bounding box center [154, 17] width 9 height 9
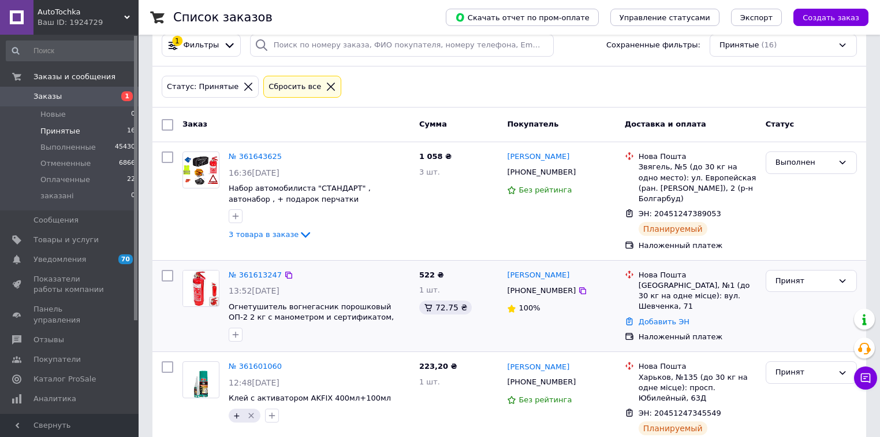
scroll to position [46, 0]
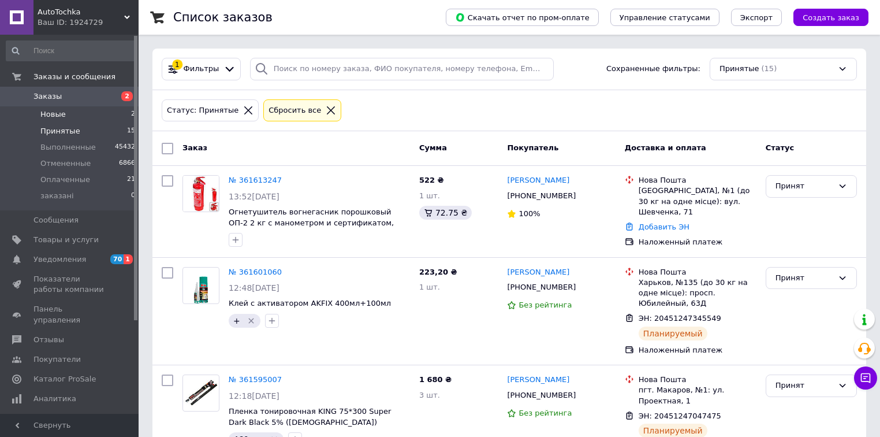
click at [77, 116] on li "Новые 2" at bounding box center [71, 114] width 142 height 16
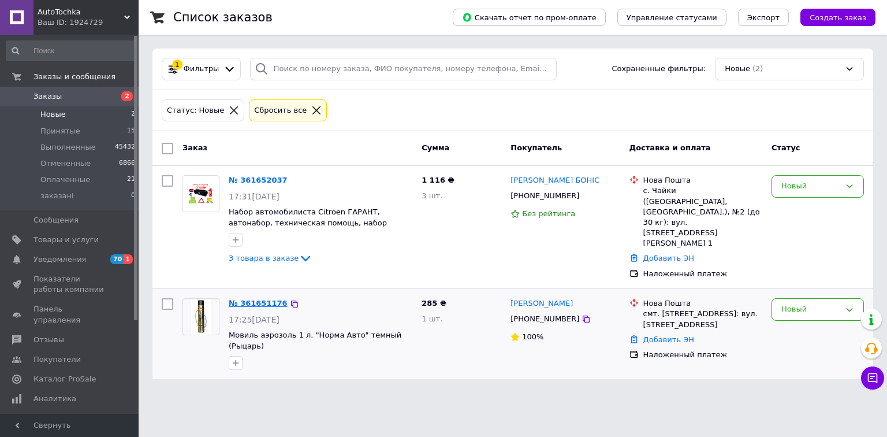
click at [262, 299] on link "№ 361651176" at bounding box center [258, 303] width 59 height 9
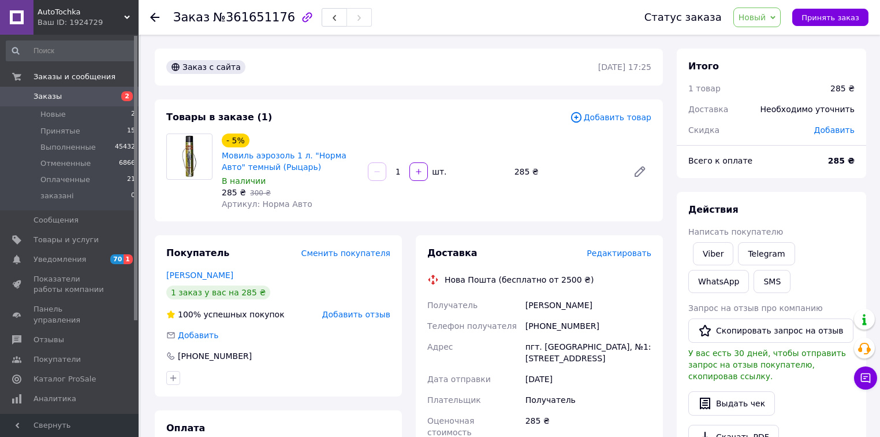
click at [631, 252] on span "Редактировать" at bounding box center [619, 252] width 65 height 9
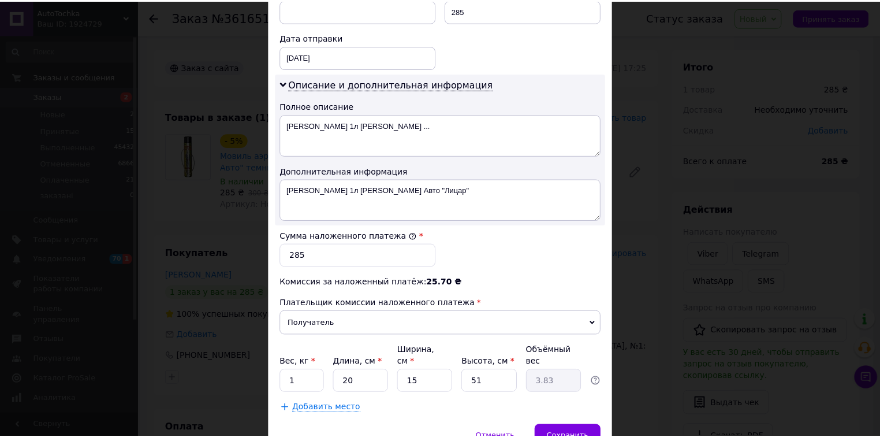
scroll to position [555, 0]
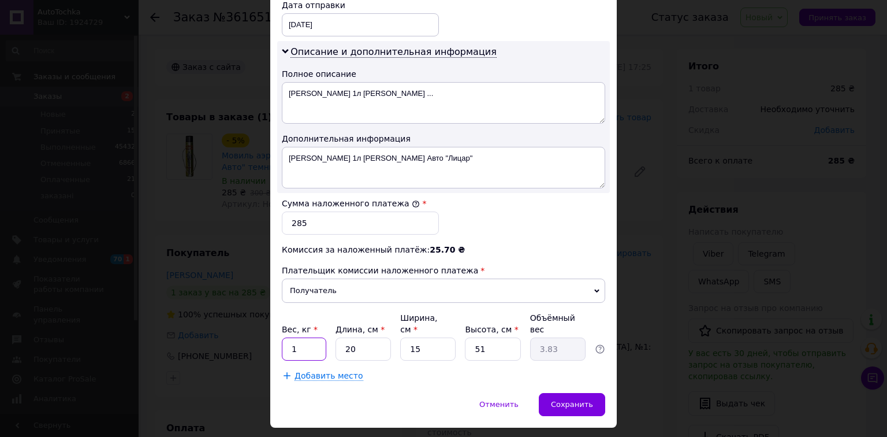
click at [313, 337] on input "1" at bounding box center [304, 348] width 44 height 23
type input "2"
click at [451, 337] on input "15" at bounding box center [427, 348] width 55 height 23
type input "1"
type input "0.26"
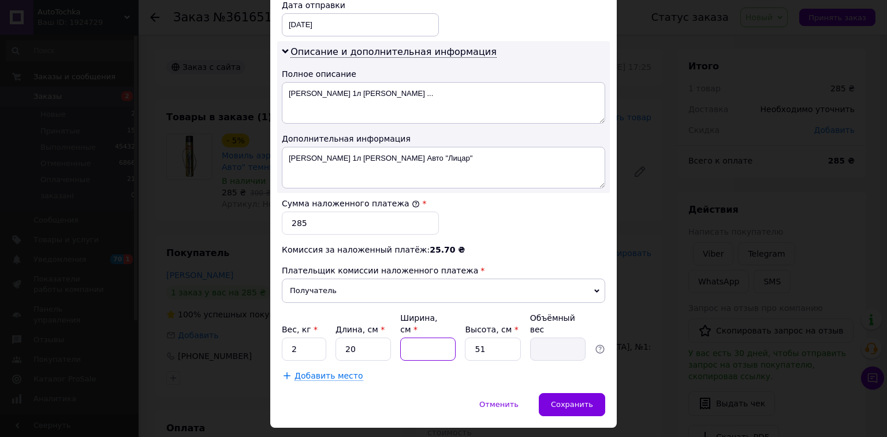
type input "2"
type input "0.51"
type input "20"
type input "5.1"
type input "20"
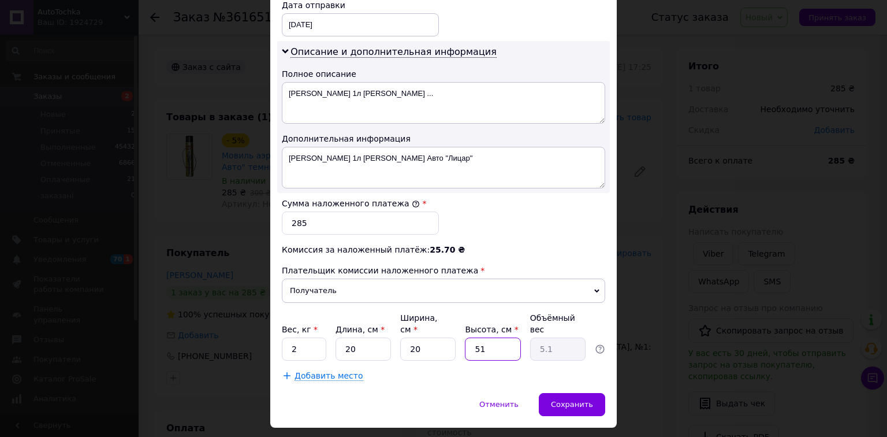
click at [502, 337] on input "51" at bounding box center [492, 348] width 55 height 23
type input "5"
type input "0.5"
type input "2"
type input "0.2"
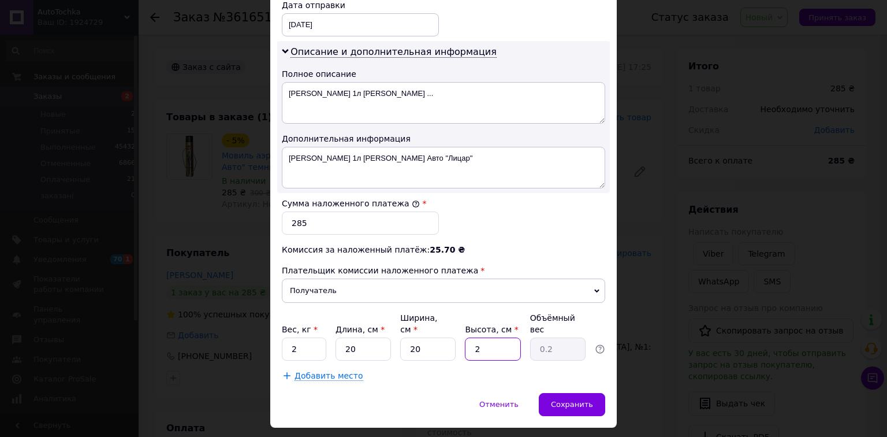
type input "20"
type input "2"
type input "20"
click at [566, 393] on div "Сохранить" at bounding box center [572, 404] width 66 height 23
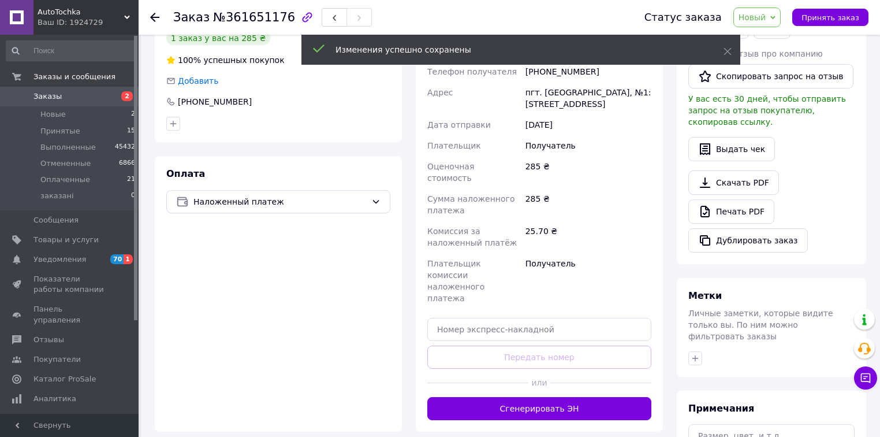
scroll to position [277, 0]
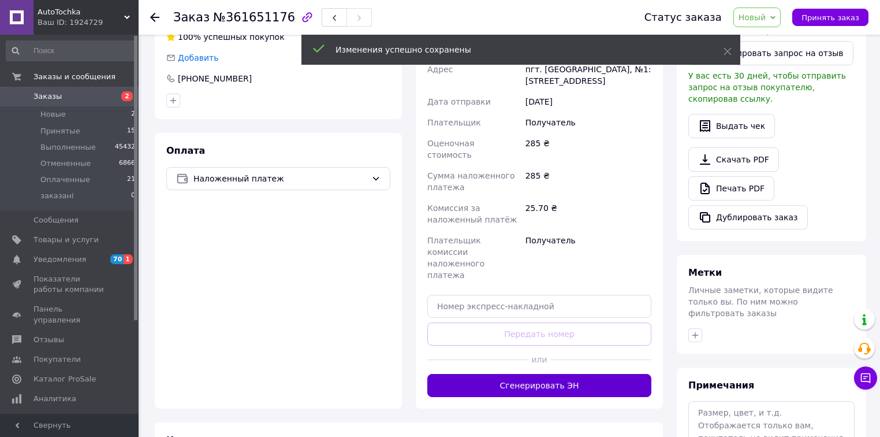
click at [563, 374] on button "Сгенерировать ЭН" at bounding box center [540, 385] width 224 height 23
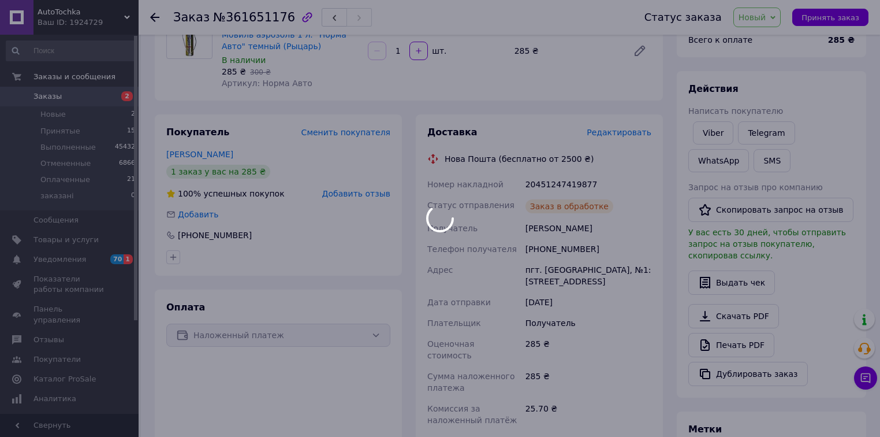
scroll to position [92, 0]
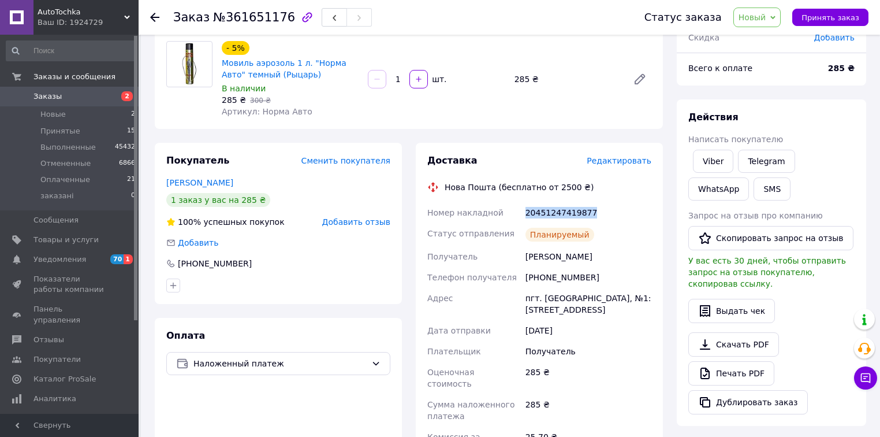
drag, startPoint x: 600, startPoint y: 208, endPoint x: 525, endPoint y: 208, distance: 75.1
click at [525, 208] on div "20451247419877" at bounding box center [588, 212] width 131 height 21
copy div "20451247419877"
drag, startPoint x: 589, startPoint y: 254, endPoint x: 500, endPoint y: 259, distance: 89.1
click at [500, 259] on div "Номер накладной 20451247419877 Статус отправления Планируемый Получатель Харута…" at bounding box center [539, 368] width 229 height 333
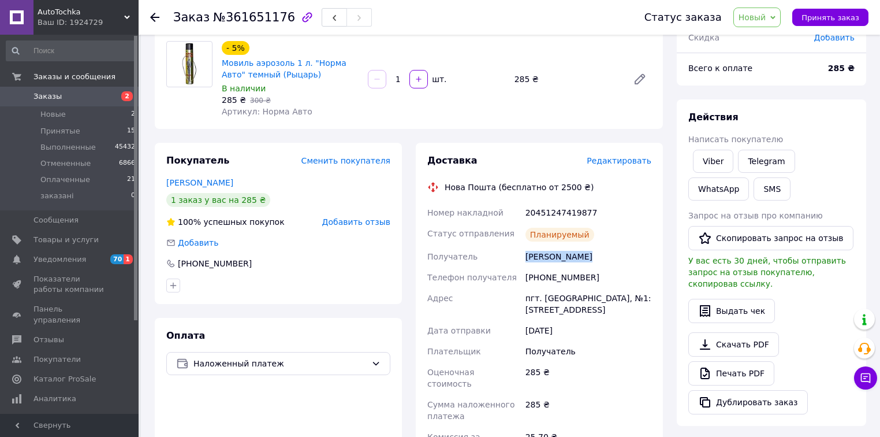
copy div "Получатель Харута Максим"
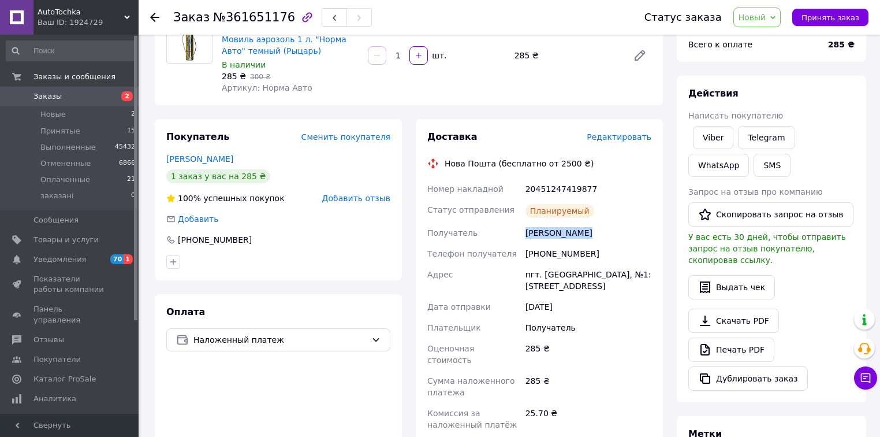
scroll to position [139, 0]
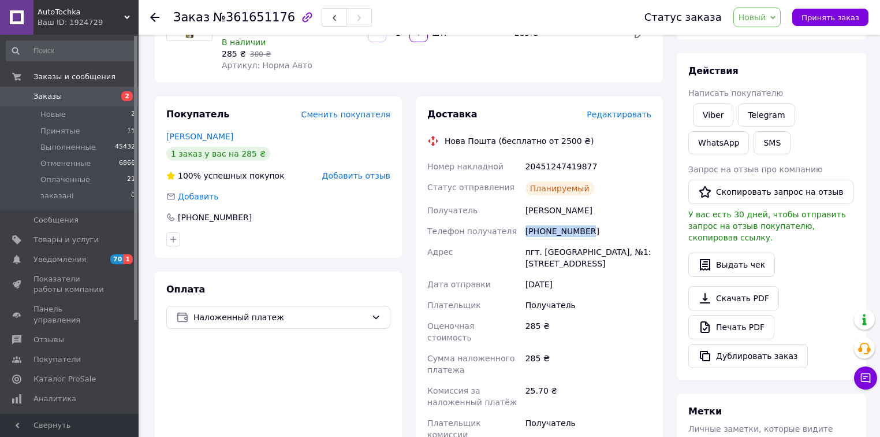
drag, startPoint x: 592, startPoint y: 229, endPoint x: 519, endPoint y: 237, distance: 72.7
click at [519, 237] on div "Номер накладной 20451247419877 Статус отправления Планируемый Получатель Харута…" at bounding box center [539, 322] width 229 height 333
copy div "Телефон получателя +380500607870"
drag, startPoint x: 611, startPoint y: 255, endPoint x: 525, endPoint y: 254, distance: 86.1
click at [527, 255] on div "пгт. [GEOGRAPHIC_DATA], №1: [STREET_ADDRESS]" at bounding box center [588, 257] width 131 height 32
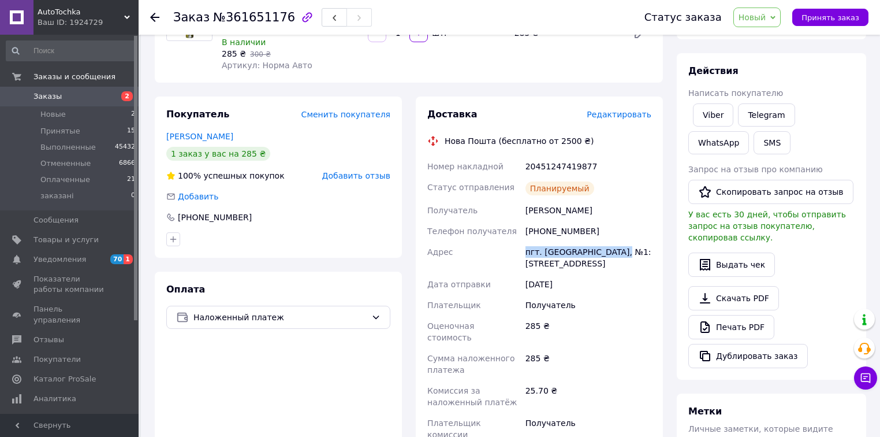
copy div "пгт. Новгородка, №1: ул"
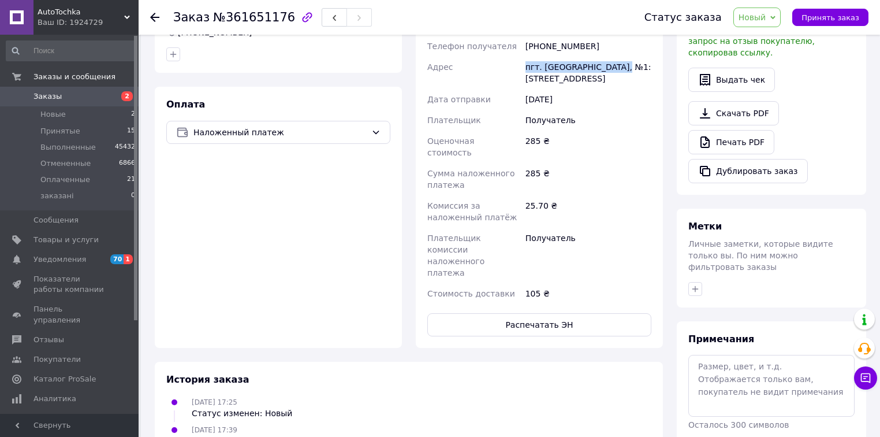
scroll to position [323, 0]
click at [767, 14] on span "Новый" at bounding box center [753, 17] width 28 height 9
click at [774, 39] on li "Принят" at bounding box center [764, 40] width 61 height 17
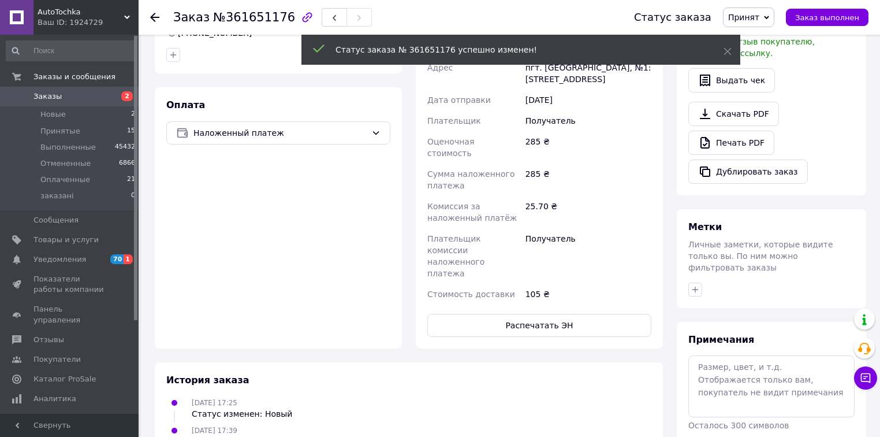
click at [760, 21] on span "Принят" at bounding box center [744, 17] width 31 height 9
click at [763, 39] on li "Выполнен" at bounding box center [754, 40] width 61 height 17
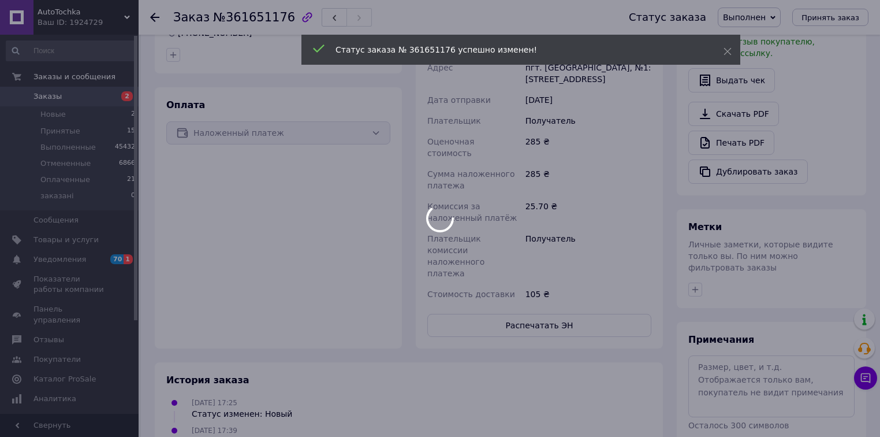
click at [154, 16] on div at bounding box center [440, 218] width 880 height 437
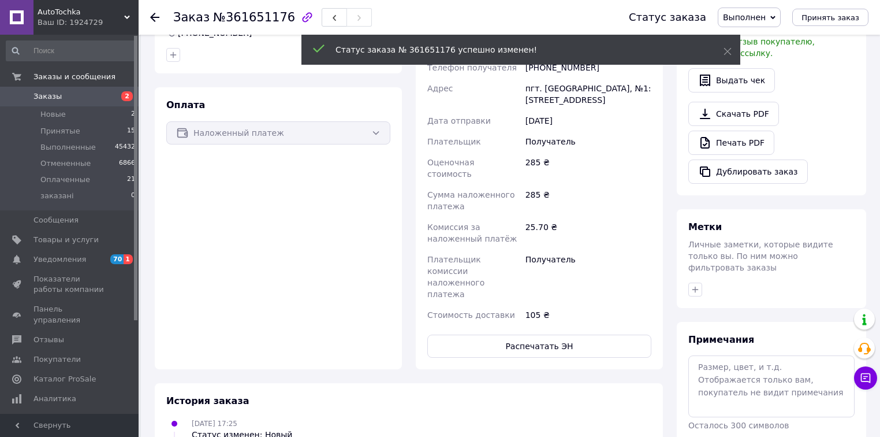
click at [153, 16] on use at bounding box center [154, 17] width 9 height 9
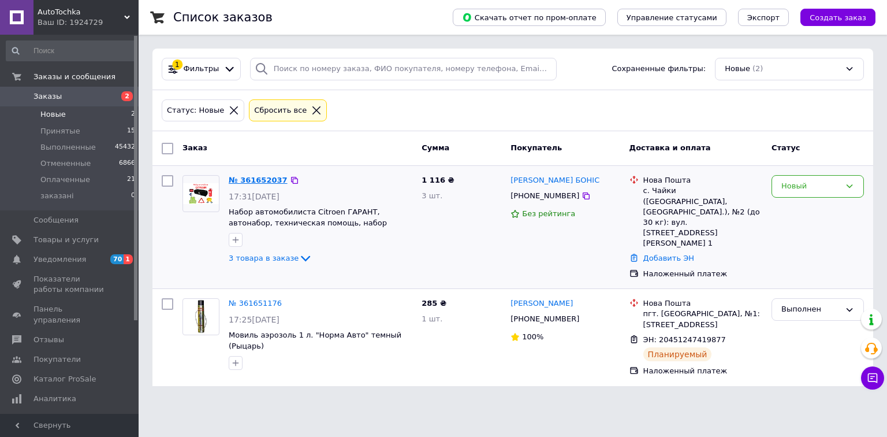
click at [254, 180] on link "№ 361652037" at bounding box center [258, 180] width 59 height 9
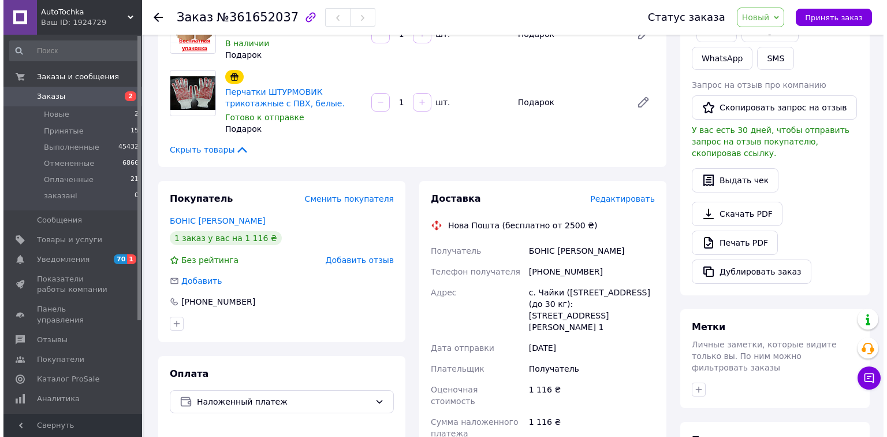
scroll to position [277, 0]
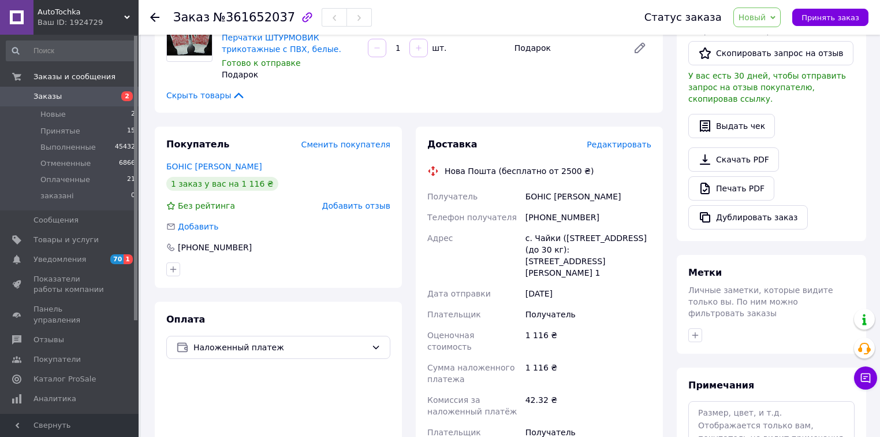
click at [621, 140] on span "Редактировать" at bounding box center [619, 144] width 65 height 9
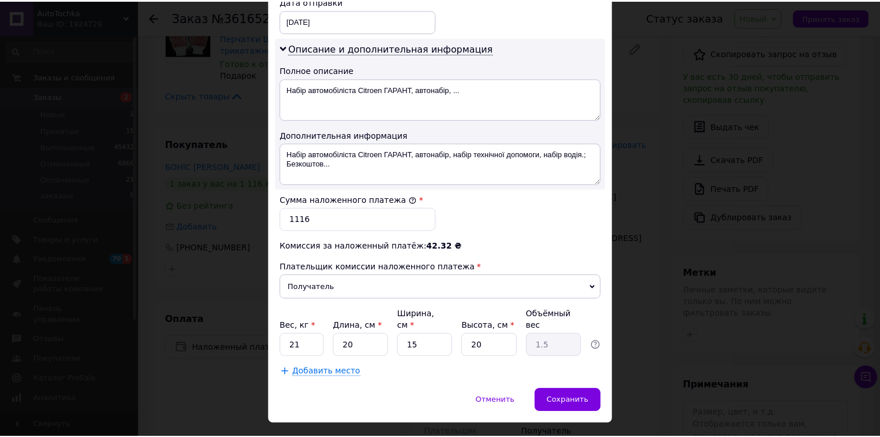
scroll to position [570, 0]
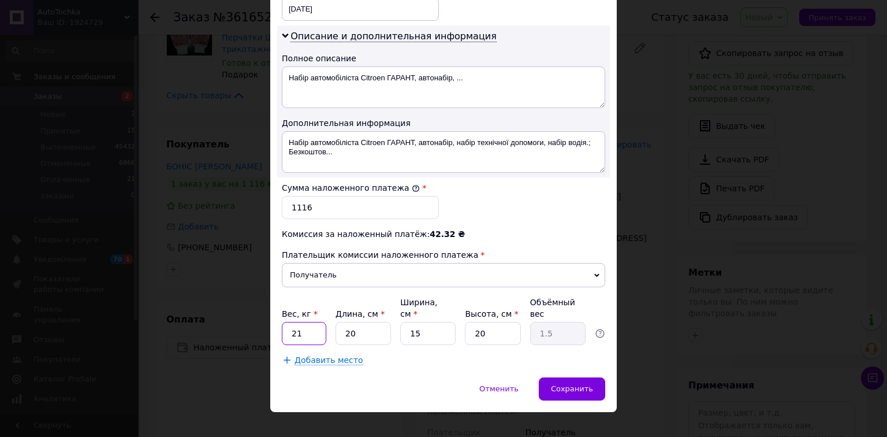
click at [309, 325] on input "21" at bounding box center [304, 333] width 44 height 23
type input "2.4"
click at [426, 322] on input "15" at bounding box center [427, 333] width 55 height 23
type input "1"
type input "0.1"
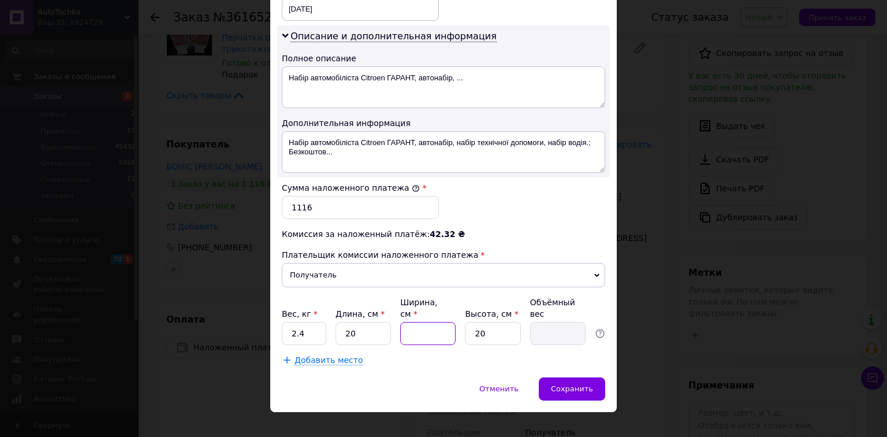
type input "2"
type input "0.2"
type input "20"
type input "2"
type input "20"
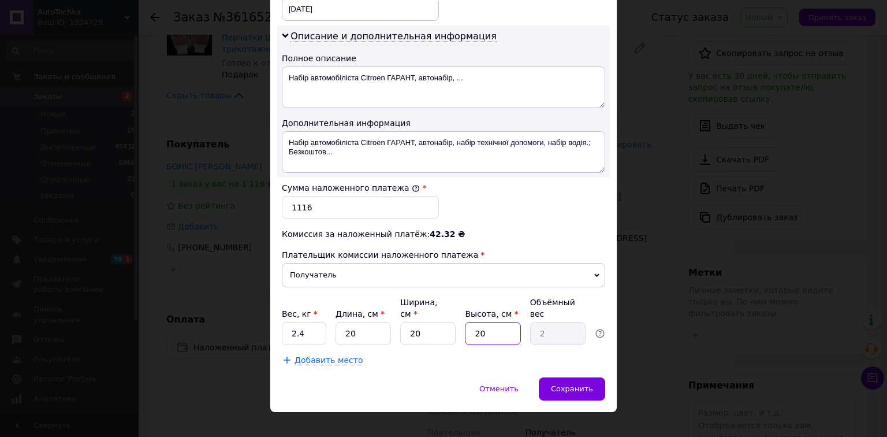
click at [495, 322] on input "20" at bounding box center [492, 333] width 55 height 23
type input "2"
type input "0.2"
type input "2"
type input "0.2"
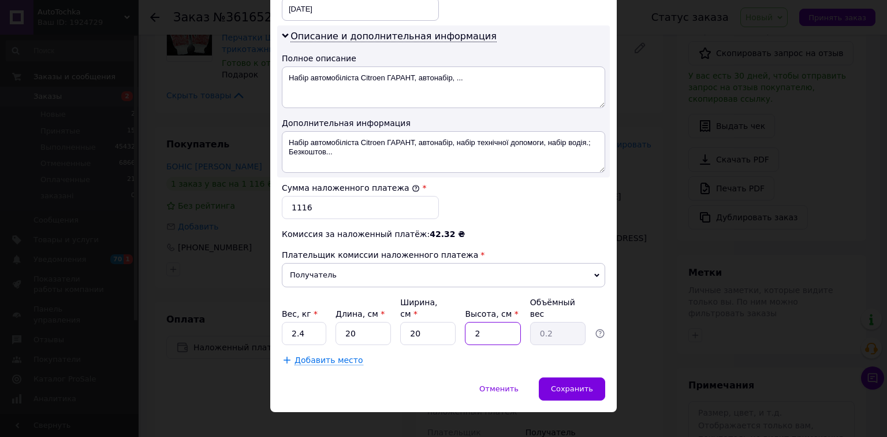
type input "24"
type input "2.4"
type input "24"
click at [583, 384] on span "Сохранить" at bounding box center [572, 388] width 42 height 9
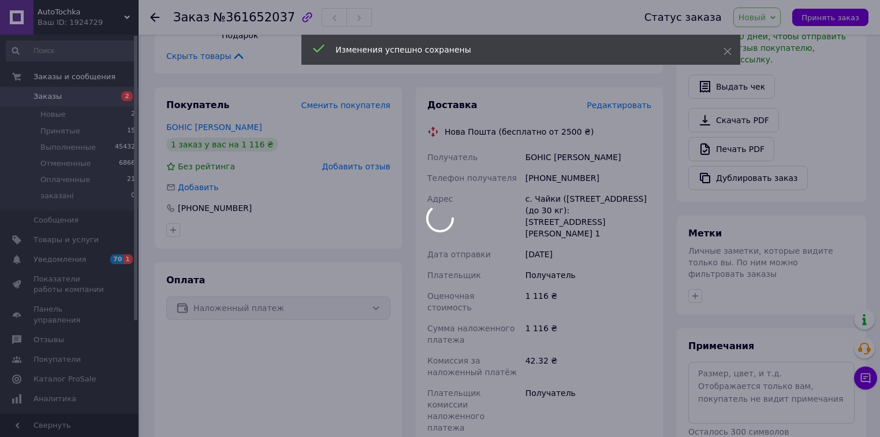
scroll to position [473, 0]
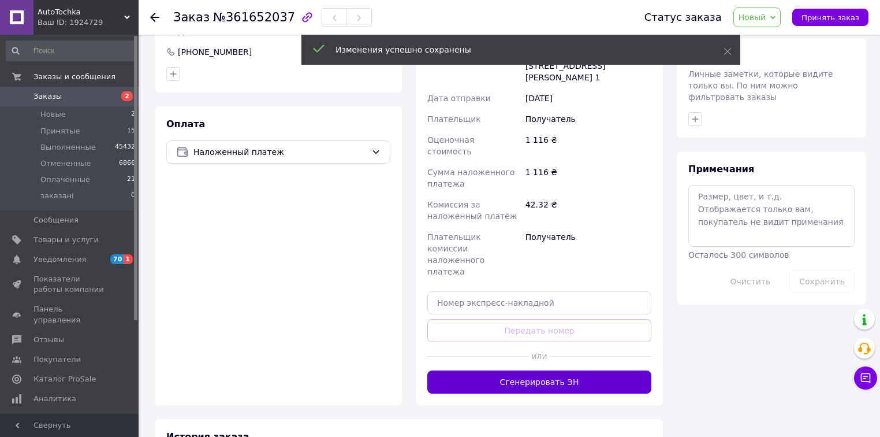
click at [534, 370] on button "Сгенерировать ЭН" at bounding box center [540, 381] width 224 height 23
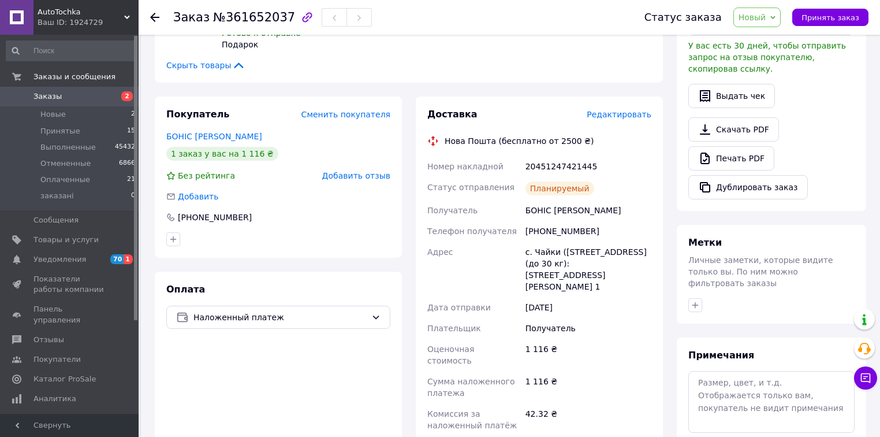
scroll to position [288, 0]
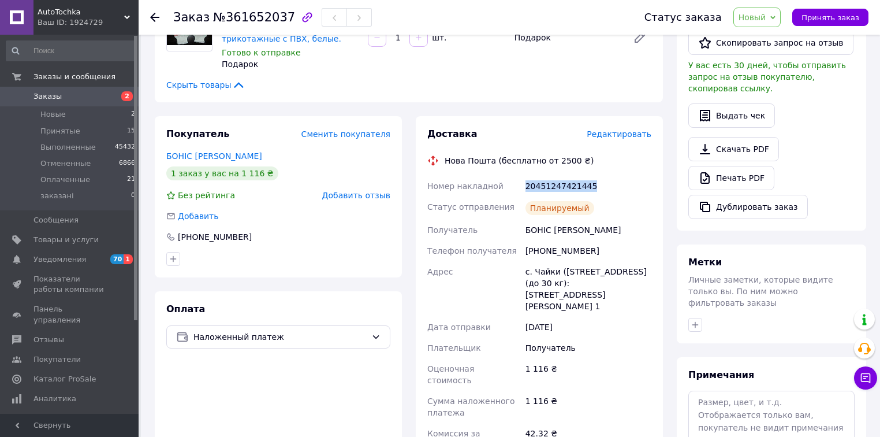
drag, startPoint x: 586, startPoint y: 165, endPoint x: 520, endPoint y: 164, distance: 66.4
click at [520, 176] on div "Номер накладной 20451247421445 Статус отправления Планируемый Получатель БОНІС …" at bounding box center [539, 354] width 229 height 356
copy div "Номер накладной 20451247421445"
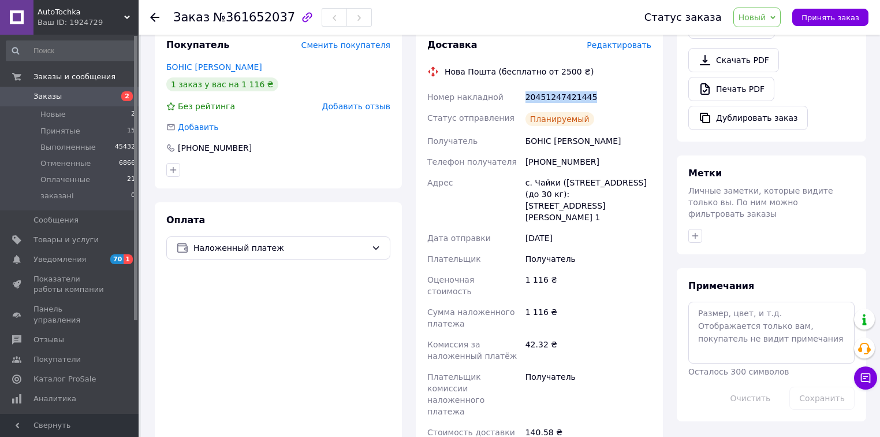
scroll to position [380, 0]
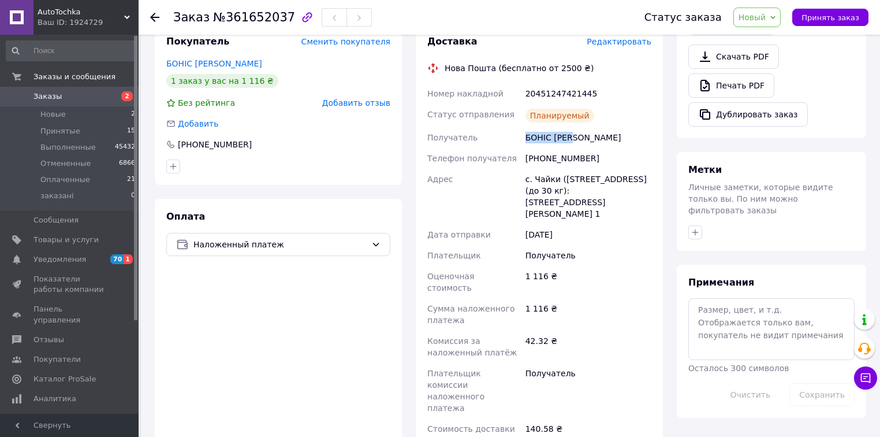
drag, startPoint x: 596, startPoint y: 118, endPoint x: 508, endPoint y: 121, distance: 87.3
click at [508, 121] on div "Номер накладной 20451247421445 Статус отправления Планируемый Получатель БОНІС …" at bounding box center [539, 261] width 229 height 356
copy div "Получатель БОНІС ЛЕСЯ"
drag, startPoint x: 581, startPoint y: 137, endPoint x: 516, endPoint y: 142, distance: 64.3
click at [518, 142] on div "Номер накладной 20451247421445 Статус отправления Планируемый Получатель БОНІС …" at bounding box center [539, 261] width 229 height 356
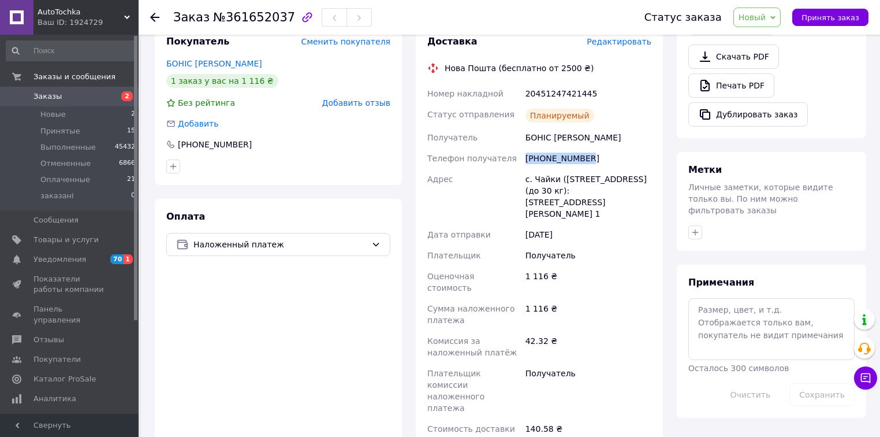
copy div "Телефон получателя +380507521114"
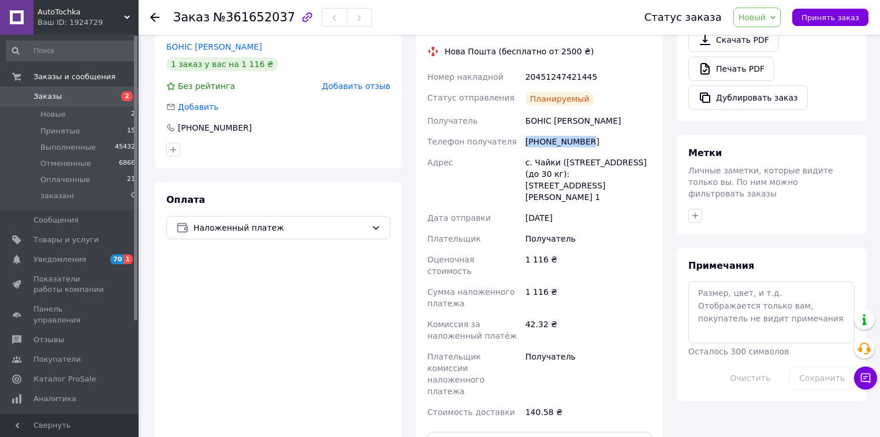
scroll to position [426, 0]
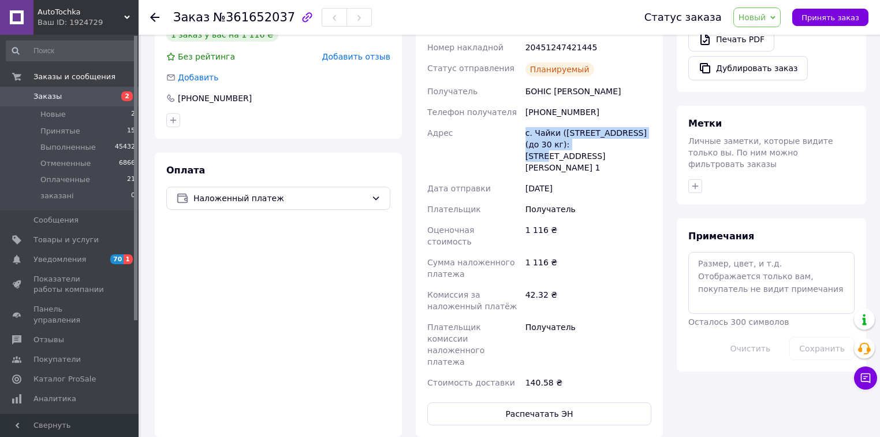
drag, startPoint x: 601, startPoint y: 128, endPoint x: 513, endPoint y: 123, distance: 87.9
click at [513, 123] on div "Номер накладной 20451247421445 Статус отправления Планируемый Получатель БОНІС …" at bounding box center [539, 215] width 229 height 356
copy div "Адрес с. Чайки (Киевская обл., Бучанский р-н.), №2"
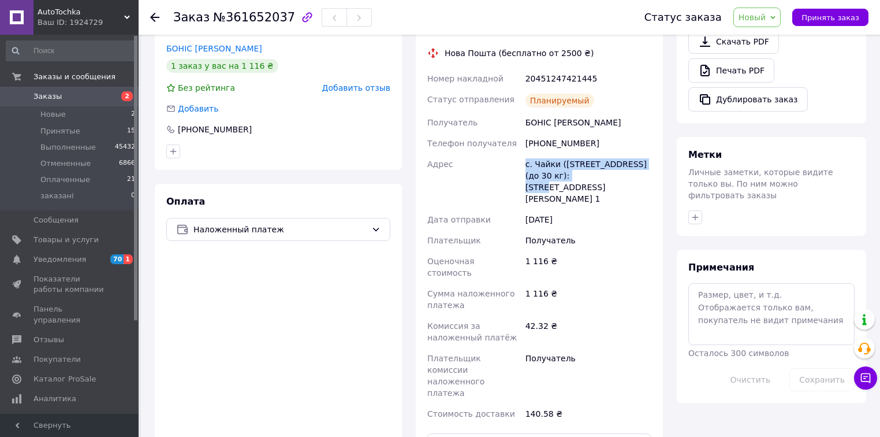
scroll to position [380, 0]
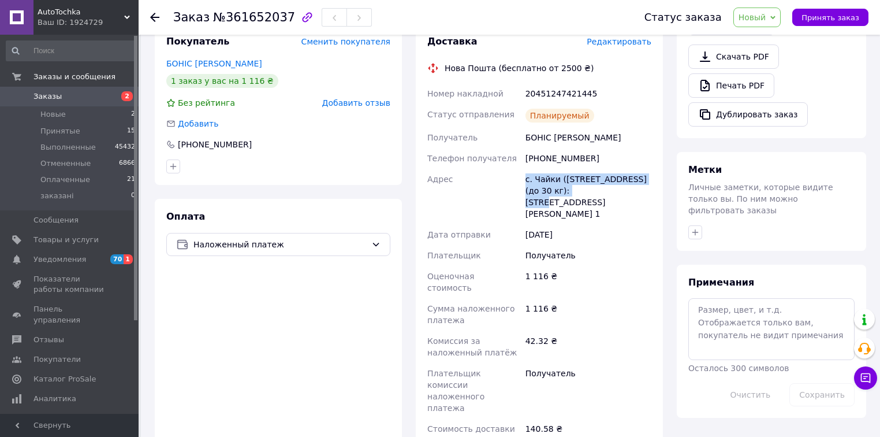
click at [776, 21] on span "Новый" at bounding box center [758, 18] width 48 height 20
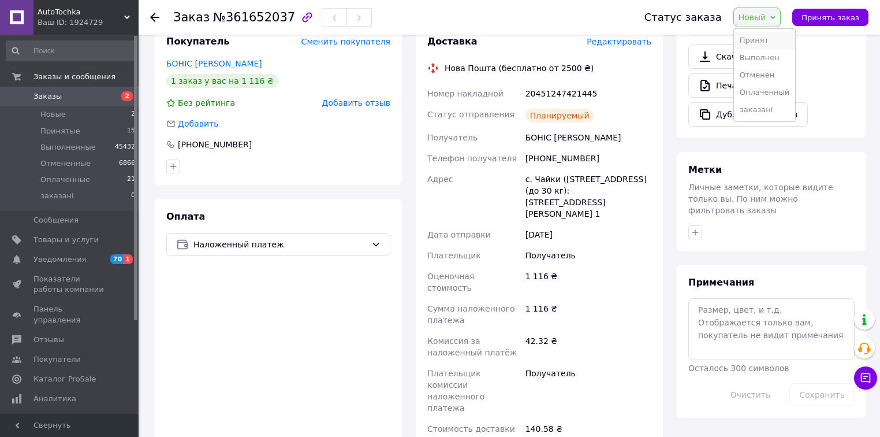
click at [783, 40] on li "Принят" at bounding box center [764, 40] width 61 height 17
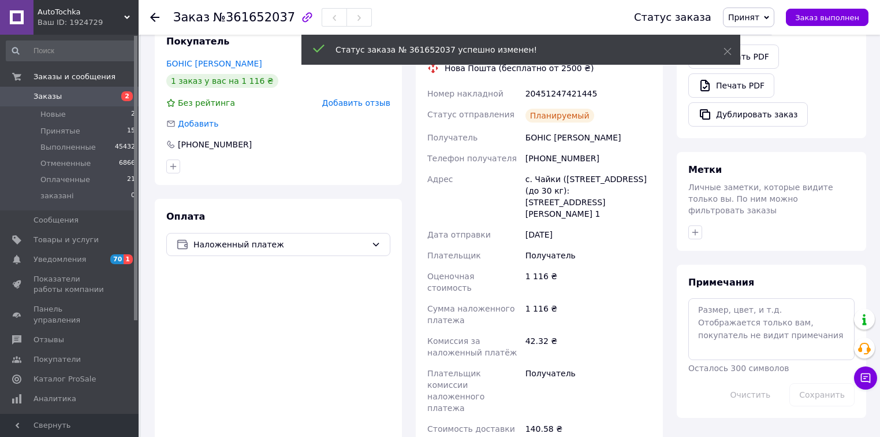
click at [751, 21] on span "Принят" at bounding box center [744, 17] width 31 height 9
click at [760, 42] on li "Выполнен" at bounding box center [754, 40] width 61 height 17
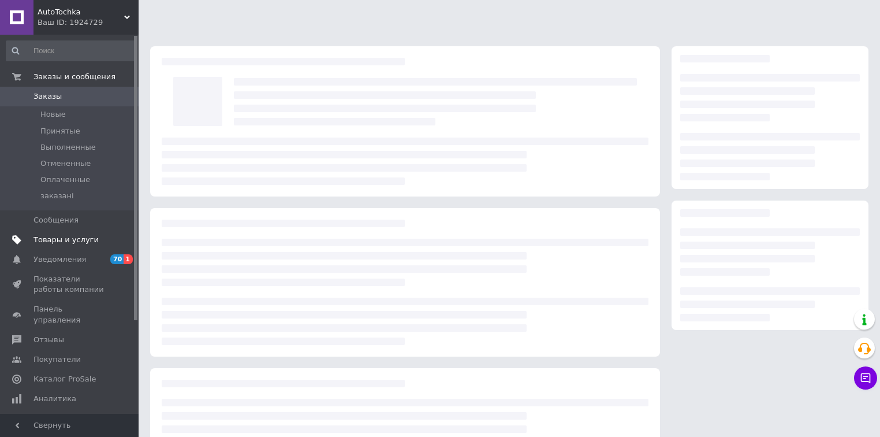
scroll to position [91, 0]
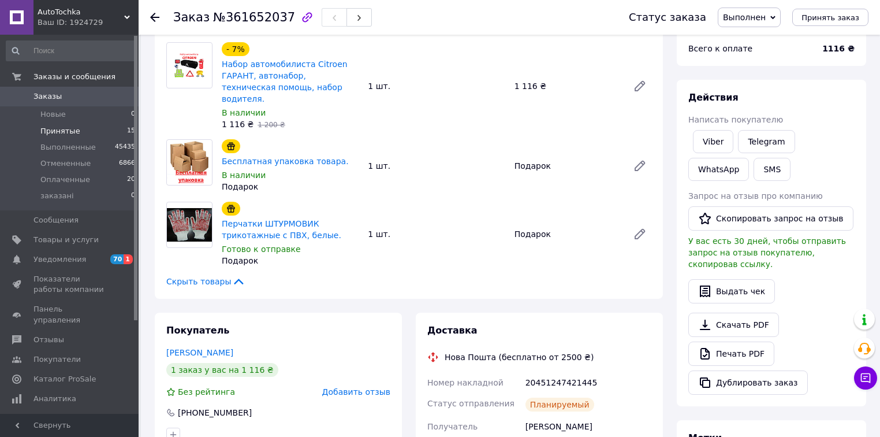
click at [77, 134] on li "Принятые 15" at bounding box center [71, 131] width 142 height 16
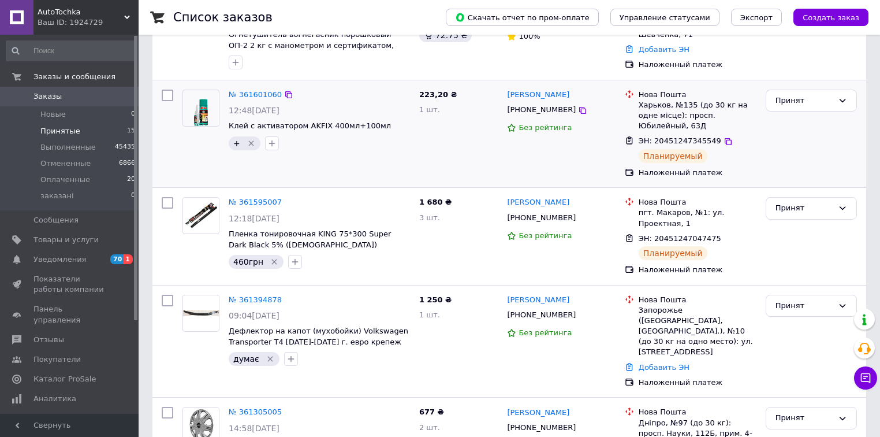
scroll to position [185, 0]
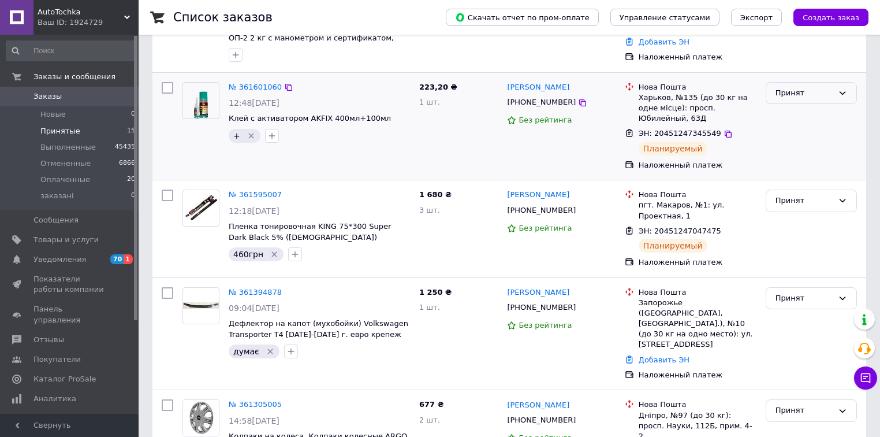
click at [850, 88] on div "Принят" at bounding box center [811, 93] width 91 height 23
click at [834, 116] on li "Выполнен" at bounding box center [812, 116] width 90 height 21
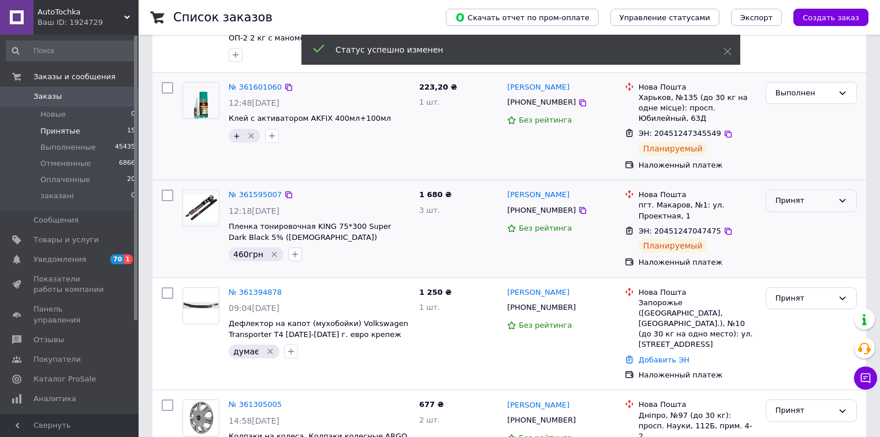
click at [842, 193] on div "Принят" at bounding box center [811, 200] width 91 height 23
click at [823, 214] on li "Выполнен" at bounding box center [812, 224] width 90 height 21
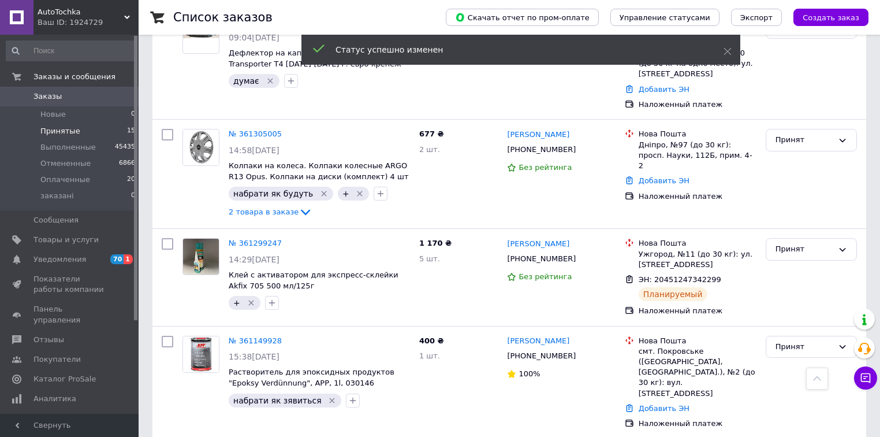
scroll to position [462, 0]
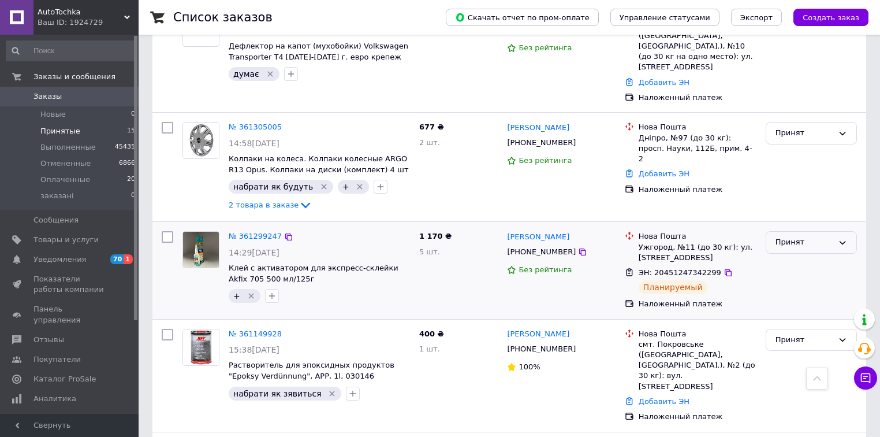
click at [839, 238] on icon at bounding box center [842, 242] width 9 height 9
click at [830, 256] on li "Выполнен" at bounding box center [812, 266] width 90 height 21
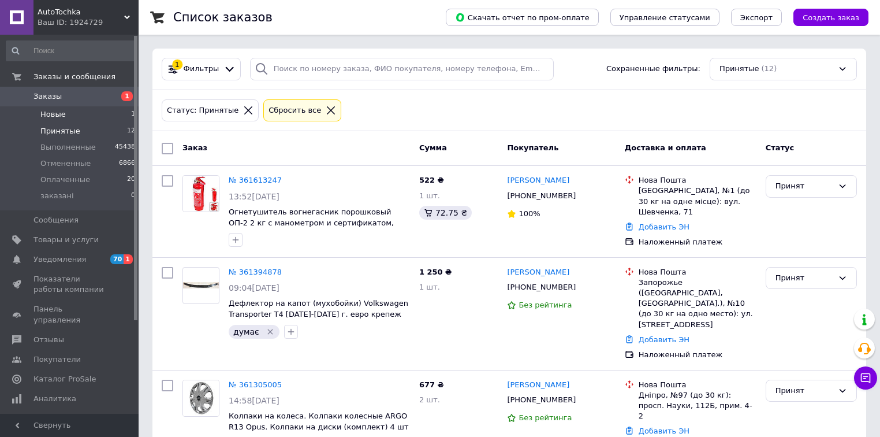
click at [81, 113] on li "Новые 1" at bounding box center [71, 114] width 142 height 16
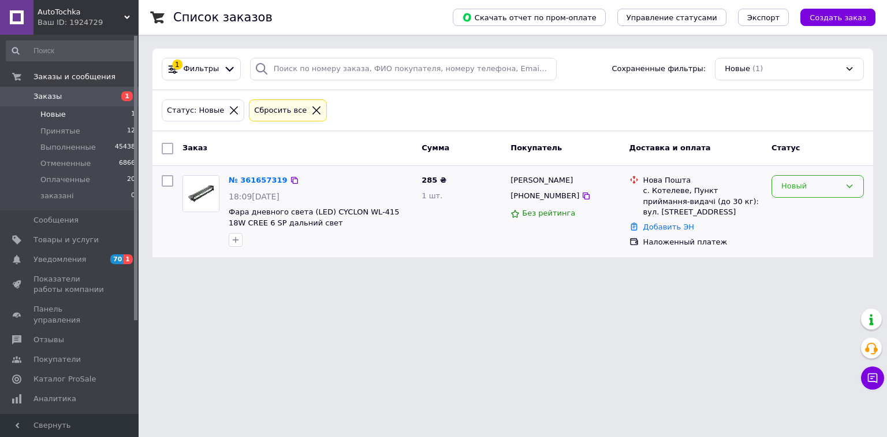
click at [856, 185] on div "Новый" at bounding box center [818, 186] width 92 height 23
click at [835, 205] on li "Принят" at bounding box center [817, 210] width 91 height 21
click at [88, 179] on li "Оплаченные 20" at bounding box center [71, 180] width 142 height 16
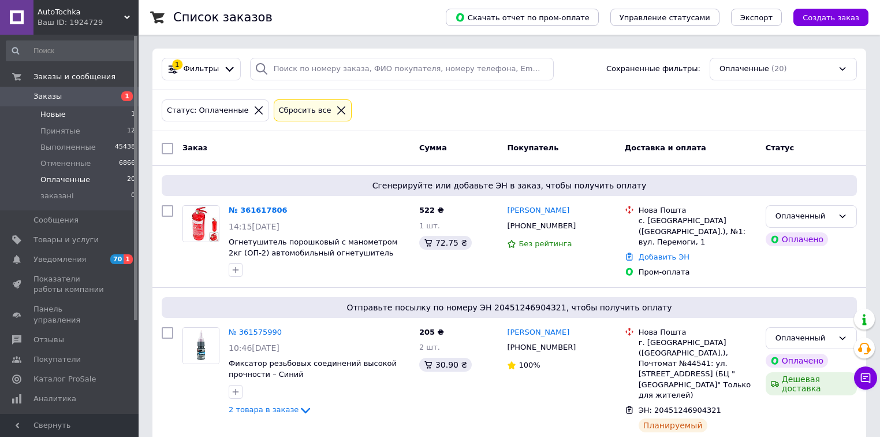
click at [89, 118] on li "Новые 1" at bounding box center [71, 114] width 142 height 16
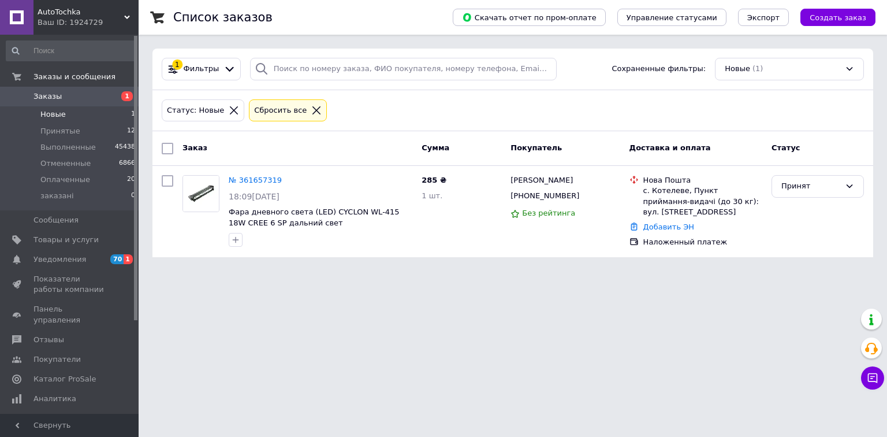
click at [80, 115] on li "Новые 1" at bounding box center [71, 114] width 142 height 16
click at [83, 178] on span "Оплаченные" at bounding box center [65, 179] width 50 height 10
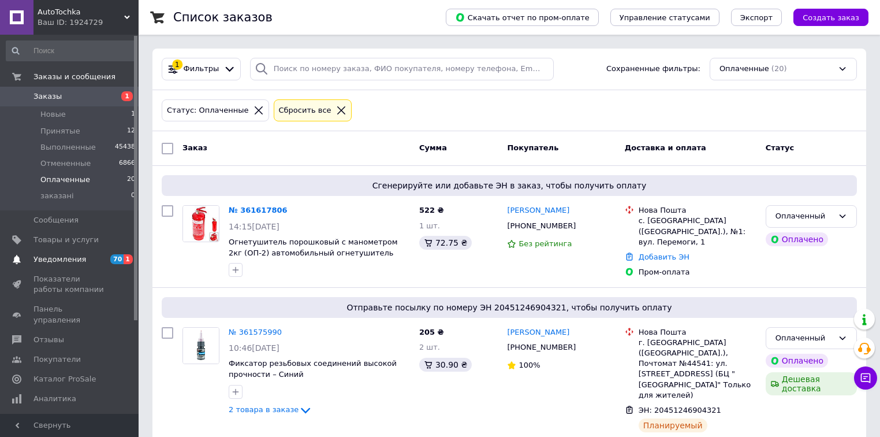
click at [69, 257] on span "Уведомления" at bounding box center [60, 259] width 53 height 10
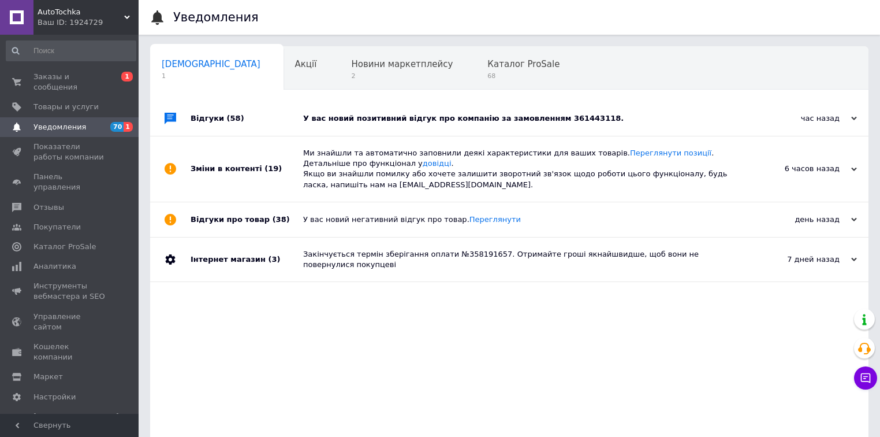
click at [504, 121] on div "У вас новий позитивний відгук про компанію за замовленням 361443118." at bounding box center [522, 118] width 438 height 10
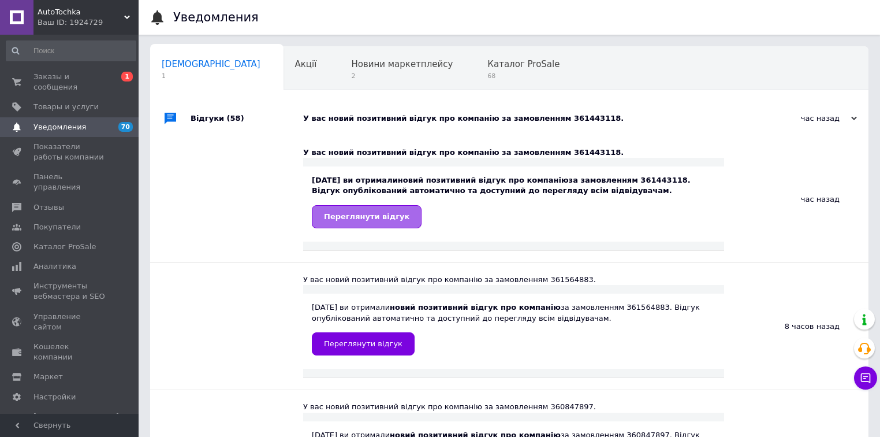
click at [386, 226] on link "Переглянути відгук" at bounding box center [367, 216] width 110 height 23
click at [84, 76] on span "Заказы и сообщения" at bounding box center [70, 82] width 73 height 21
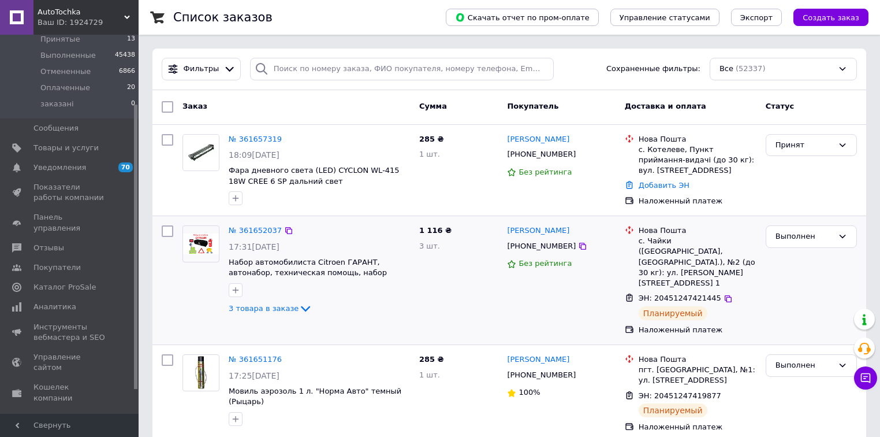
scroll to position [92, 0]
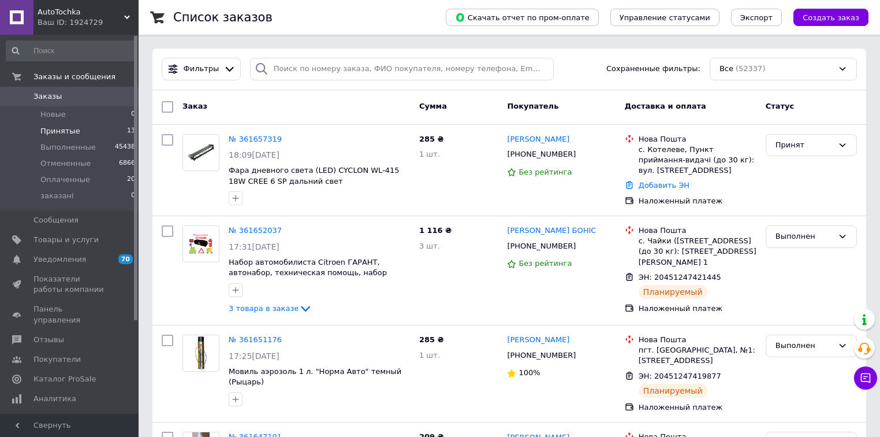
click at [79, 129] on li "Принятые 13" at bounding box center [71, 131] width 142 height 16
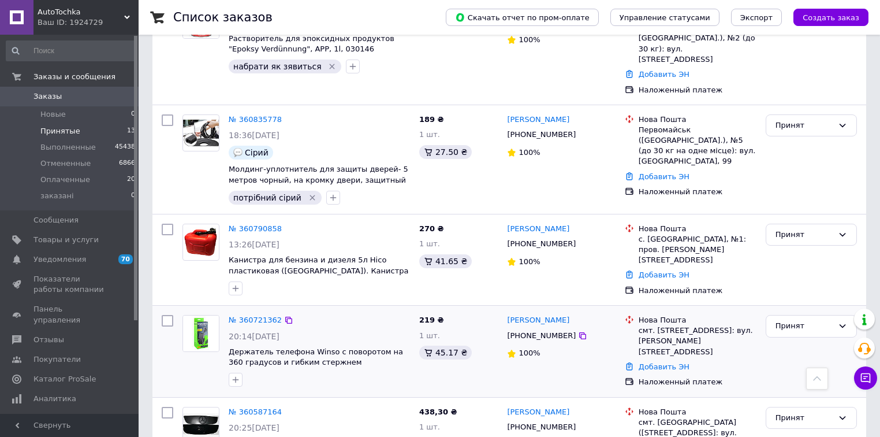
scroll to position [536, 0]
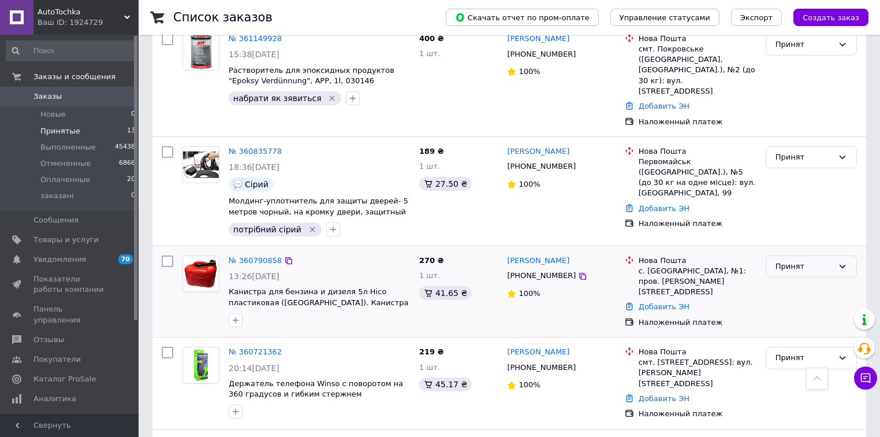
click at [841, 262] on icon at bounding box center [842, 266] width 9 height 9
click at [810, 280] on li "Выполнен" at bounding box center [812, 290] width 90 height 21
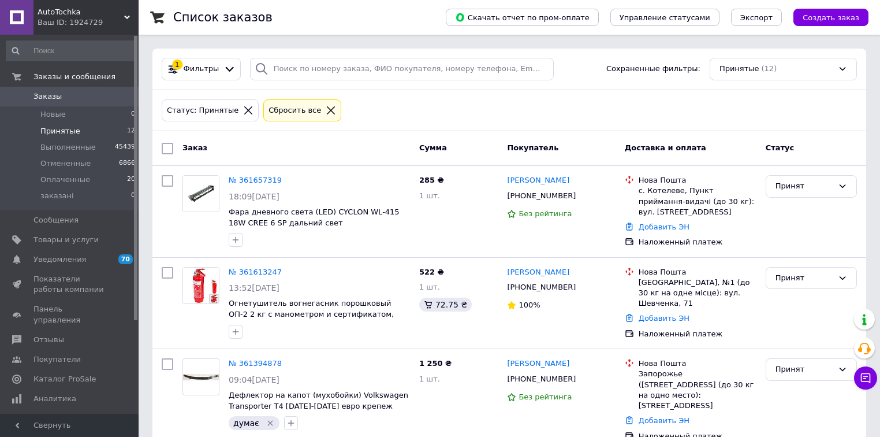
click at [98, 130] on li "Принятые 12" at bounding box center [71, 131] width 142 height 16
click at [96, 181] on li "Оплаченные 20" at bounding box center [71, 180] width 142 height 16
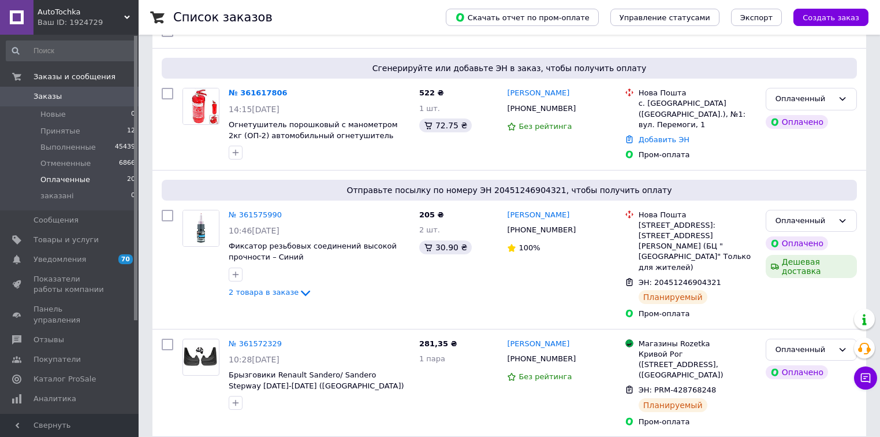
scroll to position [139, 0]
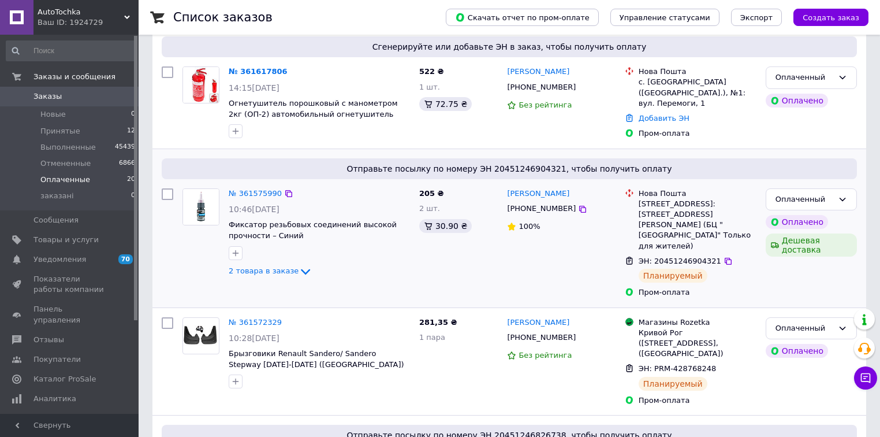
click at [198, 262] on div at bounding box center [201, 233] width 46 height 99
click at [255, 318] on link "№ 361572329" at bounding box center [255, 322] width 53 height 9
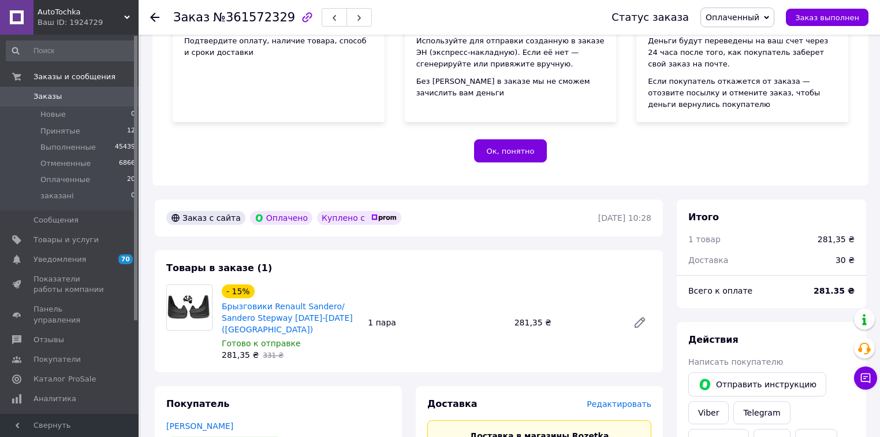
scroll to position [231, 0]
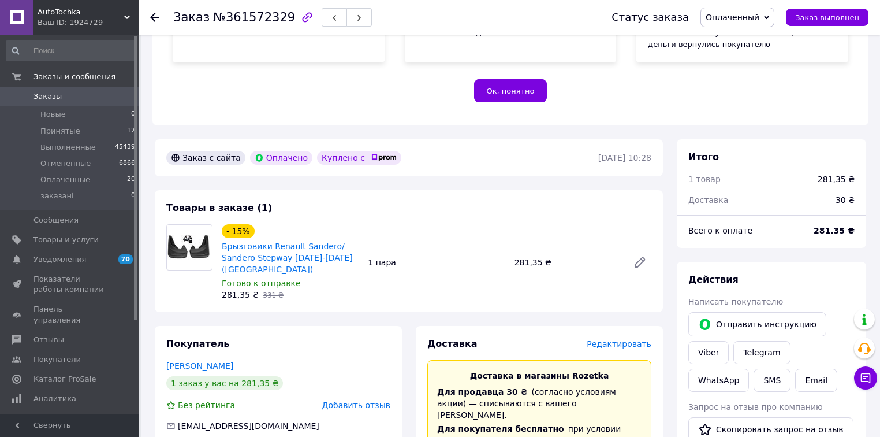
click at [196, 255] on img at bounding box center [189, 247] width 45 height 25
click at [252, 250] on link "Брызговики Renault Sandero/ Sandero Stepway [DATE]-[DATE] ([GEOGRAPHIC_DATA])" at bounding box center [287, 257] width 131 height 32
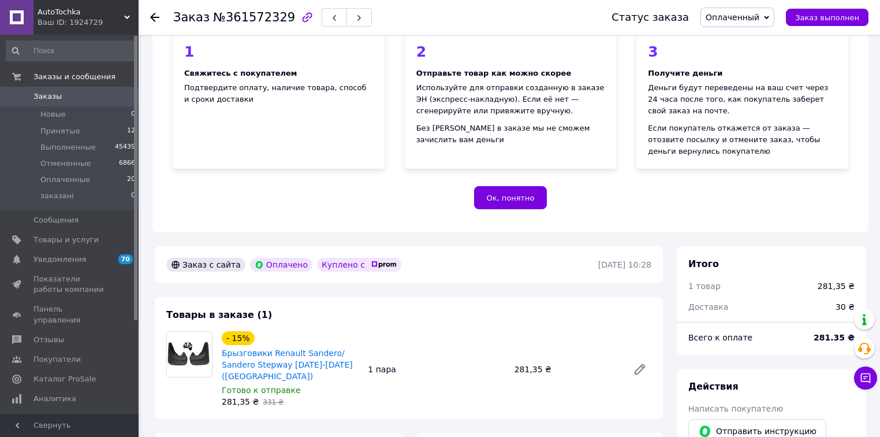
scroll to position [92, 0]
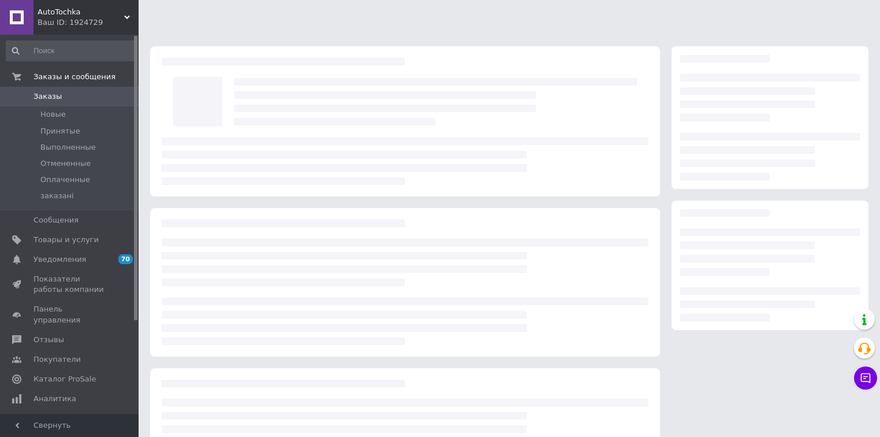
scroll to position [91, 0]
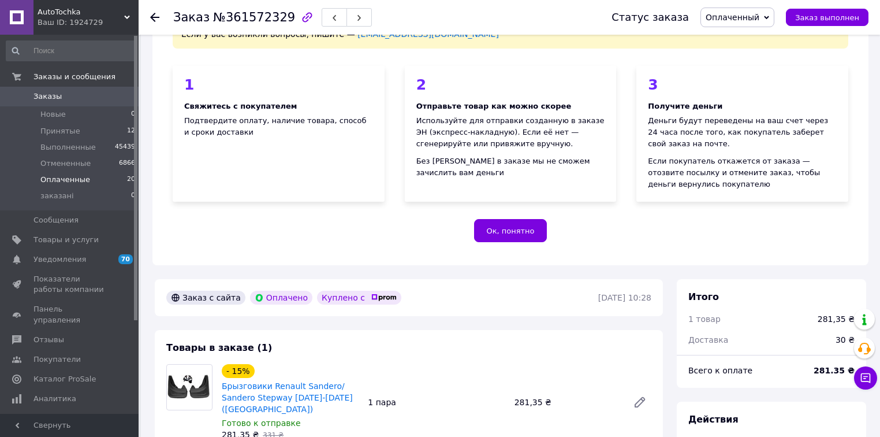
click at [81, 176] on span "Оплаченные" at bounding box center [65, 179] width 50 height 10
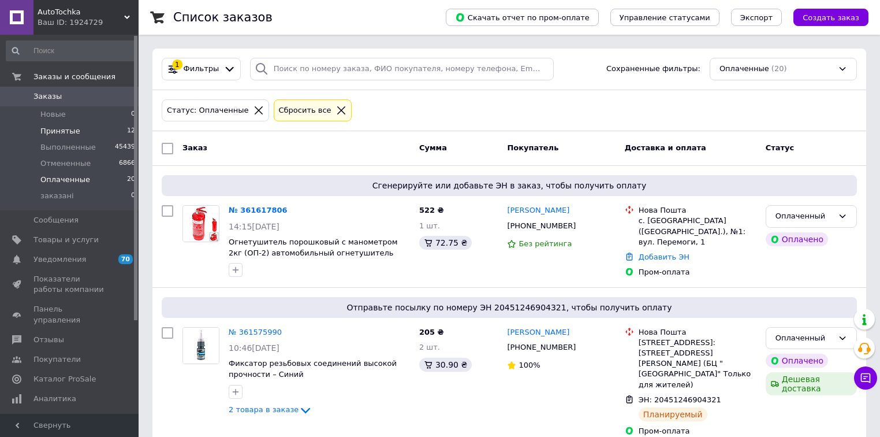
click at [83, 128] on li "Принятые 12" at bounding box center [71, 131] width 142 height 16
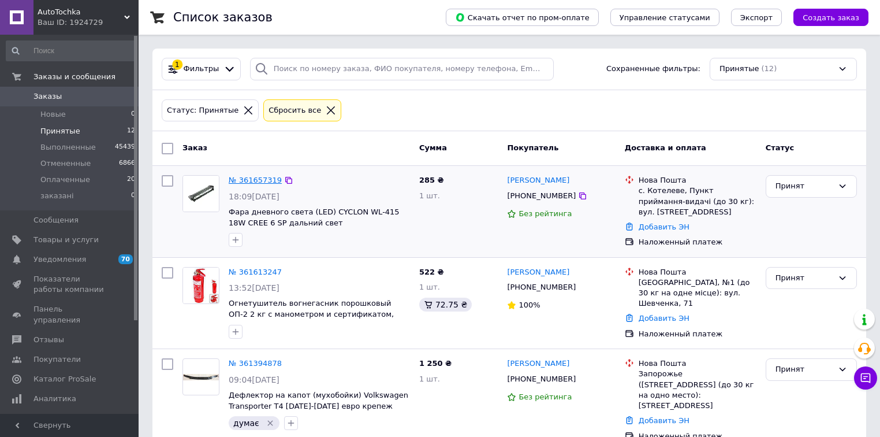
click at [250, 176] on link "№ 361657319" at bounding box center [255, 180] width 53 height 9
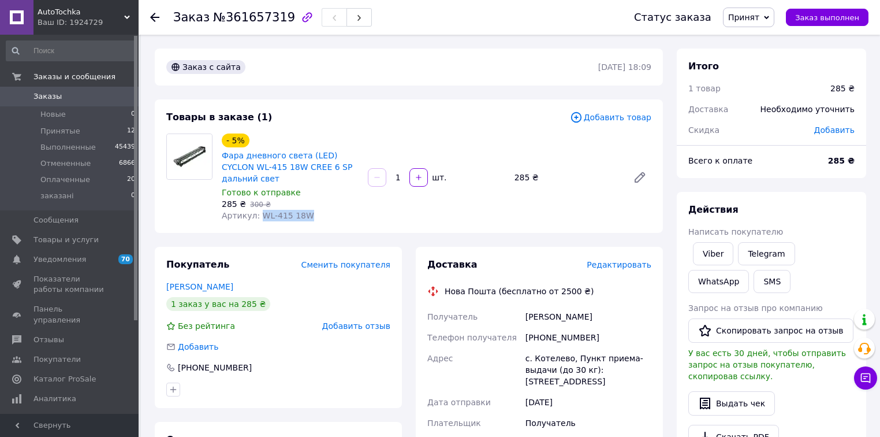
drag, startPoint x: 309, startPoint y: 207, endPoint x: 258, endPoint y: 206, distance: 50.3
click at [258, 210] on div "Артикул: WL-415 18W" at bounding box center [290, 216] width 137 height 12
copy span "WL-415 18W"
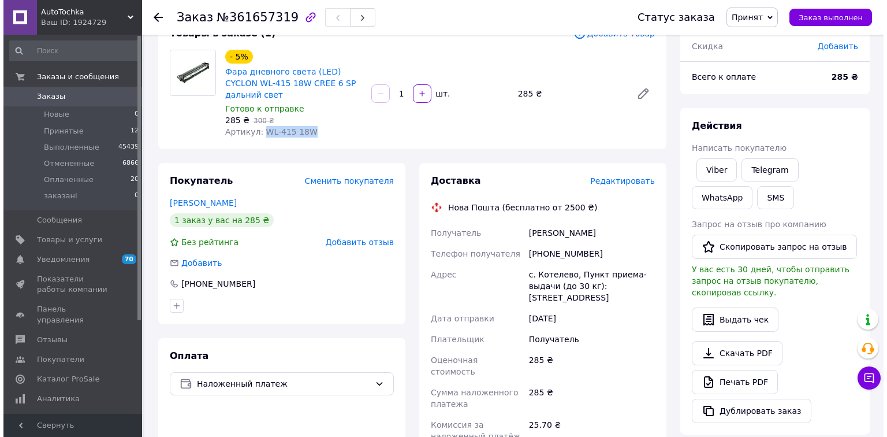
scroll to position [92, 0]
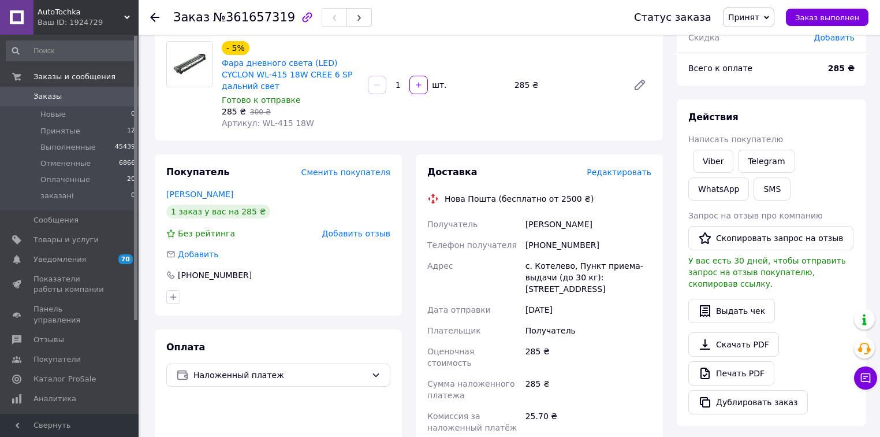
click at [618, 168] on span "Редактировать" at bounding box center [619, 172] width 65 height 9
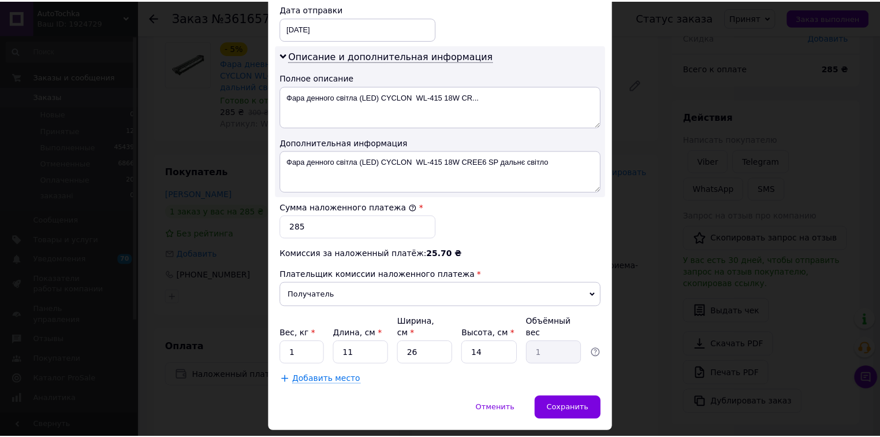
scroll to position [555, 0]
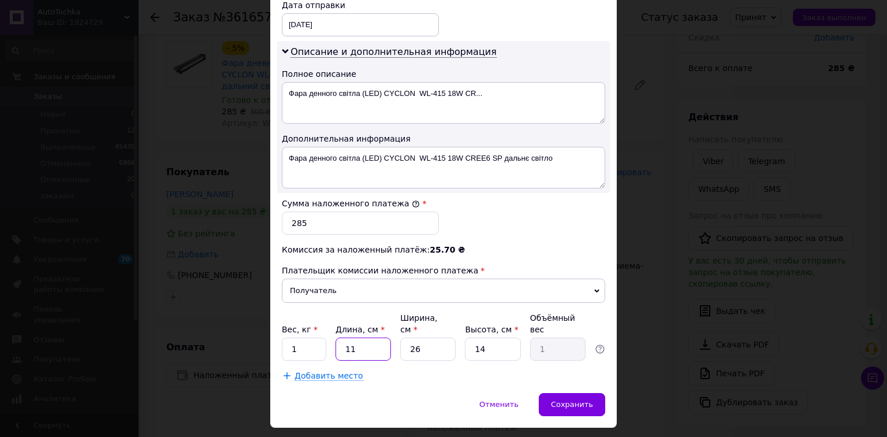
click at [376, 337] on input "11" at bounding box center [363, 348] width 55 height 23
type input "1"
type input "0.1"
type input "1"
type input "0.1"
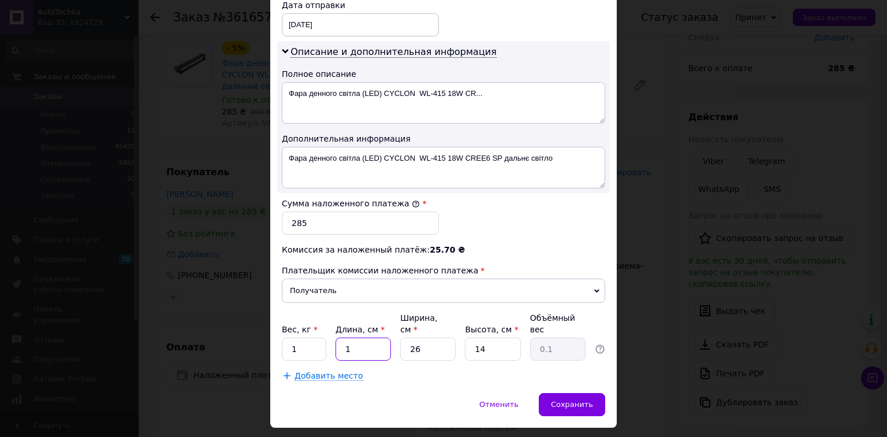
type input "15"
type input "1.37"
type input "15"
click at [433, 337] on input "26" at bounding box center [427, 348] width 55 height 23
type input "2"
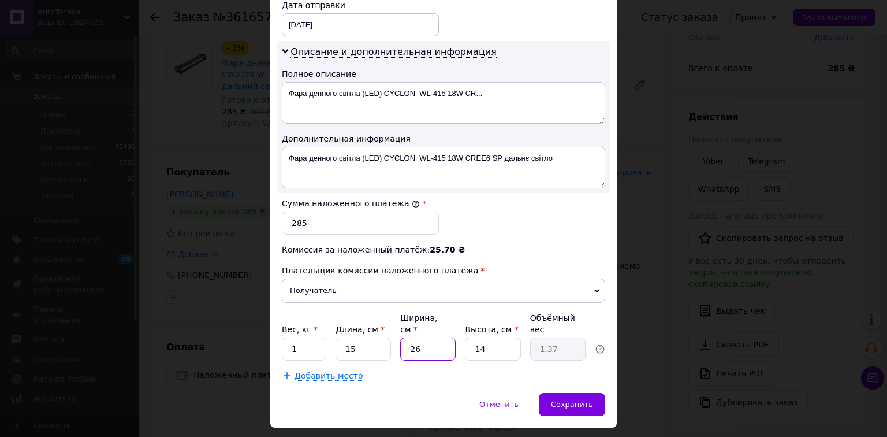
type input "0.11"
type input "1"
type input "0.1"
type input "15"
type input "0.79"
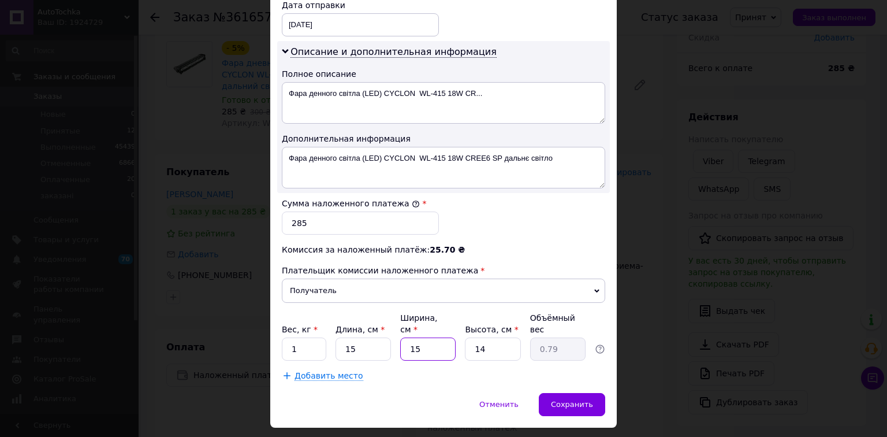
type input "15"
click at [503, 337] on input "14" at bounding box center [492, 348] width 55 height 23
type input "1"
type input "0.1"
type input "1"
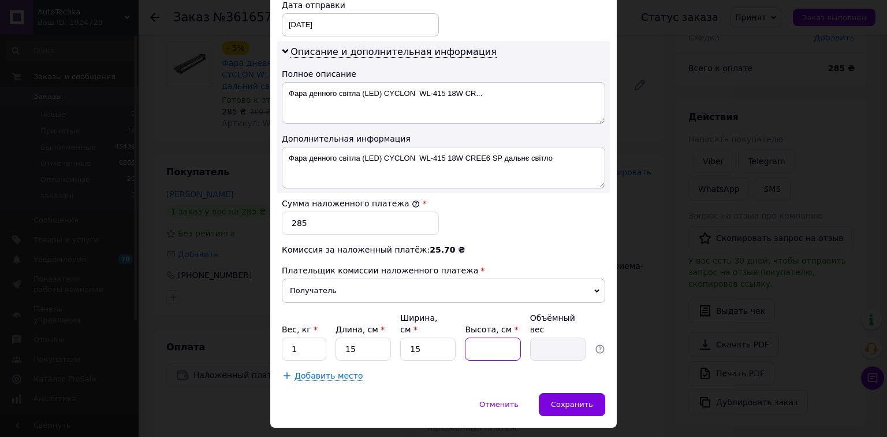
type input "0.1"
type input "15"
type input "0.84"
type input "15"
click at [577, 400] on span "Сохранить" at bounding box center [572, 404] width 42 height 9
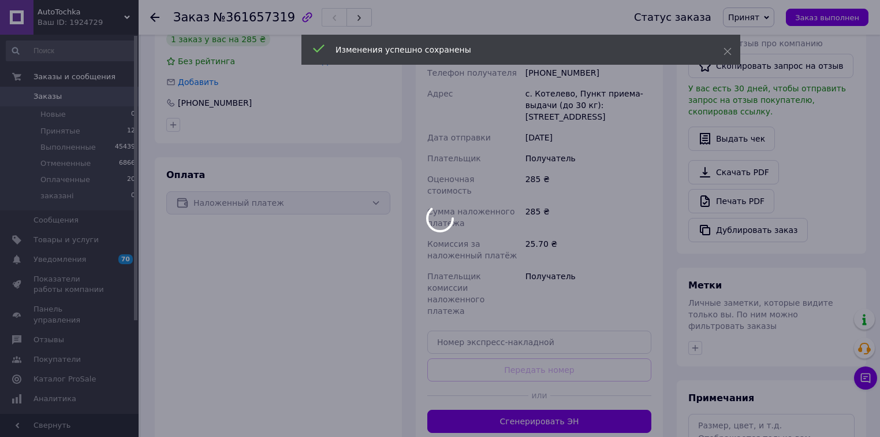
scroll to position [277, 0]
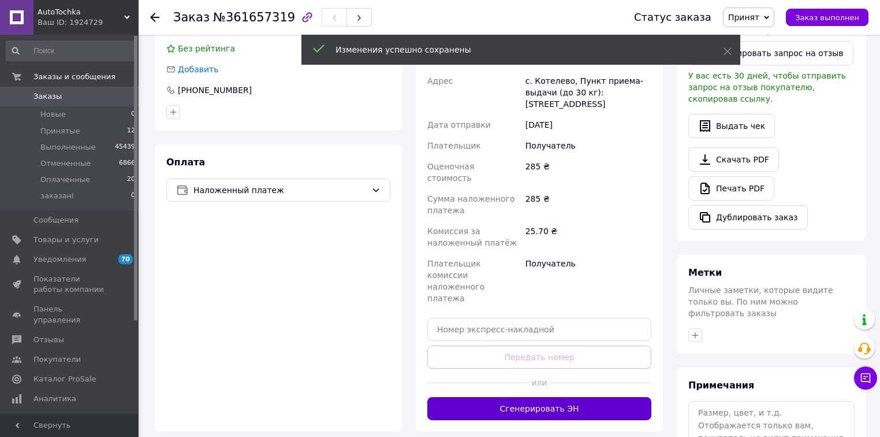
click at [553, 397] on button "Сгенерировать ЭН" at bounding box center [540, 408] width 224 height 23
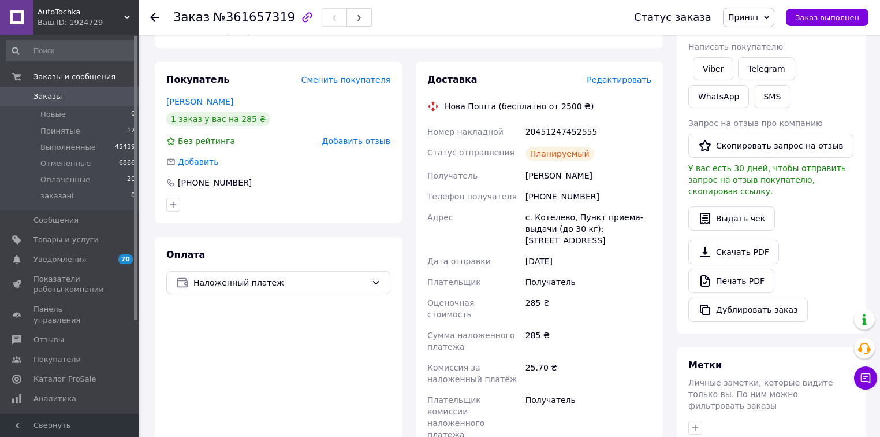
scroll to position [185, 0]
drag, startPoint x: 593, startPoint y: 121, endPoint x: 511, endPoint y: 121, distance: 82.6
click at [511, 121] on div "Номер накладной 20451247452555 Статус отправления Планируемый Получатель [PERSO…" at bounding box center [539, 293] width 229 height 344
copy div "Номер накладной 20451247452555"
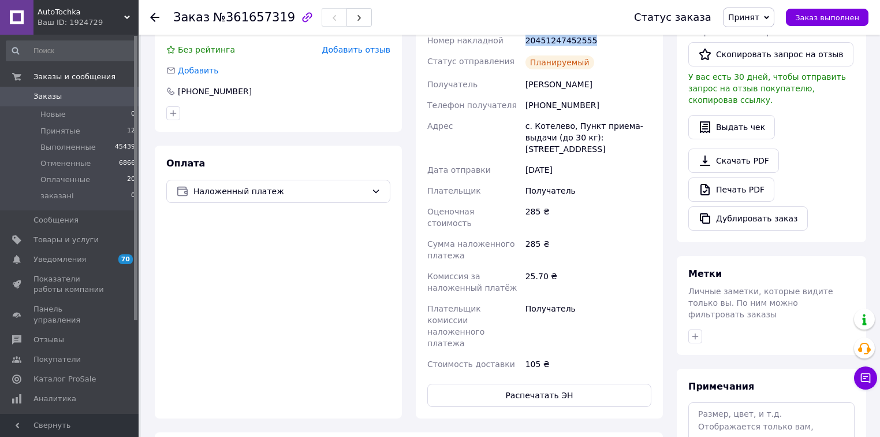
scroll to position [277, 0]
drag, startPoint x: 594, startPoint y: 70, endPoint x: 508, endPoint y: 75, distance: 85.6
click at [508, 75] on div "Номер накладной 20451247452555 Статус отправления Планируемый Получатель [PERSO…" at bounding box center [539, 201] width 229 height 344
copy div "Получатель [PERSON_NAME]"
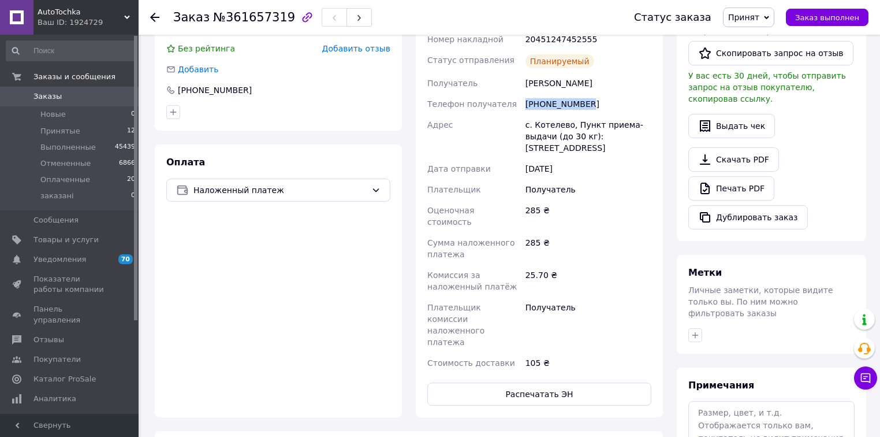
drag, startPoint x: 590, startPoint y: 91, endPoint x: 525, endPoint y: 95, distance: 65.4
click at [525, 95] on div "[PHONE_NUMBER]" at bounding box center [588, 104] width 131 height 21
copy div "[PHONE_NUMBER]"
drag, startPoint x: 580, startPoint y: 112, endPoint x: 501, endPoint y: 113, distance: 79.1
click at [500, 113] on div "Номер накладной 20451247452555 Статус отправления Планируемый Получатель [PERSO…" at bounding box center [539, 201] width 229 height 344
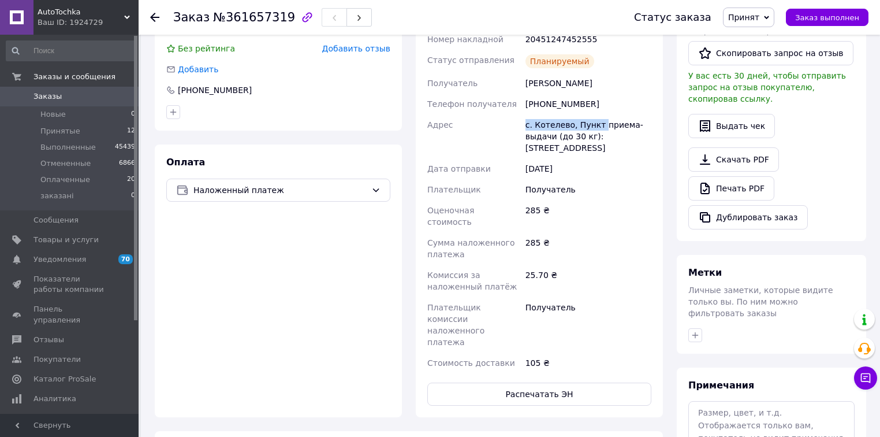
copy div "Адрес с. Котелево, [GEOGRAPHIC_DATA]"
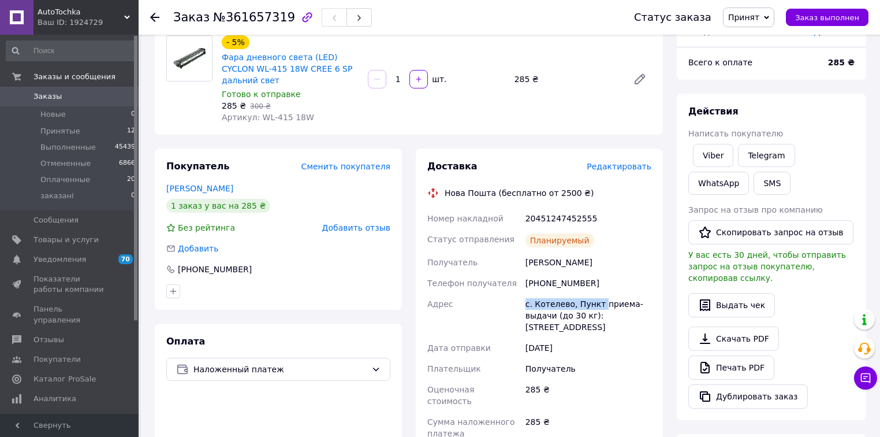
scroll to position [92, 0]
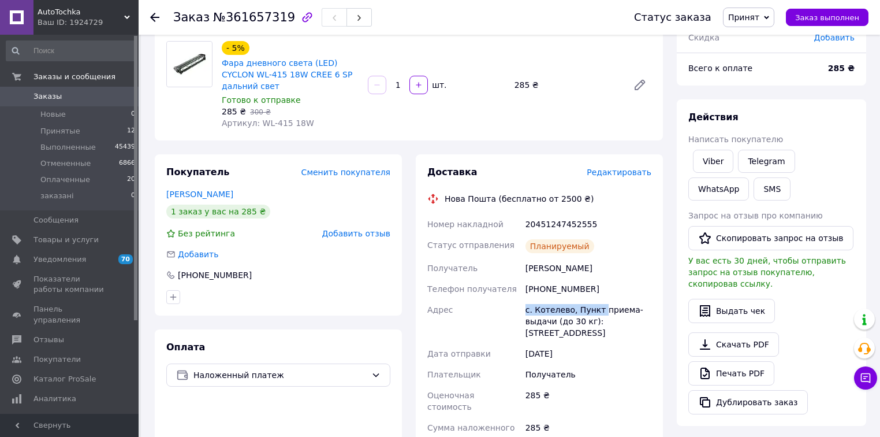
click at [760, 21] on span "Принят" at bounding box center [744, 17] width 31 height 9
click at [765, 36] on li "Выполнен" at bounding box center [754, 40] width 61 height 17
